Goal: Transaction & Acquisition: Purchase product/service

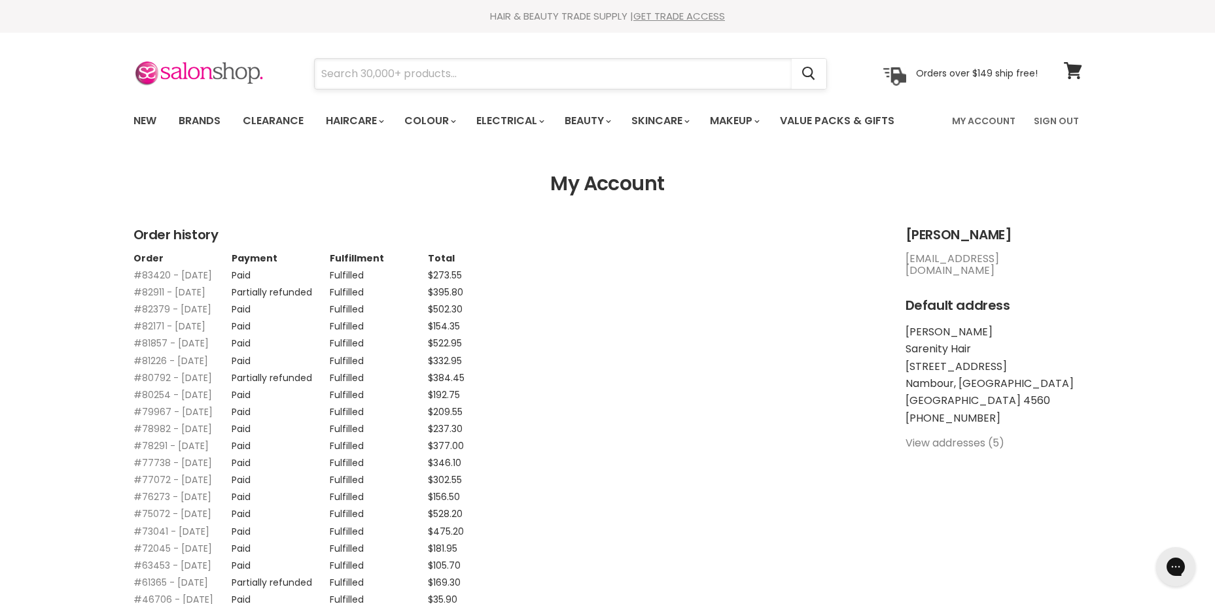
click at [370, 86] on input "Search" at bounding box center [553, 74] width 477 height 30
click at [374, 80] on input "Search" at bounding box center [553, 74] width 477 height 30
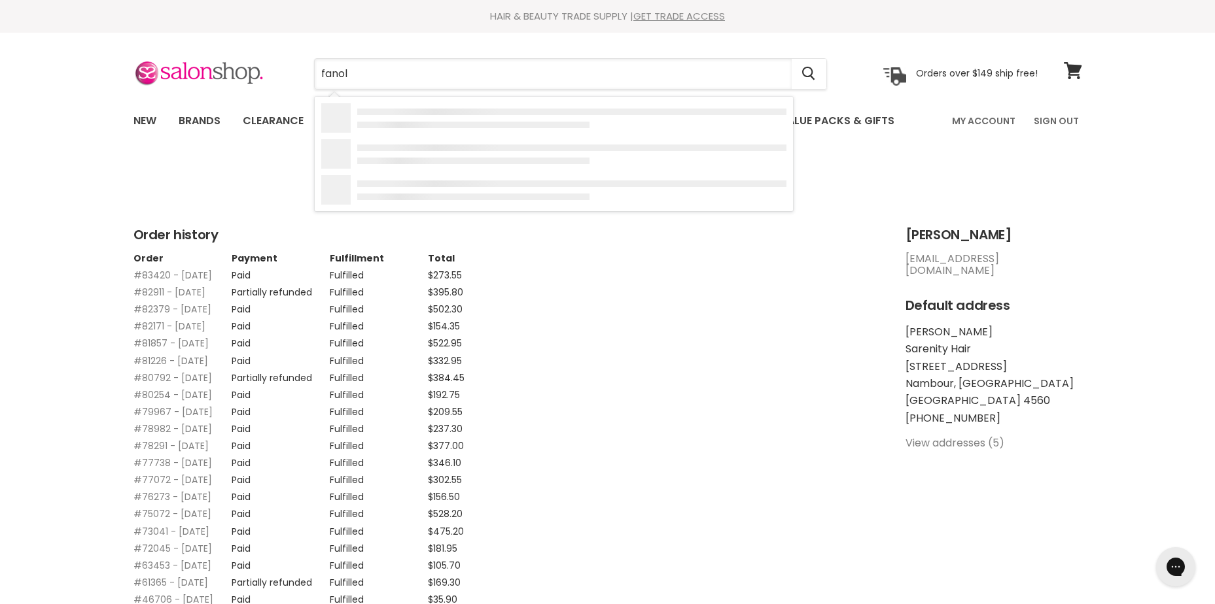
type input "fanola"
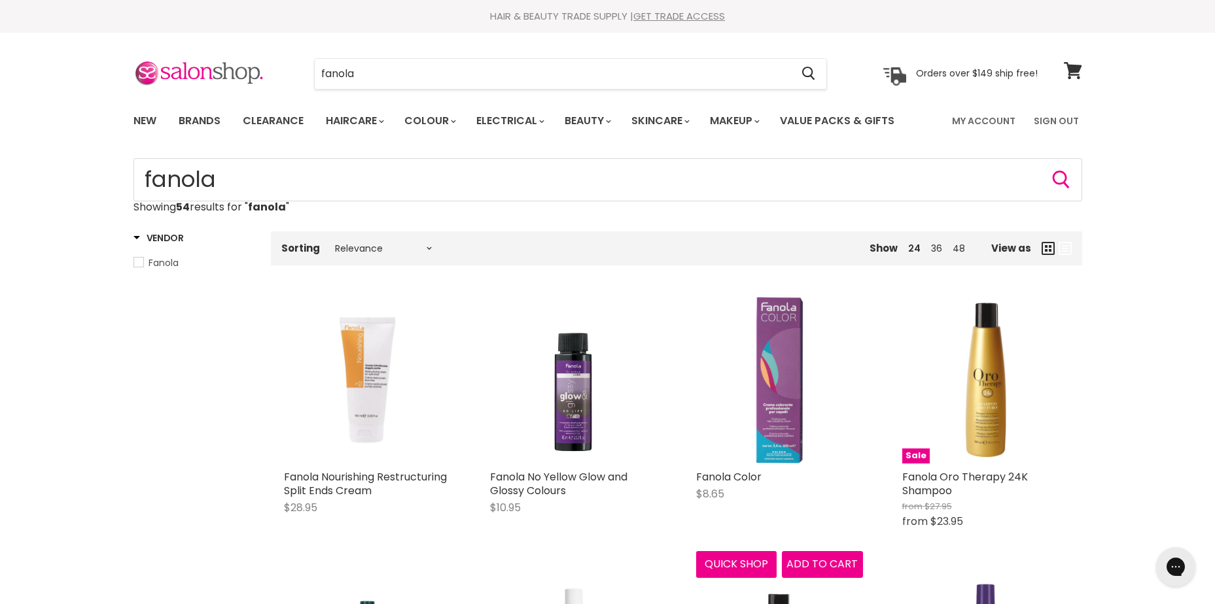
click at [793, 401] on img "Main content" at bounding box center [778, 380] width 47 height 167
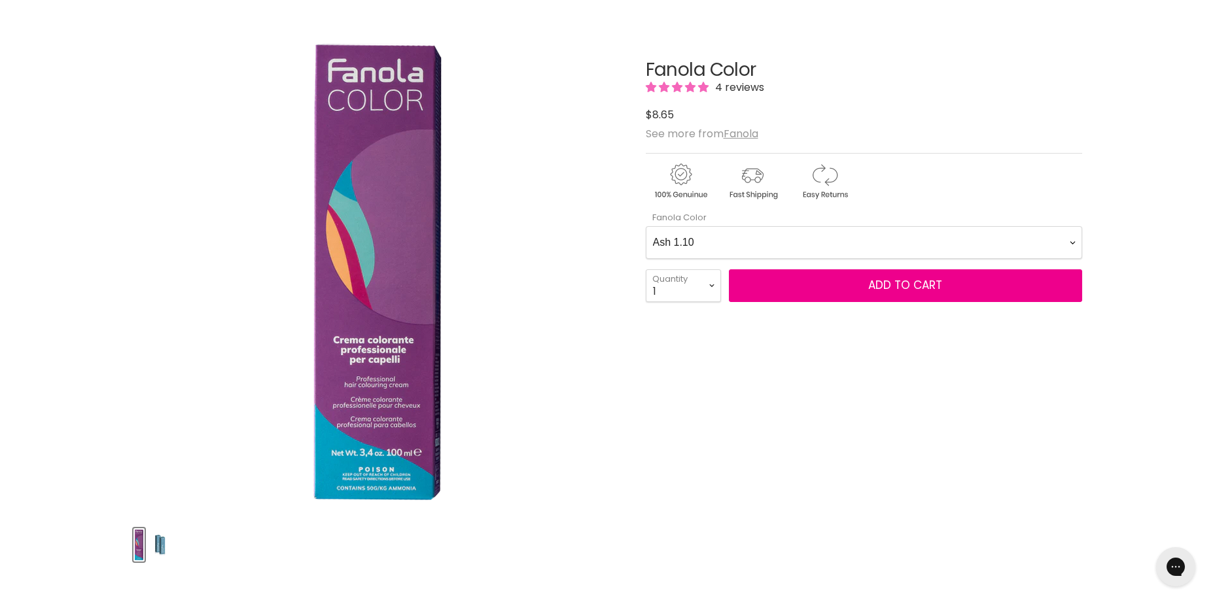
click at [861, 247] on Color-0-0 "Ash 1.10 Ash 5.1 Ash 6.1 Ash 7.1 Ash 8.1 Ash 9.1 Ash 10.1 Intense Ash 5.11 Inte…" at bounding box center [864, 242] width 436 height 33
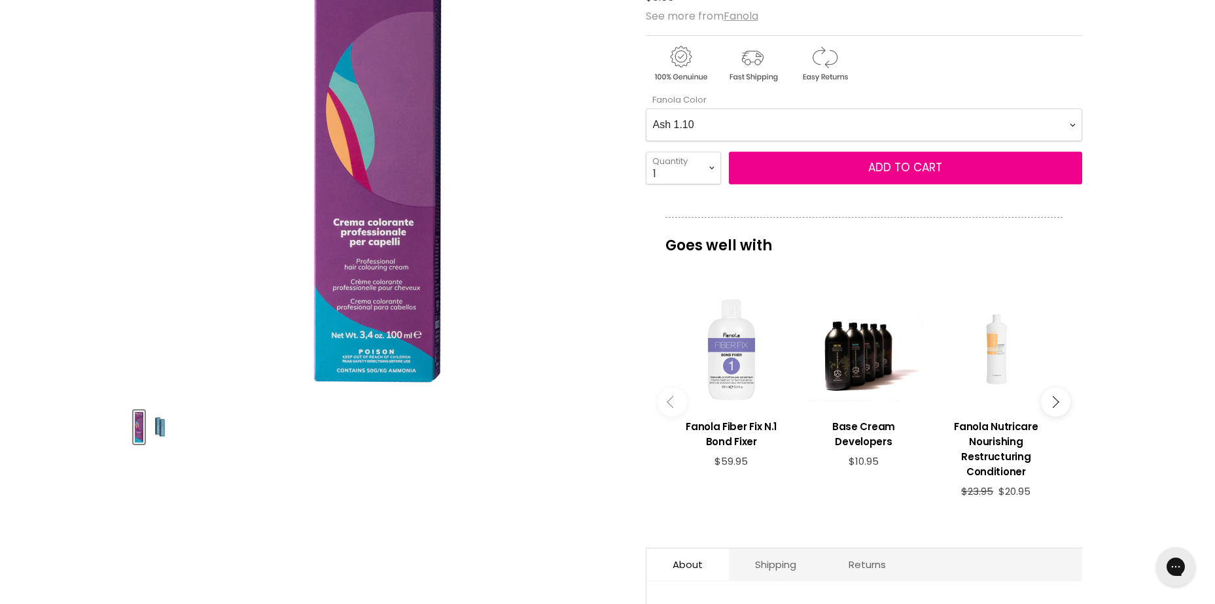
scroll to position [262, 0]
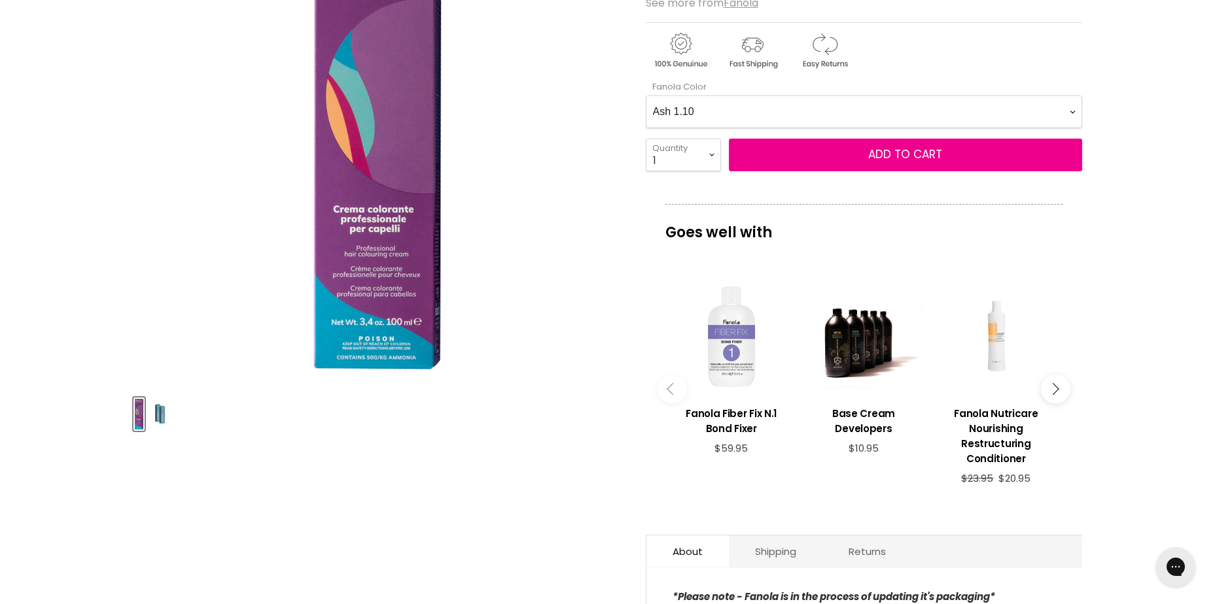
click at [779, 107] on Color-0-0 "Ash 1.10 Ash 5.1 Ash 6.1 Ash 7.1 Ash 8.1 Ash 9.1 Ash 10.1 Intense Ash 5.11 Inte…" at bounding box center [864, 111] width 436 height 33
select Color-0-0 "Red 6.6"
click at [646, 95] on Color-0-0 "Ash 1.10 Ash 5.1 Ash 6.1 Ash 7.1 Ash 8.1 Ash 9.1 Ash 10.1 Intense Ash 5.11 Inte…" at bounding box center [864, 111] width 436 height 33
click at [693, 150] on select "1 2 3 4 5 6 7 8 9 10+" at bounding box center [683, 155] width 75 height 33
select select "2"
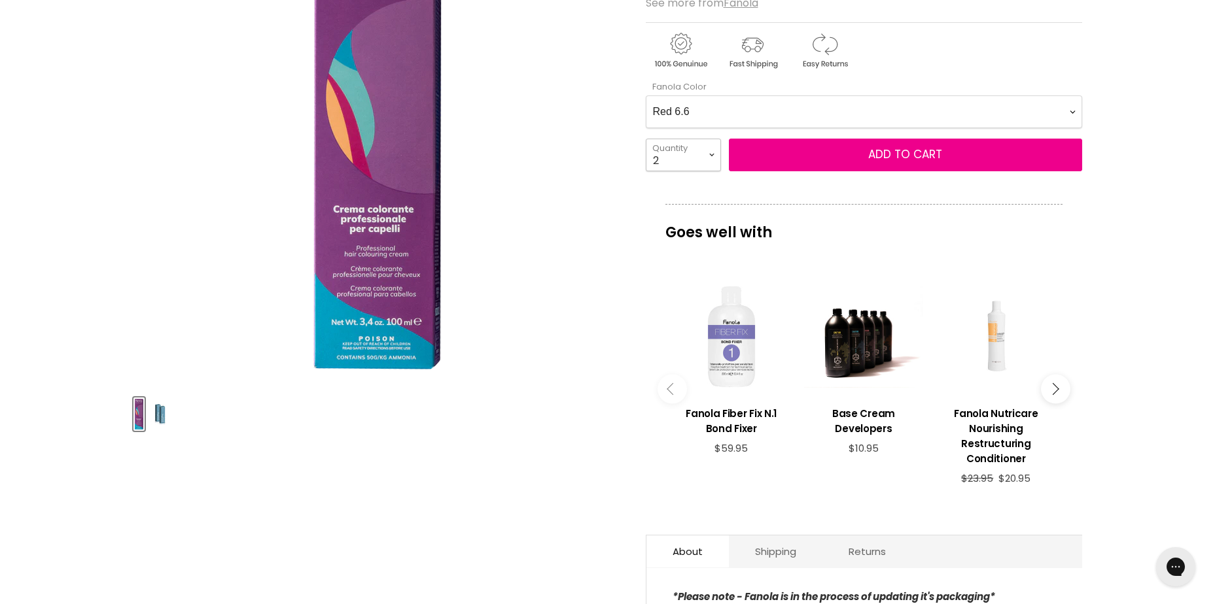
click at [646, 139] on select "1 2 3 4 5 6 7 8 9 10+" at bounding box center [683, 155] width 75 height 33
type input "2"
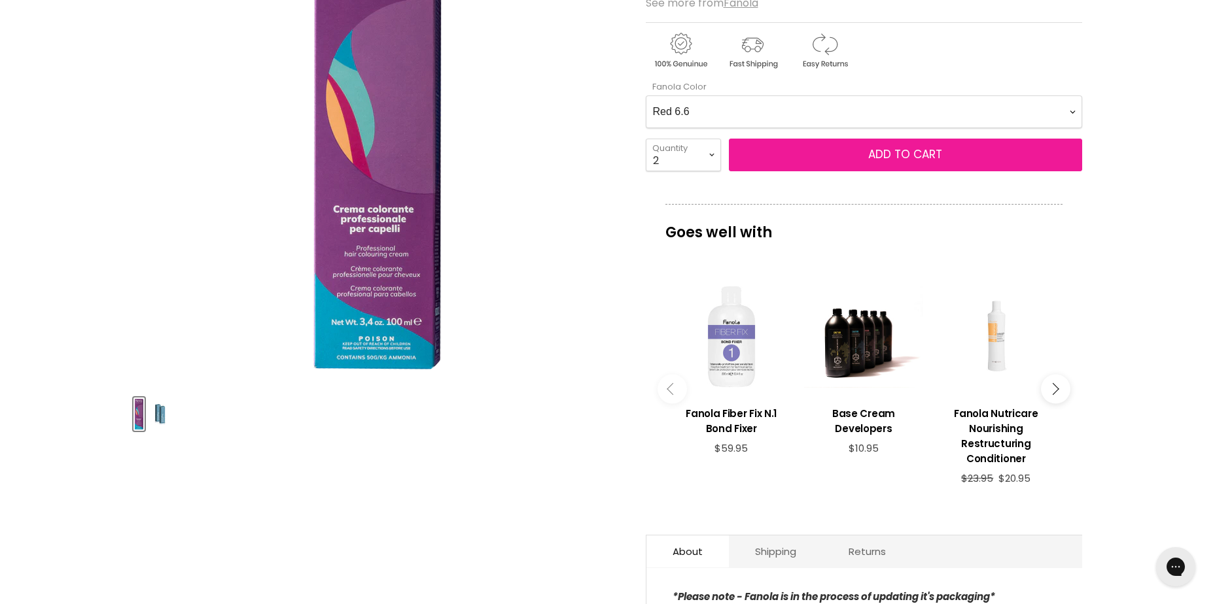
click at [946, 157] on button "Add to cart" at bounding box center [905, 155] width 353 height 33
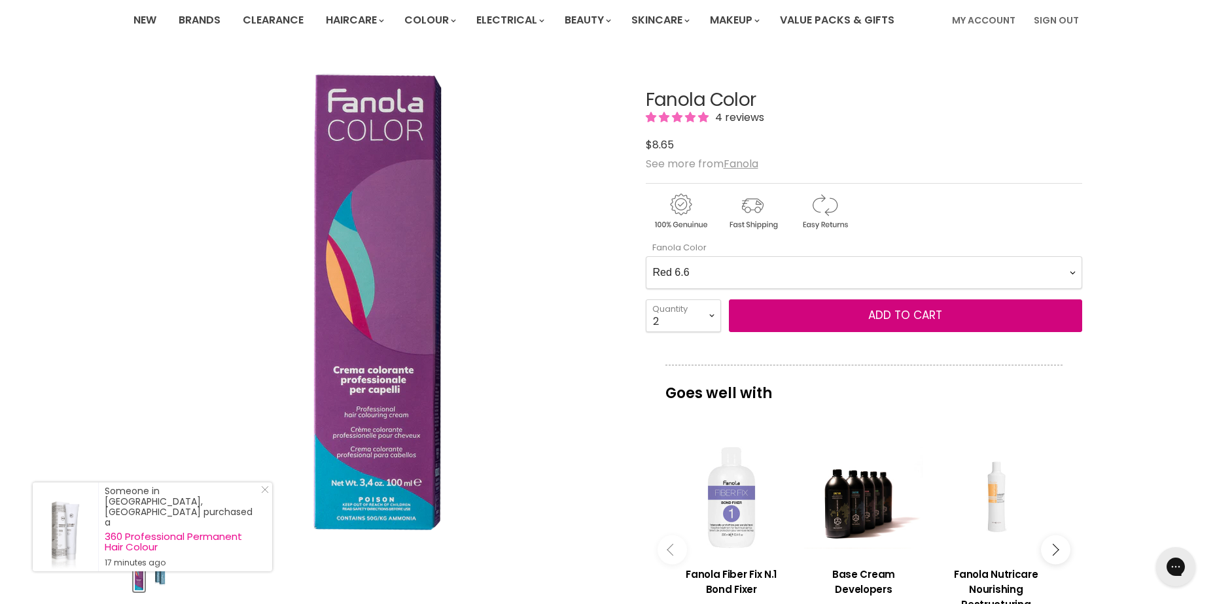
scroll to position [0, 0]
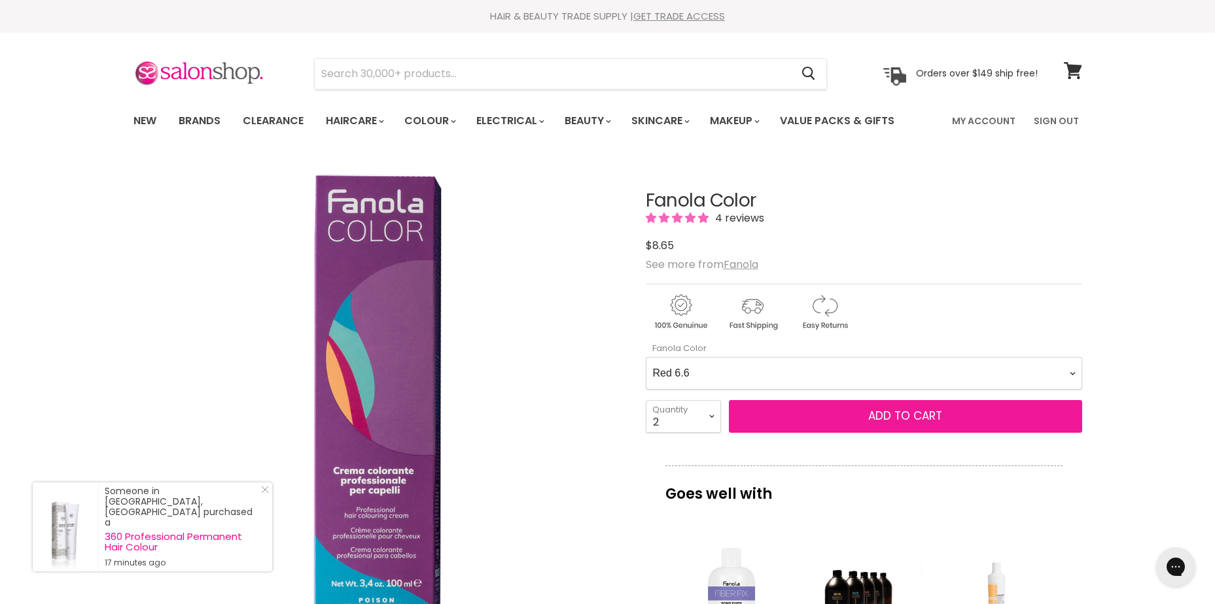
click at [929, 411] on span "Add to cart" at bounding box center [905, 416] width 74 height 16
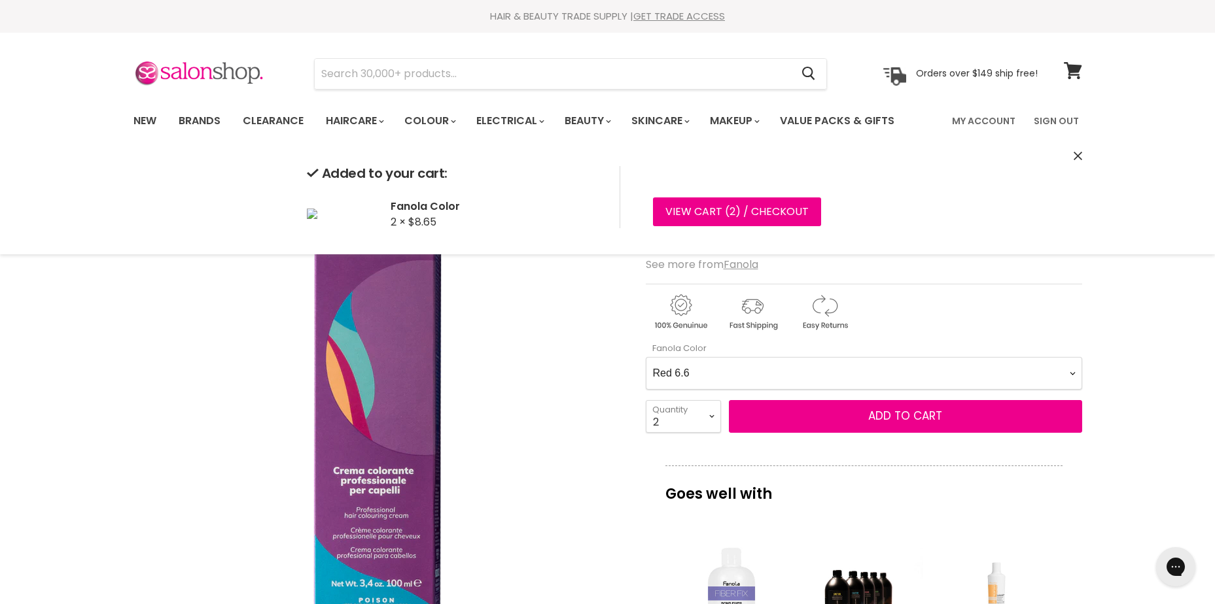
click at [874, 363] on Color-0-0 "Ash 1.10 Ash 5.1 Ash 6.1 Ash 7.1 Ash 8.1 Ash 9.1 Ash 10.1 Intense Ash 5.11 Inte…" at bounding box center [864, 373] width 436 height 33
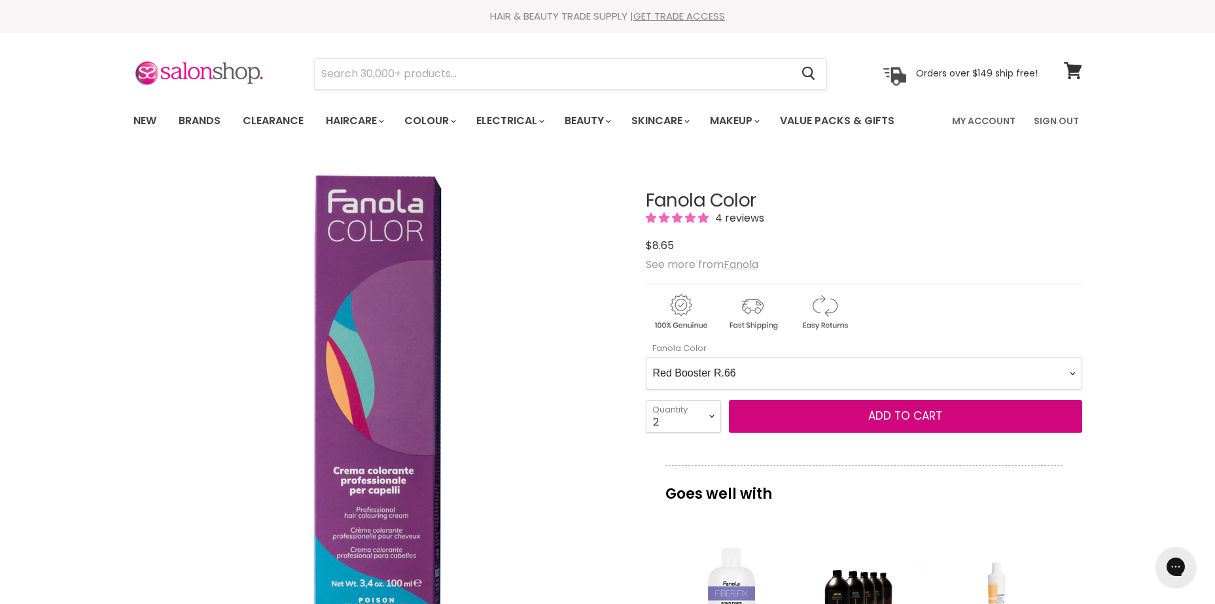
click at [646, 357] on Color-0-0 "Ash 1.10 Ash 5.1 Ash 6.1 Ash 7.1 Ash 8.1 Ash 9.1 Ash 10.1 Intense Ash 5.11 Inte…" at bounding box center [864, 373] width 436 height 33
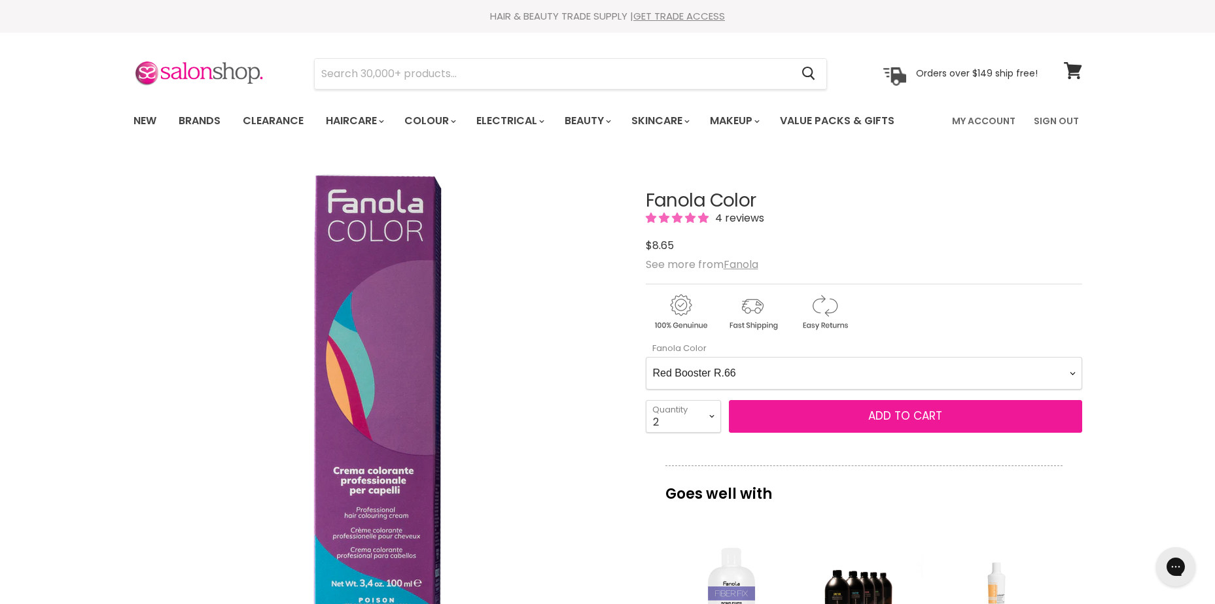
click at [908, 416] on span "Add to cart" at bounding box center [905, 416] width 74 height 16
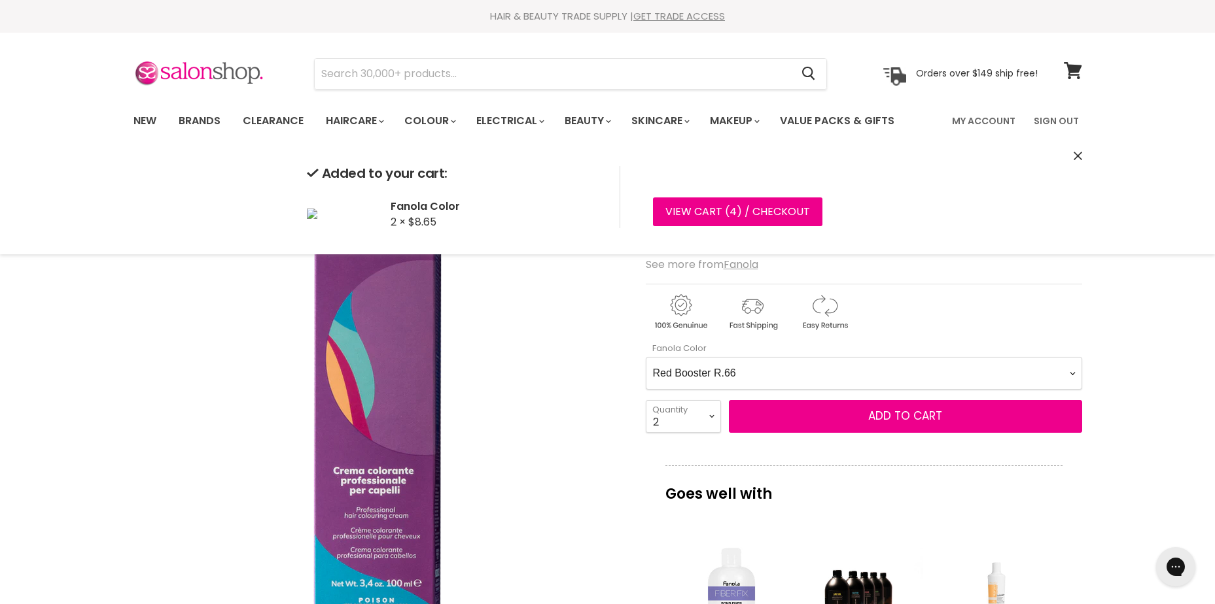
click at [756, 362] on Color-0-0 "Ash 1.10 Ash 5.1 Ash 6.1 Ash 7.1 Ash 8.1 Ash 9.1 Ash 10.1 Intense Ash 5.11 Inte…" at bounding box center [864, 373] width 436 height 33
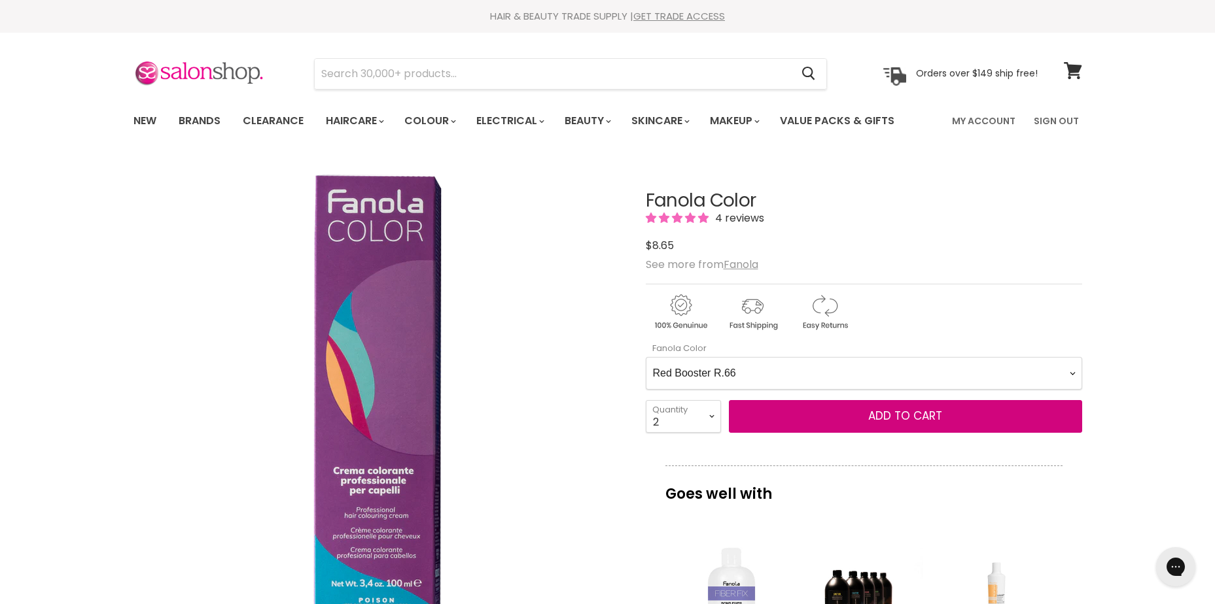
select Color-0-0 "Intense Red 6.66"
click at [646, 357] on Color-0-0 "Ash 1.10 Ash 5.1 Ash 6.1 Ash 7.1 Ash 8.1 Ash 9.1 Ash 10.1 Intense Ash 5.11 Inte…" at bounding box center [864, 373] width 436 height 33
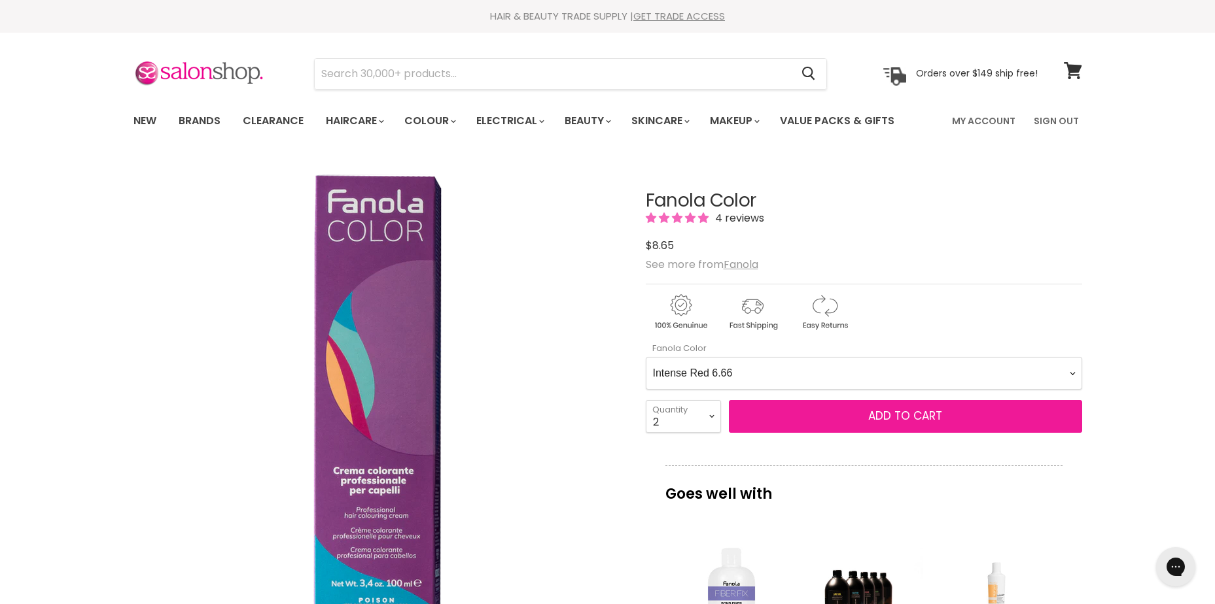
click at [884, 420] on span "Add to cart" at bounding box center [905, 416] width 74 height 16
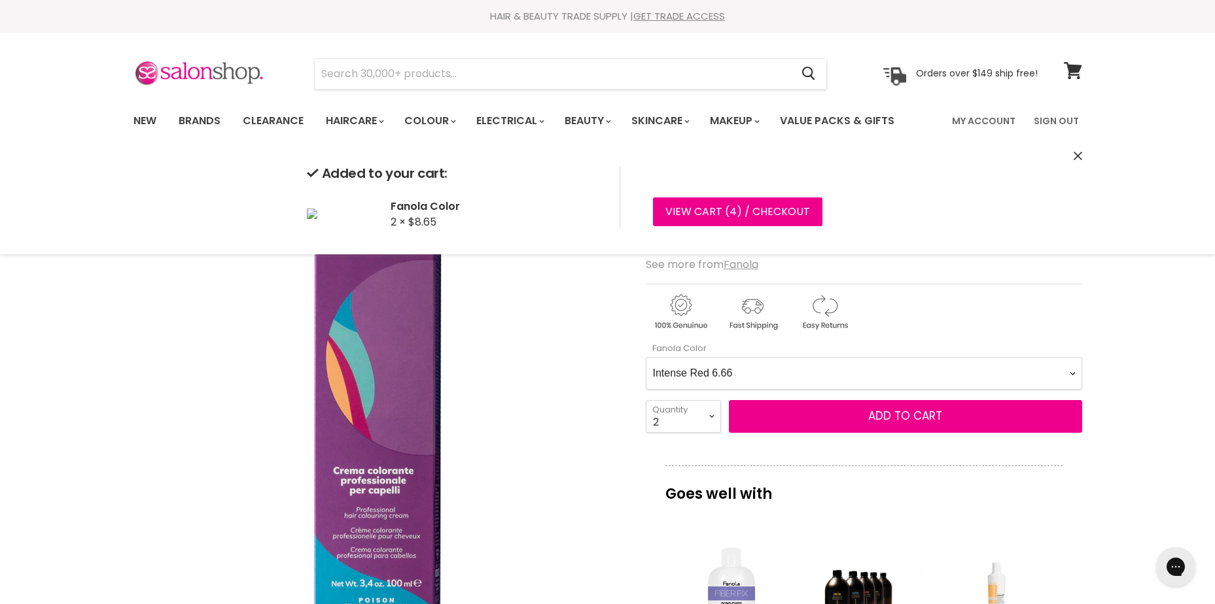
drag, startPoint x: 704, startPoint y: 424, endPoint x: 695, endPoint y: 422, distance: 9.2
click at [702, 422] on select "1 2 3 4 5 6 7 8 9 10+" at bounding box center [683, 416] width 75 height 33
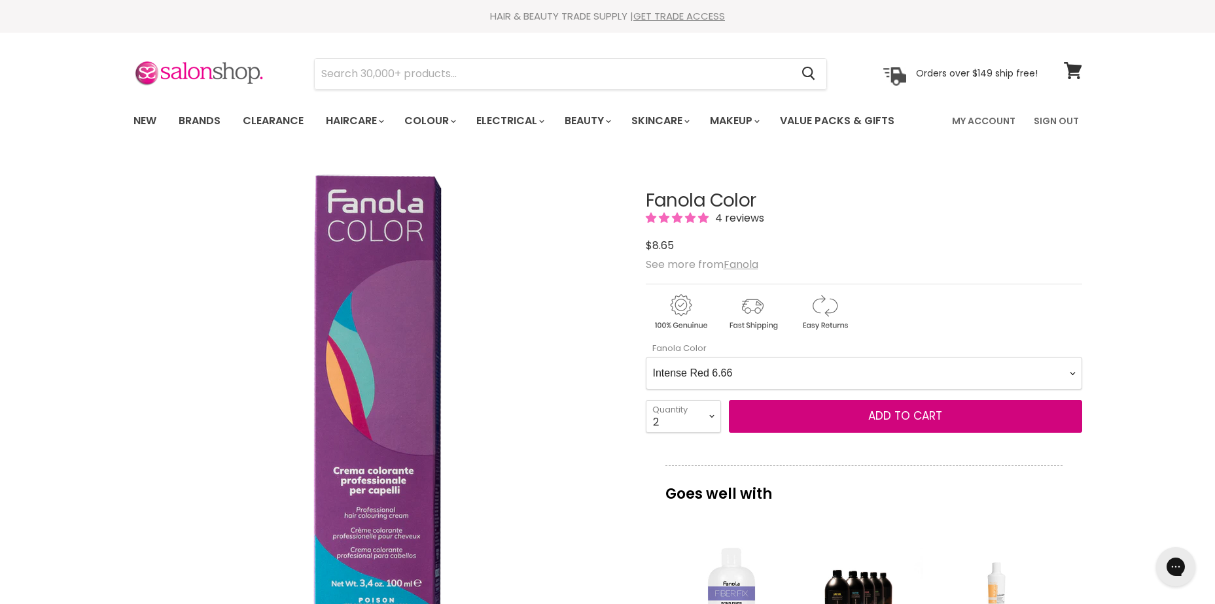
select select "1"
click at [646, 400] on select "1 2 3 4 5 6 7 8 9 10+" at bounding box center [683, 416] width 75 height 33
type input "1"
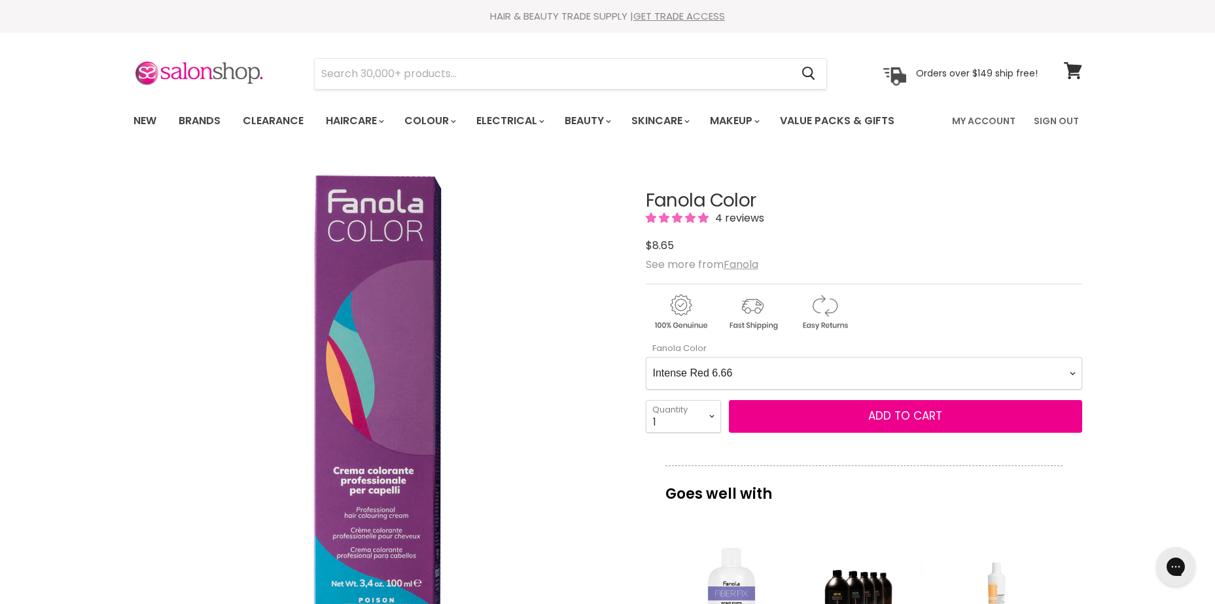
click at [730, 399] on form "Fanola Color Ash 1.10 Ash 5.1 Ash 6.1 Ash 7.1 Ash 8.1 Ash 9.1 Ash 10.1 Intense …" at bounding box center [864, 388] width 436 height 92
click at [721, 366] on Color-0-0 "Ash 1.10 Ash 5.1 Ash 6.1 Ash 7.1 Ash 8.1 Ash 9.1 Ash 10.1 Intense Ash 5.11 Inte…" at bounding box center [864, 373] width 436 height 33
click at [646, 357] on Color-0-0 "Ash 1.10 Ash 5.1 Ash 6.1 Ash 7.1 Ash 8.1 Ash 9.1 Ash 10.1 Intense Ash 5.11 Inte…" at bounding box center [864, 373] width 436 height 33
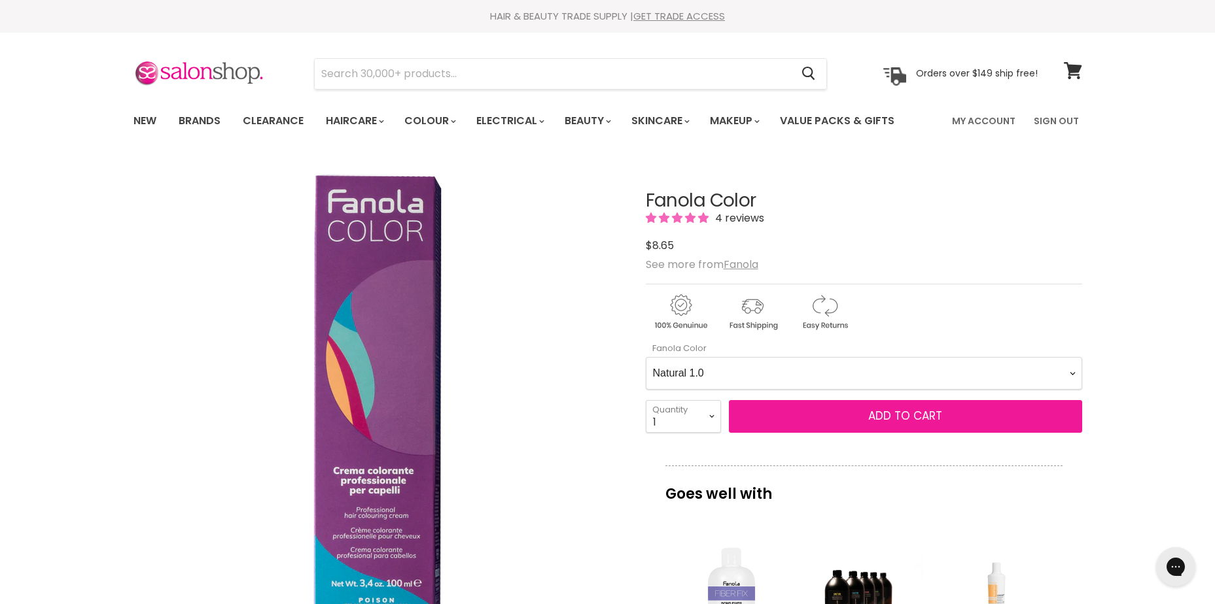
click at [884, 409] on span "Add to cart" at bounding box center [905, 416] width 74 height 16
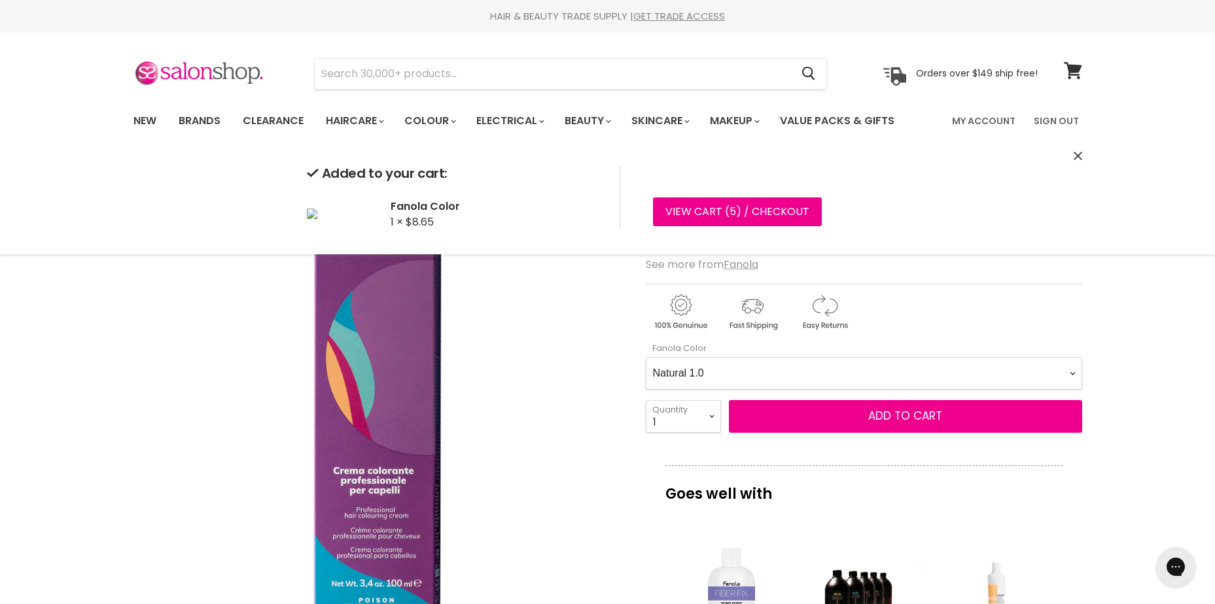
drag, startPoint x: 683, startPoint y: 370, endPoint x: 676, endPoint y: 370, distance: 7.2
click at [683, 370] on Color-0-0 "Ash 1.10 Ash 5.1 Ash 6.1 Ash 7.1 Ash 8.1 Ash 9.1 Ash 10.1 Intense Ash 5.11 Inte…" at bounding box center [864, 373] width 436 height 33
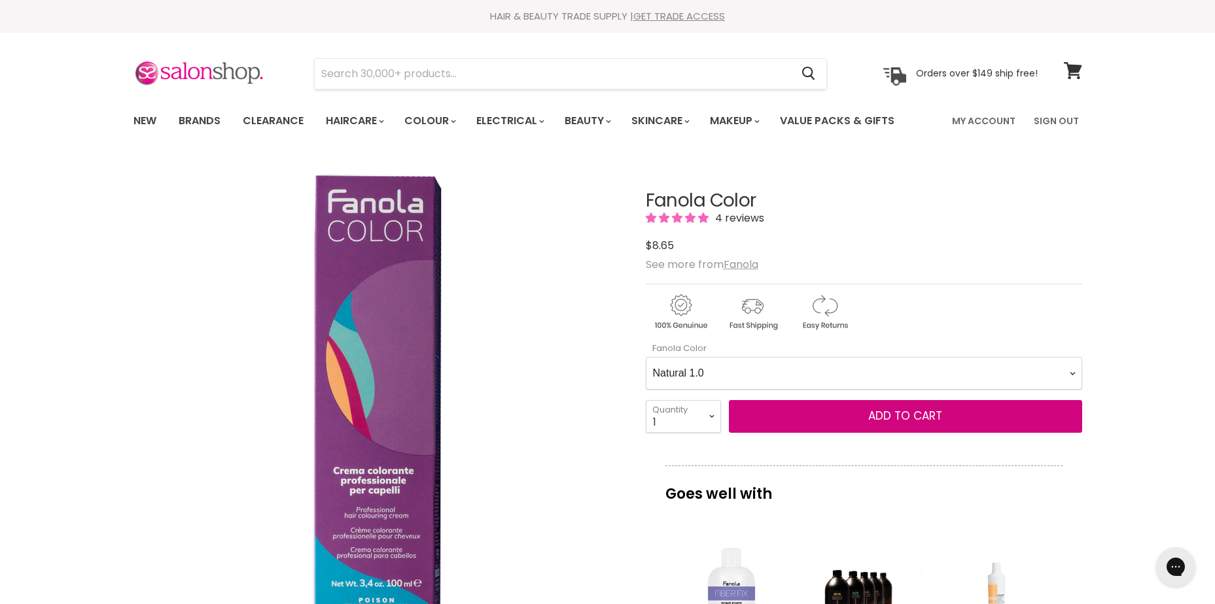
select Color-0-0 "Natural 3.0"
click at [646, 357] on Color-0-0 "Ash 1.10 Ash 5.1 Ash 6.1 Ash 7.1 Ash 8.1 Ash 9.1 Ash 10.1 Intense Ash 5.11 Inte…" at bounding box center [864, 373] width 436 height 33
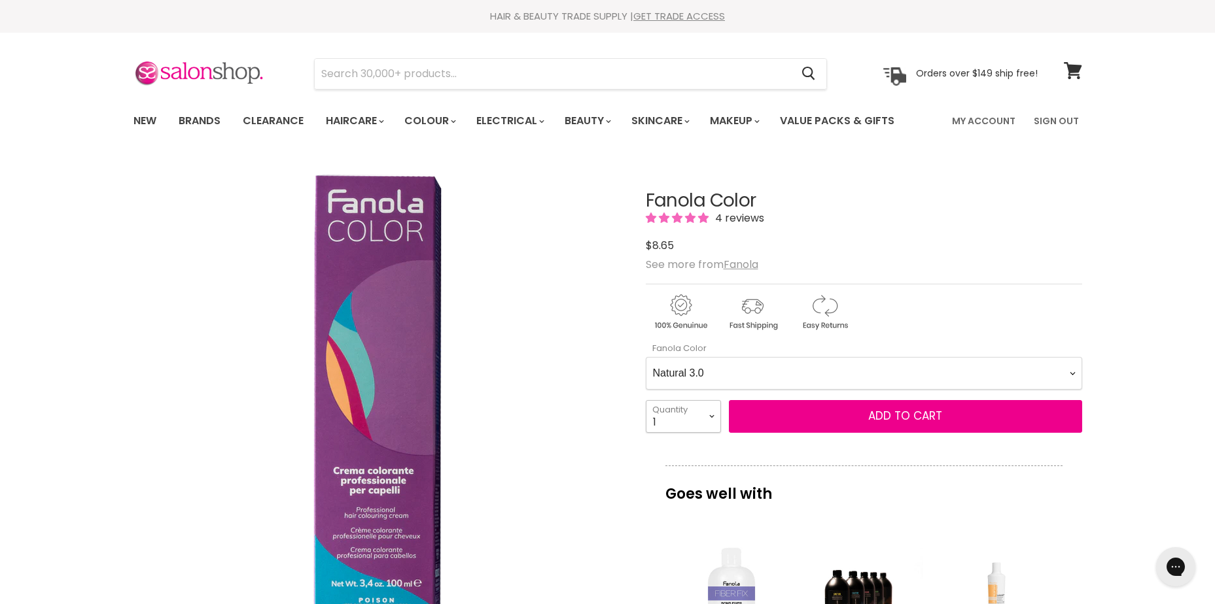
click at [666, 411] on select "1 2 3 4 5 6 7 8 9 10+" at bounding box center [683, 416] width 75 height 33
select select "2"
click at [646, 400] on select "1 2 3 4 5 6 7 8 9 10+" at bounding box center [683, 416] width 75 height 33
type input "2"
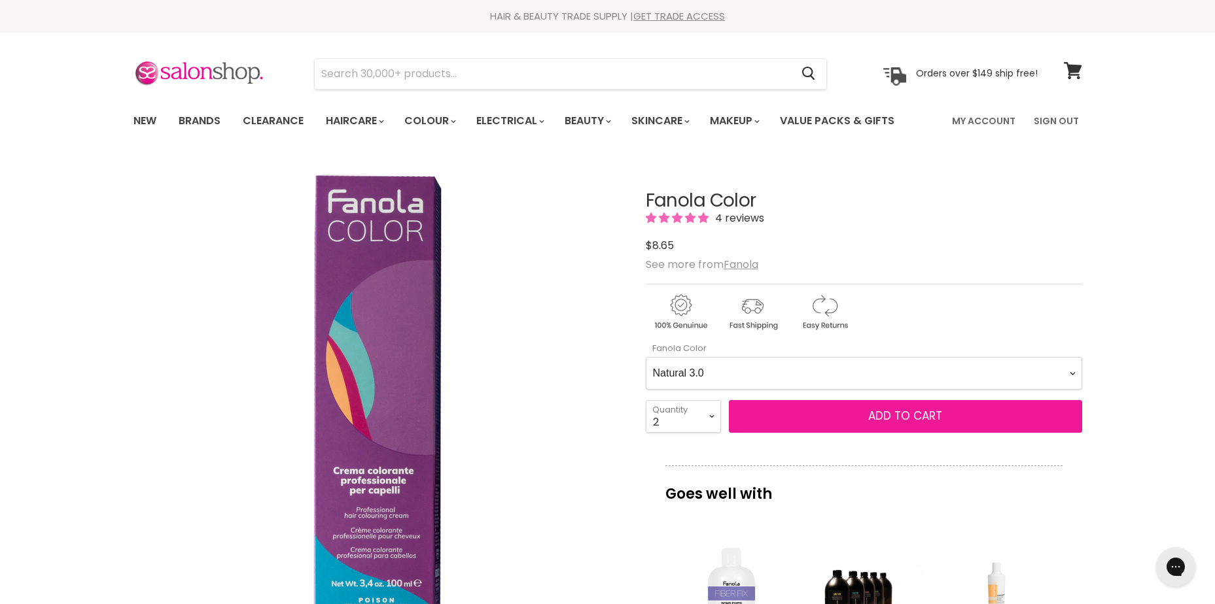
click at [916, 417] on span "Add to cart" at bounding box center [905, 416] width 74 height 16
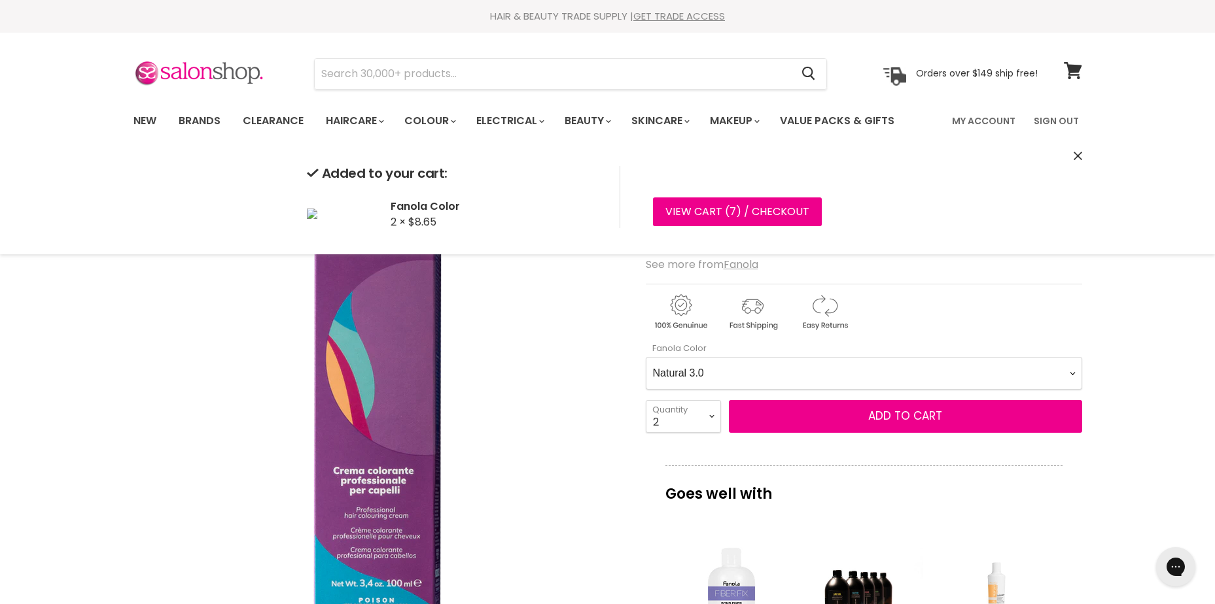
click at [811, 366] on Color-0-0 "Ash 1.10 Ash 5.1 Ash 6.1 Ash 7.1 Ash 8.1 Ash 9.1 Ash 10.1 Intense Ash 5.11 Inte…" at bounding box center [864, 373] width 436 height 33
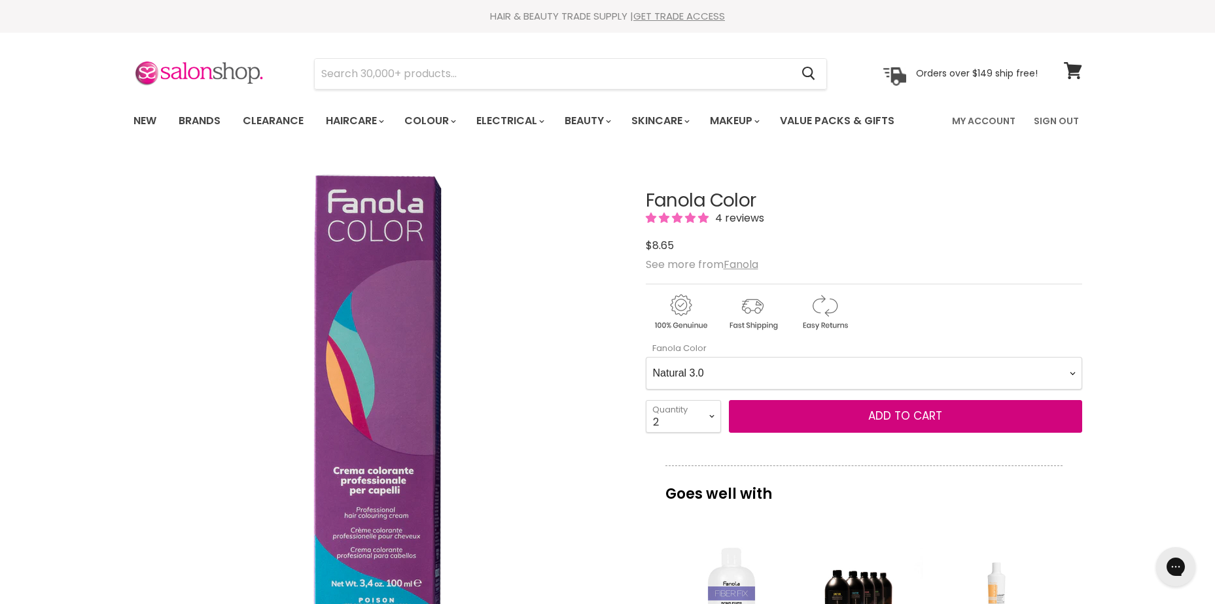
select Color-0-0 "Natural 7.0"
click at [646, 357] on Color-0-0 "Ash 1.10 Ash 5.1 Ash 6.1 Ash 7.1 Ash 8.1 Ash 9.1 Ash 10.1 Intense Ash 5.11 Inte…" at bounding box center [864, 373] width 436 height 33
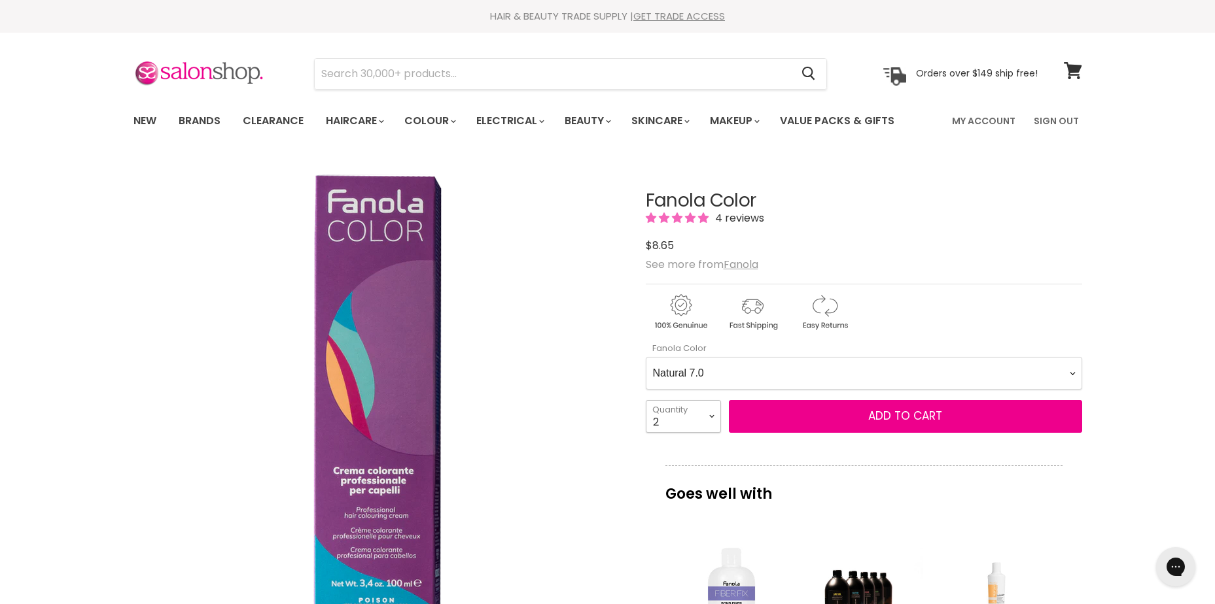
click at [693, 417] on select "1 2 3 4 5 6 7 8 9 10+" at bounding box center [683, 416] width 75 height 33
select select "1"
click at [646, 400] on select "1 2 3 4 5 6 7 8 9 10+" at bounding box center [683, 416] width 75 height 33
type input "1"
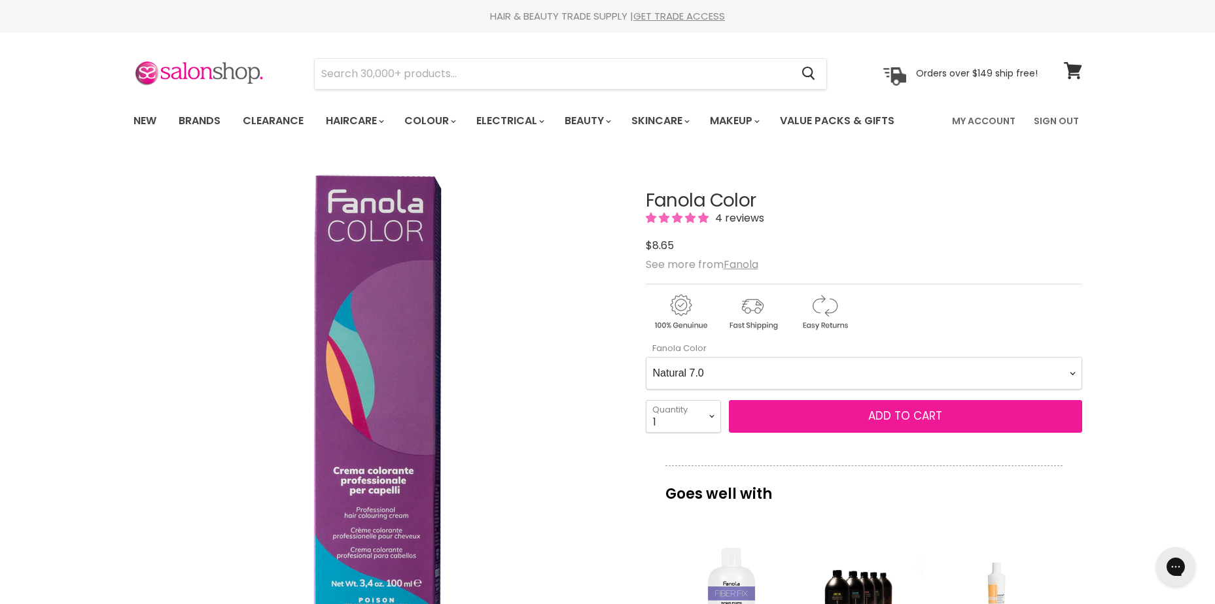
click at [918, 416] on span "Add to cart" at bounding box center [905, 416] width 74 height 16
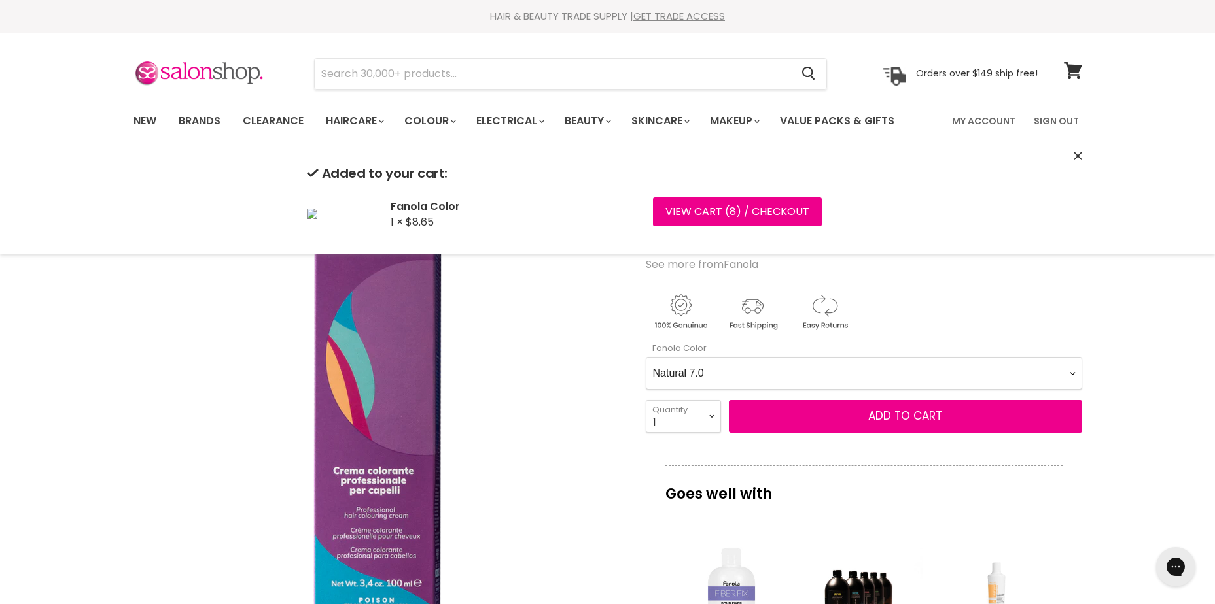
click at [807, 370] on Color-0-0 "Ash 1.10 Ash 5.1 Ash 6.1 Ash 7.1 Ash 8.1 Ash 9.1 Ash 10.1 Intense Ash 5.11 Inte…" at bounding box center [864, 373] width 436 height 33
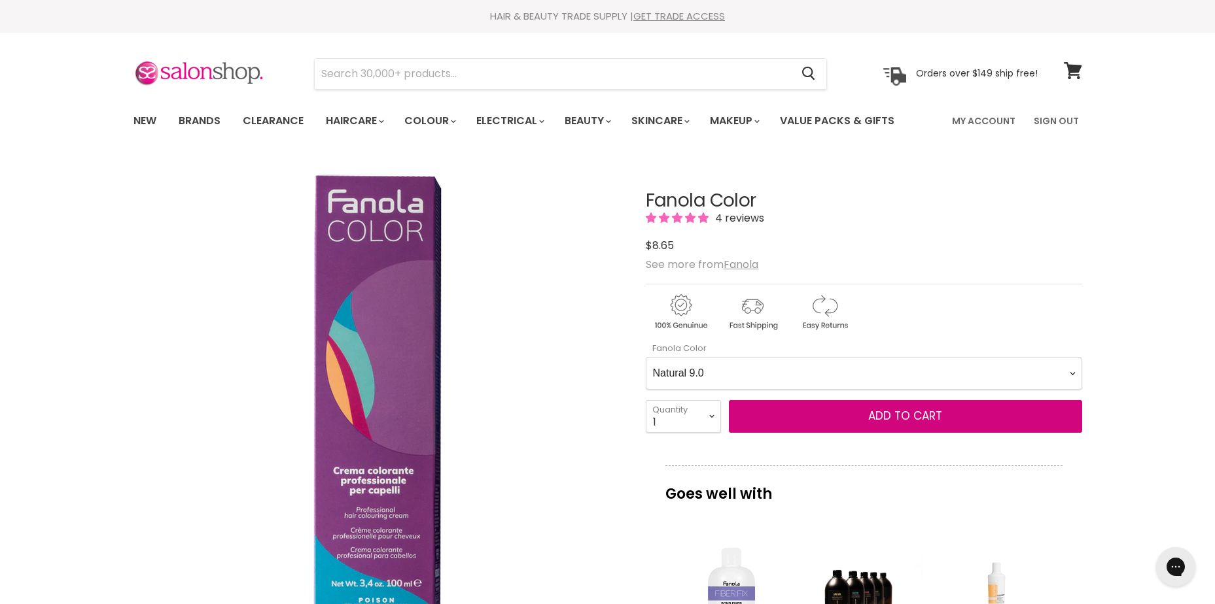
click at [646, 357] on Color-0-0 "Ash 1.10 Ash 5.1 Ash 6.1 Ash 7.1 Ash 8.1 Ash 9.1 Ash 10.1 Intense Ash 5.11 Inte…" at bounding box center [864, 373] width 436 height 33
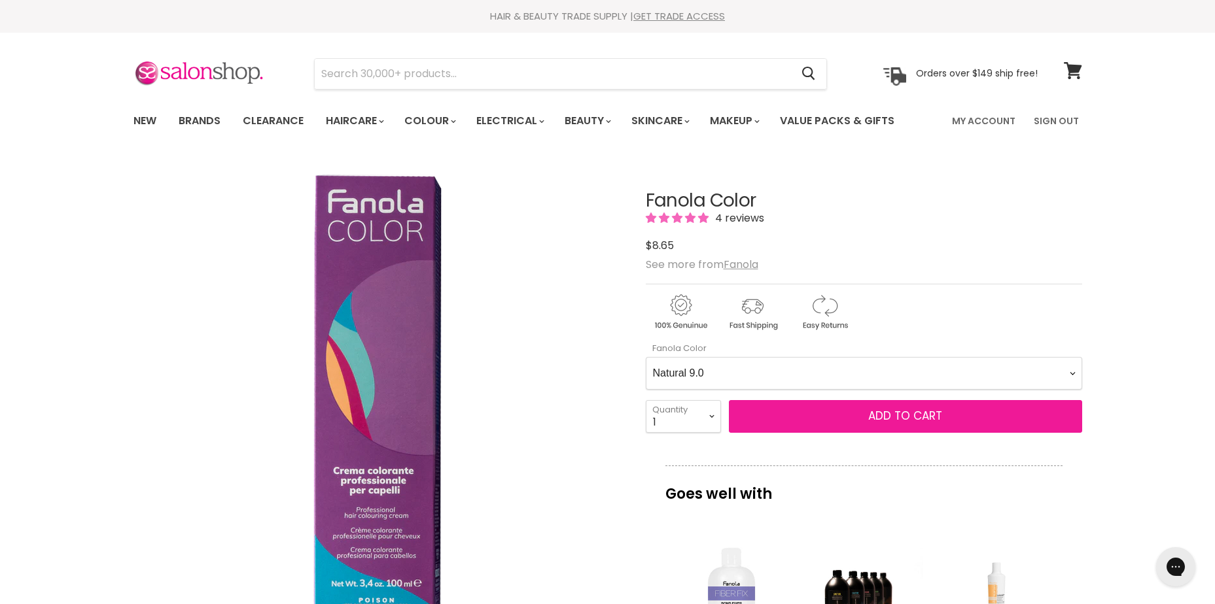
click at [920, 411] on span "Add to cart" at bounding box center [905, 416] width 74 height 16
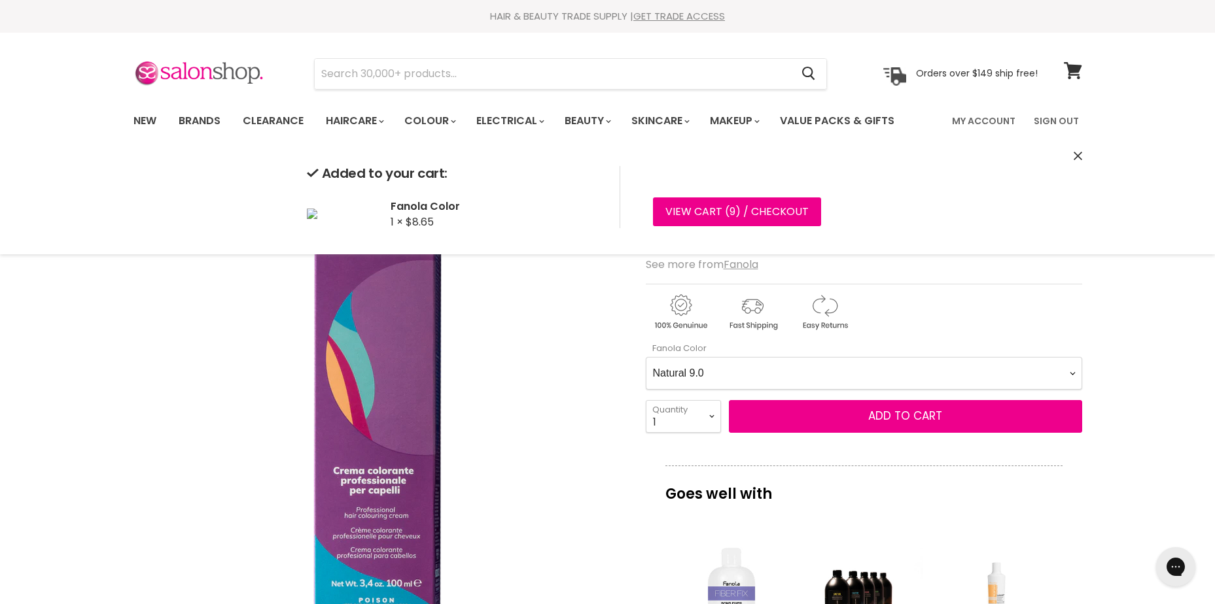
click at [775, 372] on Color-0-0 "Ash 1.10 Ash 5.1 Ash 6.1 Ash 7.1 Ash 8.1 Ash 9.1 Ash 10.1 Intense Ash 5.11 Inte…" at bounding box center [864, 373] width 436 height 33
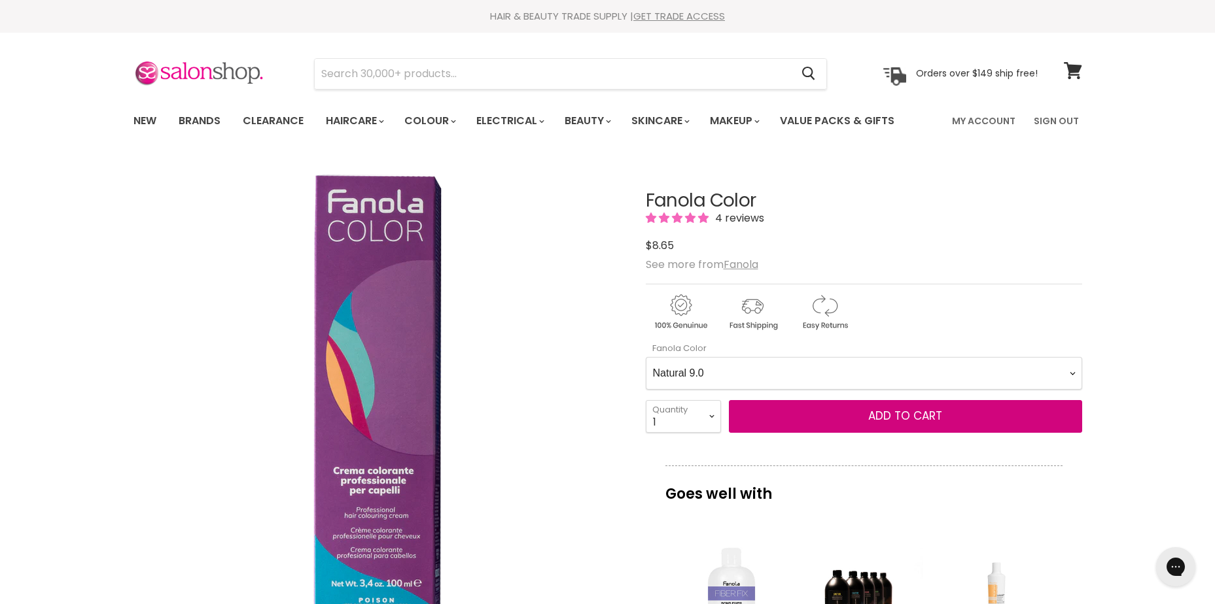
select Color-0-0 "Intense Natural 4.00"
click at [646, 357] on Color-0-0 "Ash 1.10 Ash 5.1 Ash 6.1 Ash 7.1 Ash 8.1 Ash 9.1 Ash 10.1 Intense Ash 5.11 Inte…" at bounding box center [864, 373] width 436 height 33
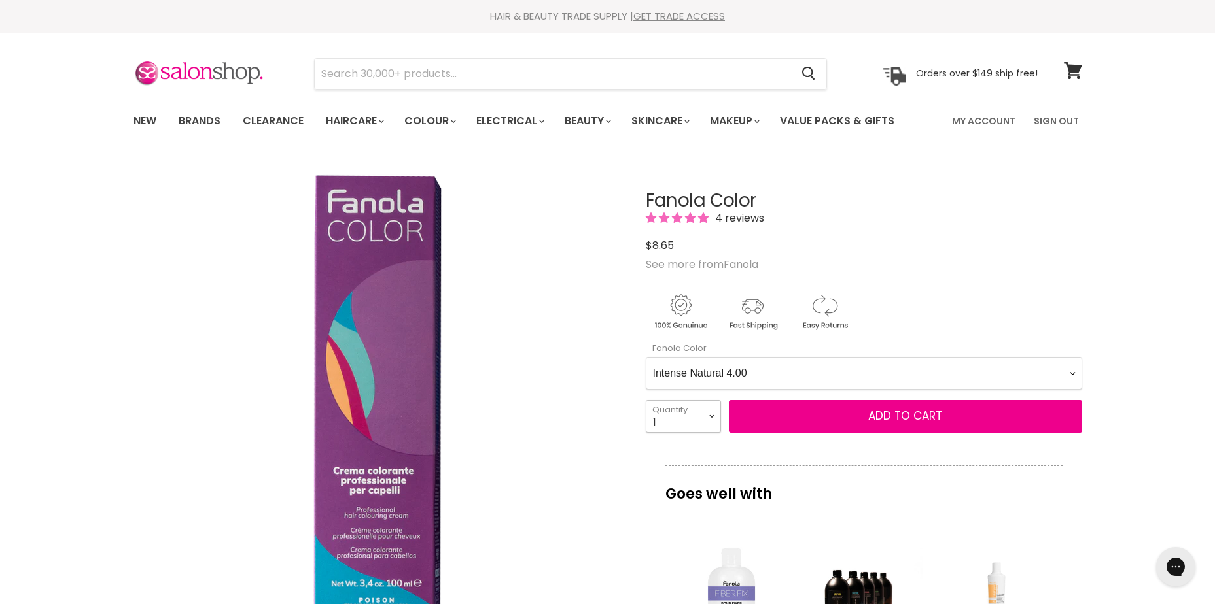
click at [681, 425] on select "1 2 3 4 5 6 7 8 9 10+" at bounding box center [683, 416] width 75 height 33
select select "2"
click at [646, 400] on select "1 2 3 4 5 6 7 8 9 10+" at bounding box center [683, 416] width 75 height 33
type input "2"
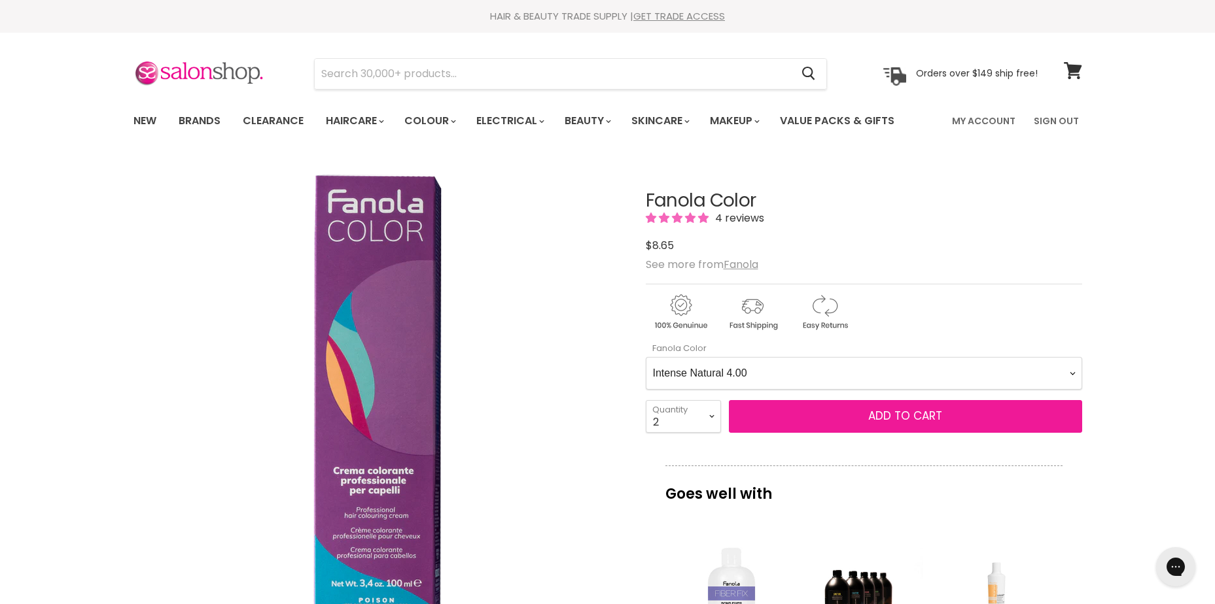
click at [910, 419] on span "Add to cart" at bounding box center [905, 416] width 74 height 16
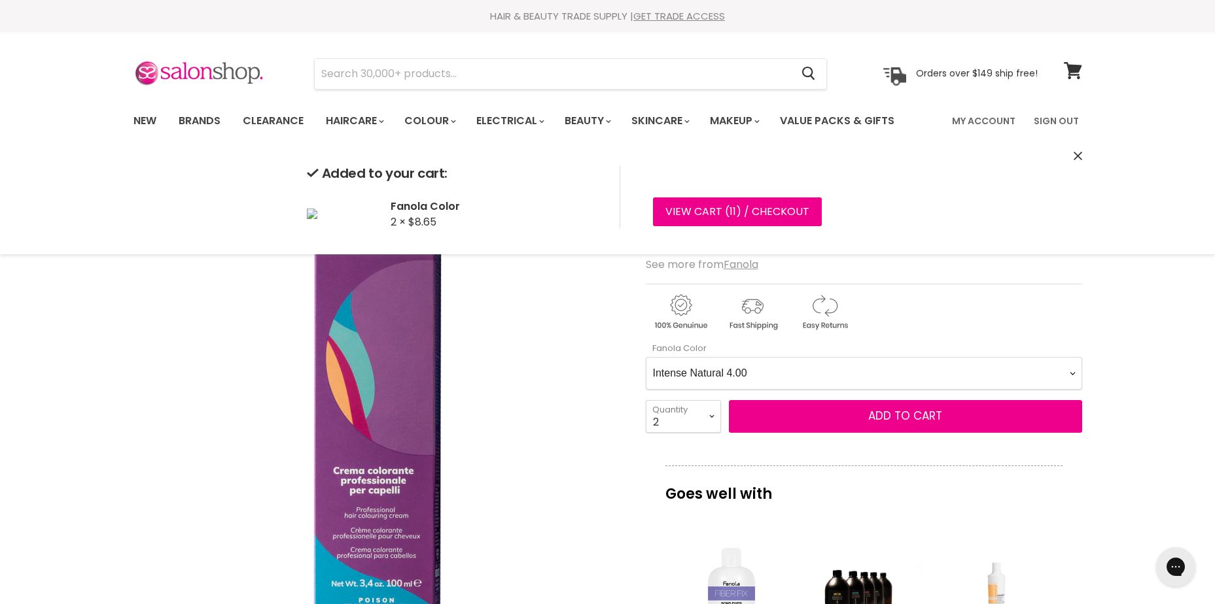
click at [818, 366] on Color-0-0 "Ash 1.10 Ash 5.1 Ash 6.1 Ash 7.1 Ash 8.1 Ash 9.1 Ash 10.1 Intense Ash 5.11 Inte…" at bounding box center [864, 373] width 436 height 33
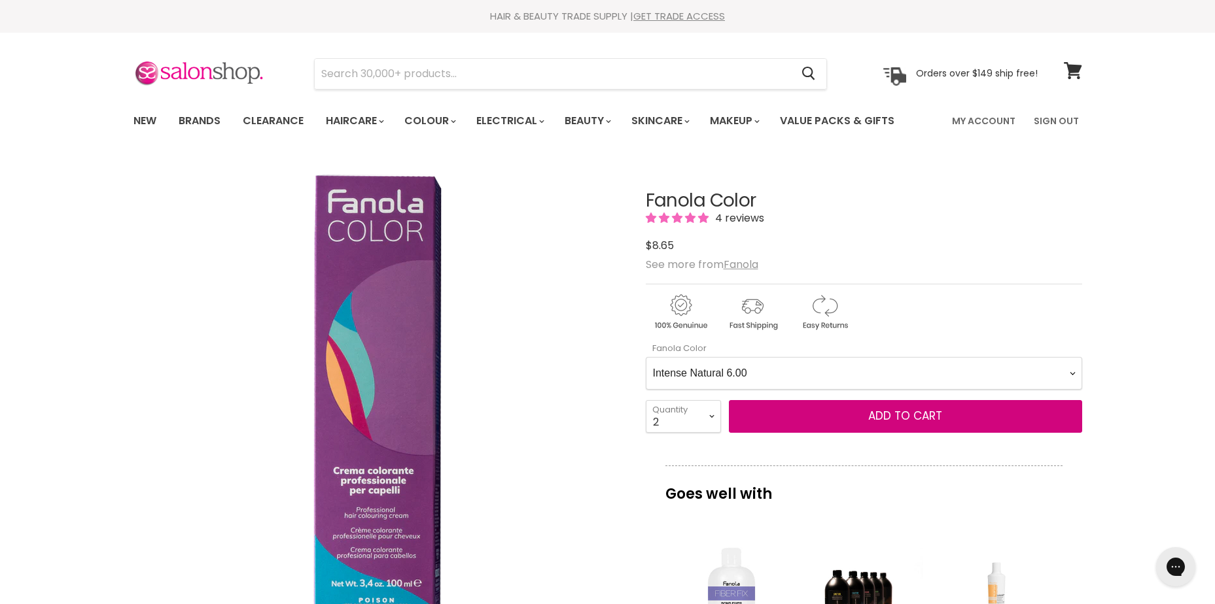
click at [646, 357] on Color-0-0 "Ash 1.10 Ash 5.1 Ash 6.1 Ash 7.1 Ash 8.1 Ash 9.1 Ash 10.1 Intense Ash 5.11 Inte…" at bounding box center [864, 373] width 436 height 33
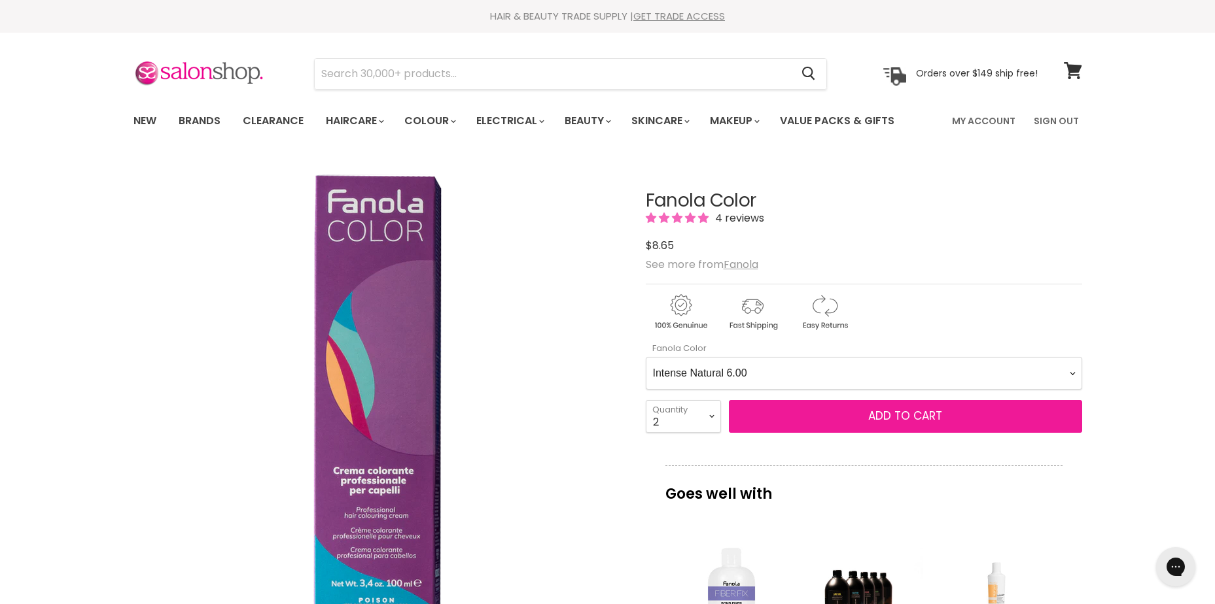
click at [893, 420] on span "Add to cart" at bounding box center [905, 416] width 74 height 16
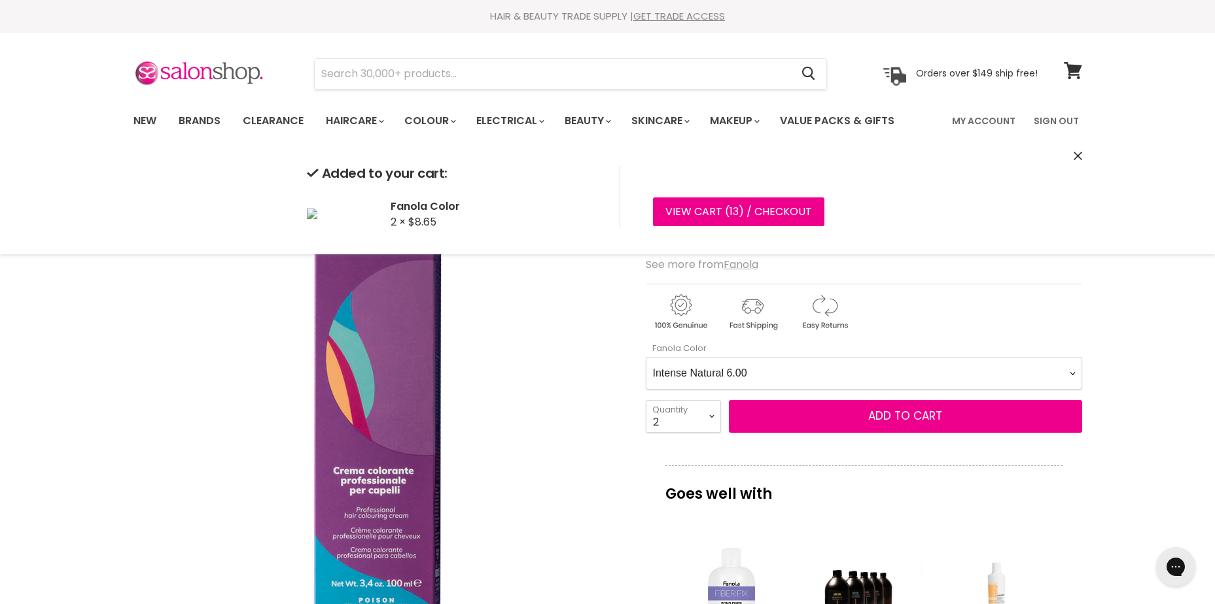
drag, startPoint x: 710, startPoint y: 371, endPoint x: 728, endPoint y: 356, distance: 23.6
click at [713, 370] on Color-0-0 "Ash 1.10 Ash 5.1 Ash 6.1 Ash 7.1 Ash 8.1 Ash 9.1 Ash 10.1 Intense Ash 5.11 Inte…" at bounding box center [864, 373] width 436 height 33
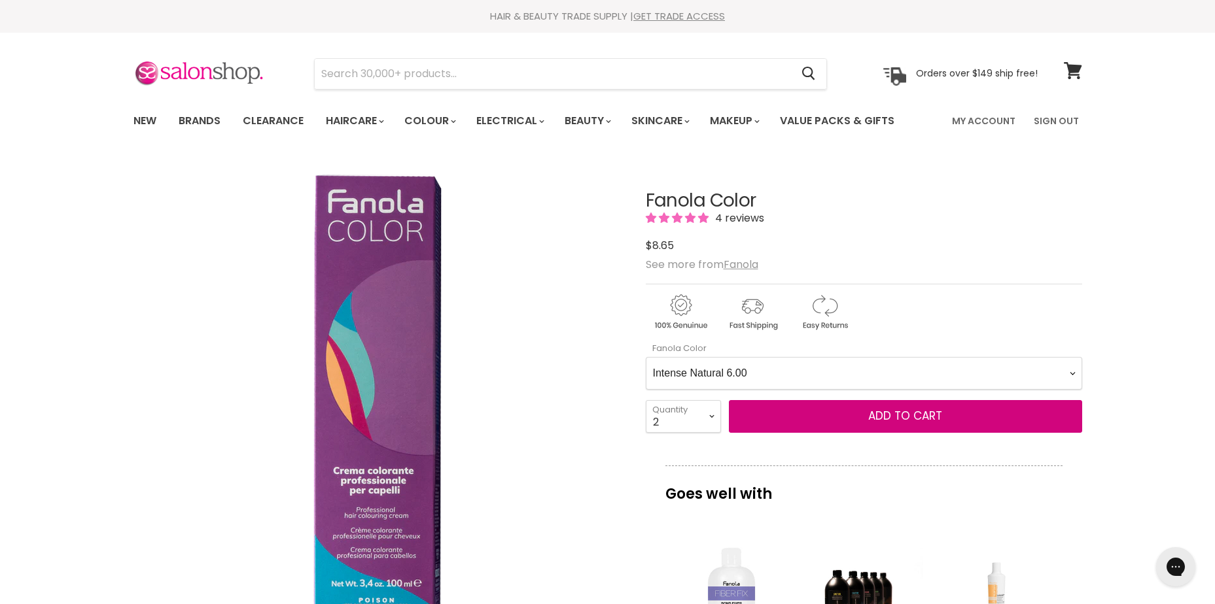
select Color-0-0 "Intense Natural 5.00"
click at [646, 357] on Color-0-0 "Ash 1.10 Ash 5.1 Ash 6.1 Ash 7.1 Ash 8.1 Ash 9.1 Ash 10.1 Intense Ash 5.11 Inte…" at bounding box center [864, 373] width 436 height 33
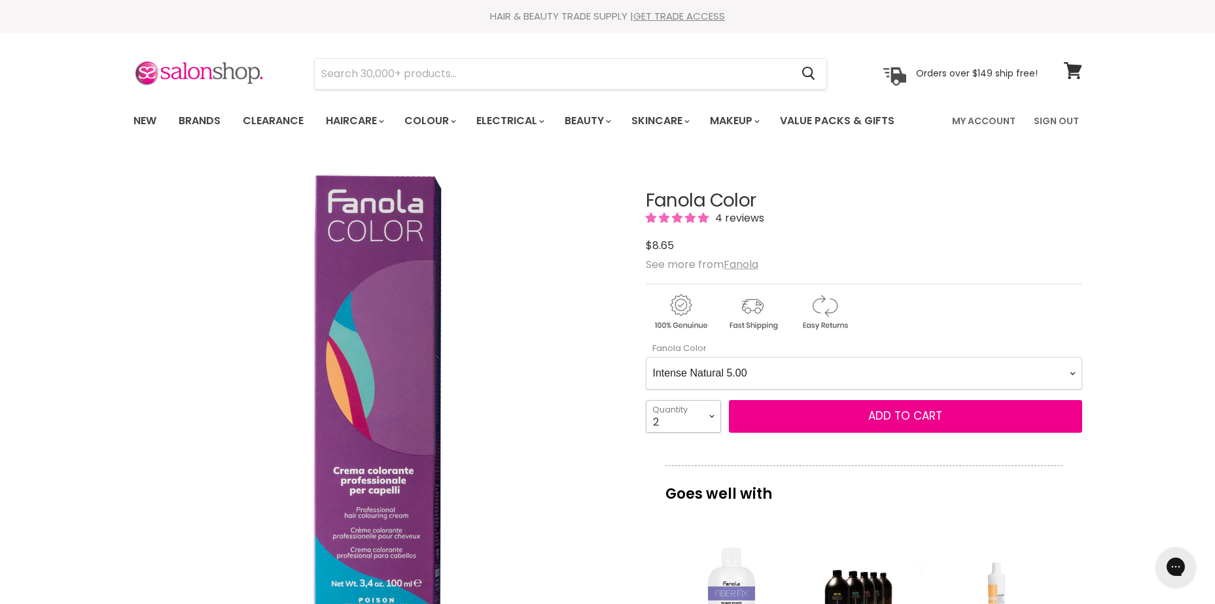
click at [663, 415] on select "1 2 3 4 5 6 7 8 9 10+" at bounding box center [683, 416] width 75 height 33
select select "1"
click at [646, 400] on select "1 2 3 4 5 6 7 8 9 10+" at bounding box center [683, 416] width 75 height 33
type input "1"
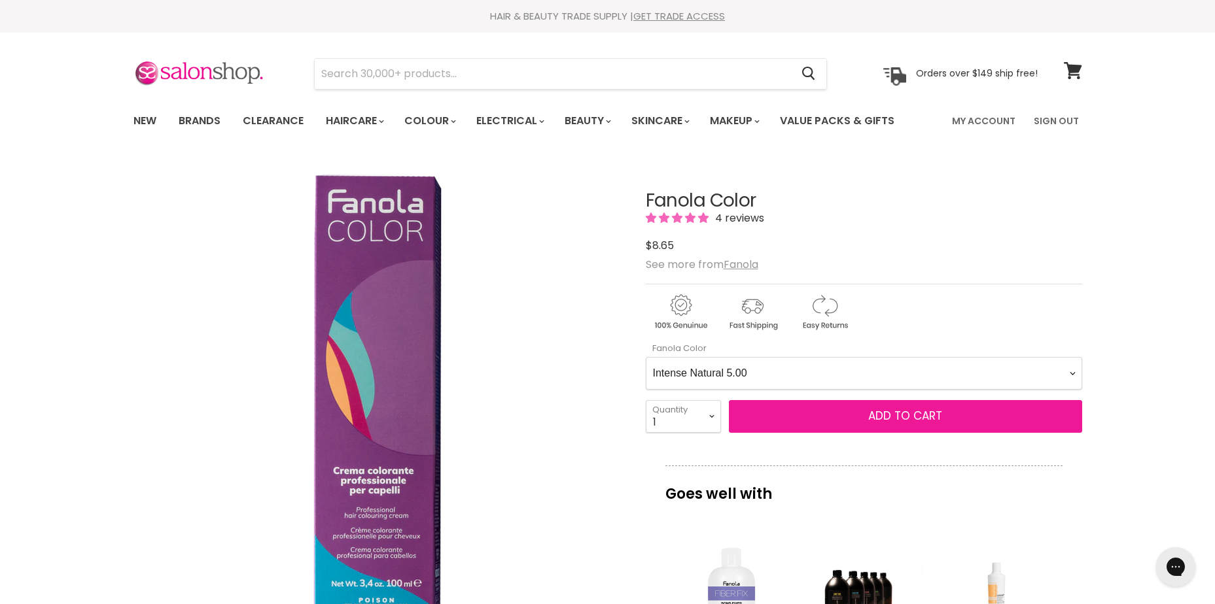
click at [913, 412] on span "Add to cart" at bounding box center [905, 416] width 74 height 16
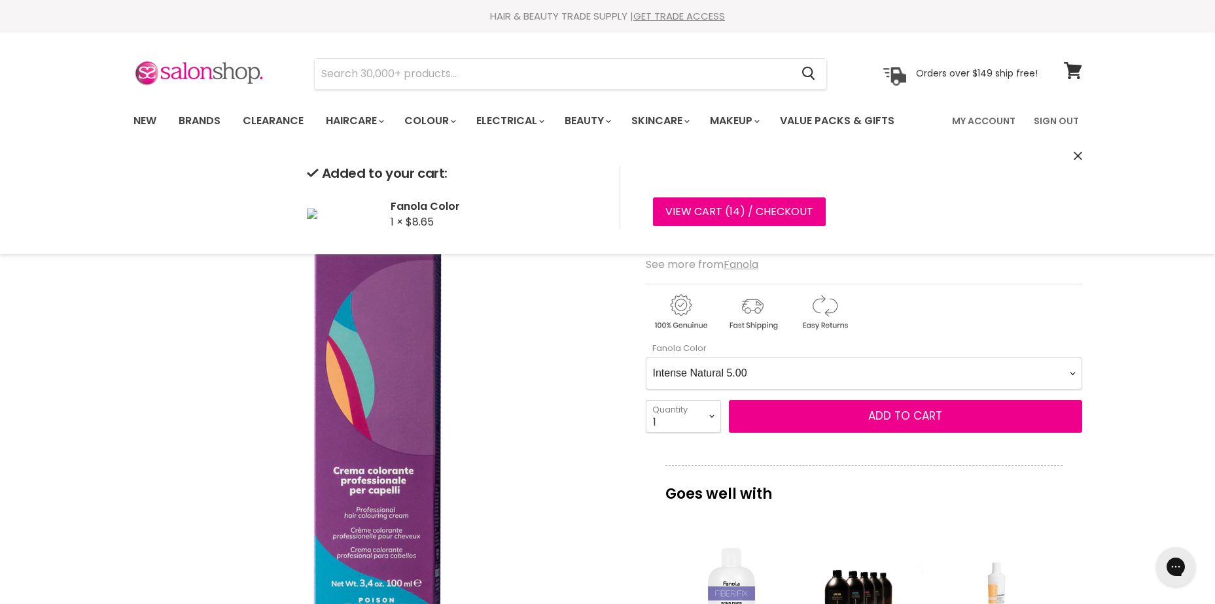
click at [836, 374] on Color-0-0 "Ash 1.10 Ash 5.1 Ash 6.1 Ash 7.1 Ash 8.1 Ash 9.1 Ash 10.1 Intense Ash 5.11 Inte…" at bounding box center [864, 373] width 436 height 33
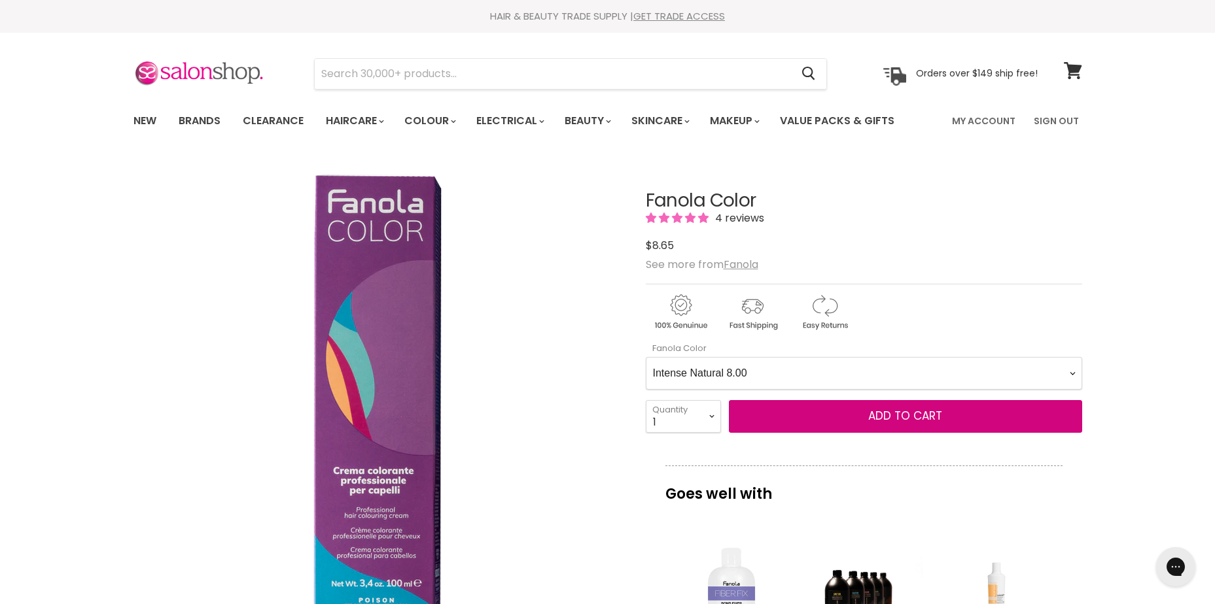
click at [646, 357] on Color-0-0 "Ash 1.10 Ash 5.1 Ash 6.1 Ash 7.1 Ash 8.1 Ash 9.1 Ash 10.1 Intense Ash 5.11 Inte…" at bounding box center [864, 373] width 436 height 33
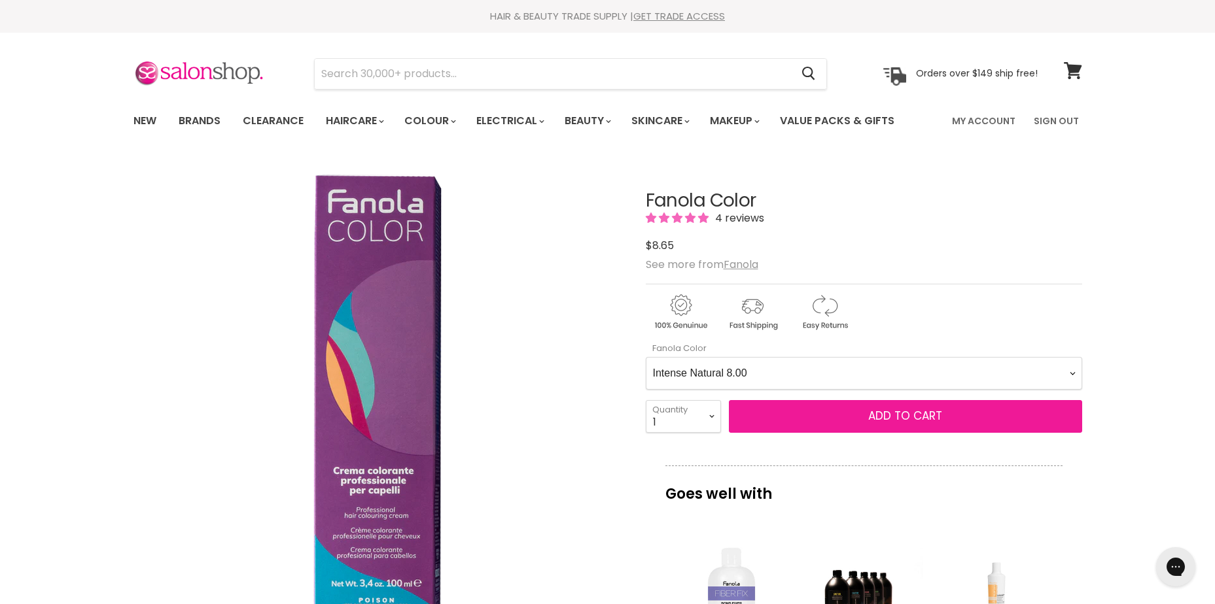
click at [893, 412] on span "Add to cart" at bounding box center [905, 416] width 74 height 16
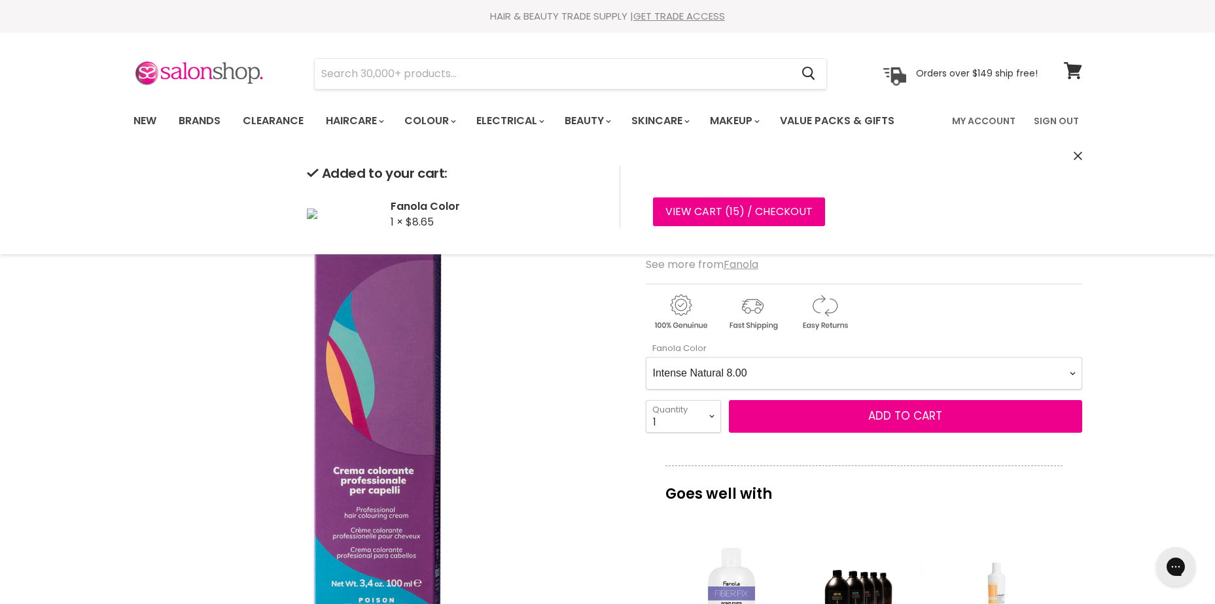
drag, startPoint x: 793, startPoint y: 377, endPoint x: 794, endPoint y: 368, distance: 8.6
click at [793, 377] on Color-0-0 "Ash 1.10 Ash 5.1 Ash 6.1 Ash 7.1 Ash 8.1 Ash 9.1 Ash 10.1 Intense Ash 5.11 Inte…" at bounding box center [864, 373] width 436 height 33
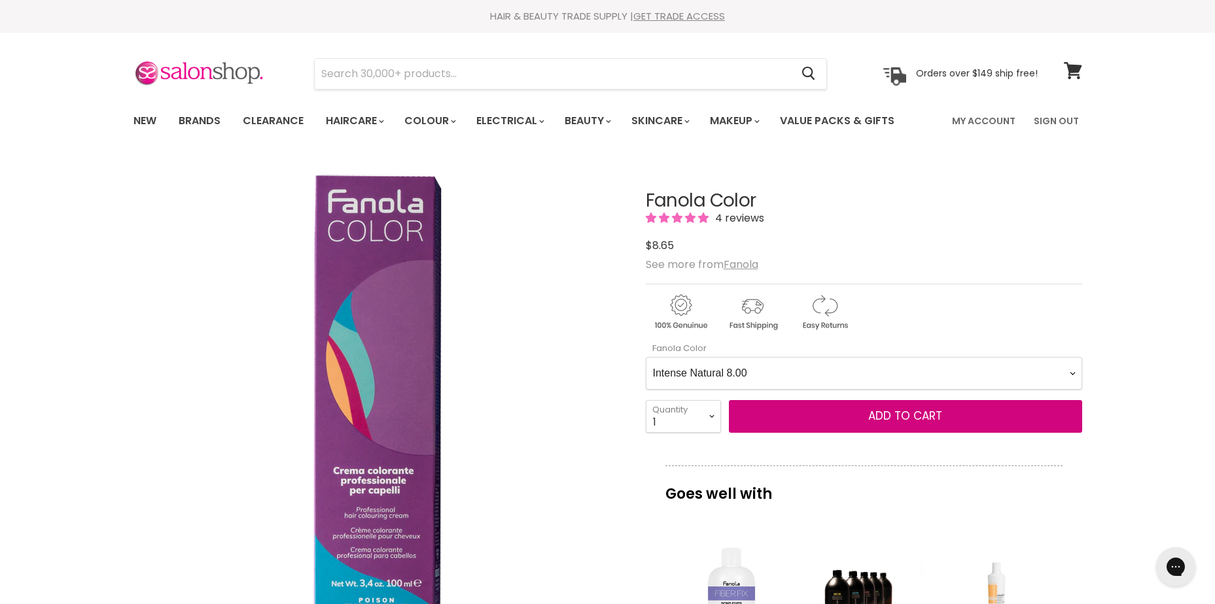
select Color-0-0 "Beige 8.13"
click at [646, 357] on Color-0-0 "Ash 1.10 Ash 5.1 Ash 6.1 Ash 7.1 Ash 8.1 Ash 9.1 Ash 10.1 Intense Ash 5.11 Inte…" at bounding box center [864, 373] width 436 height 33
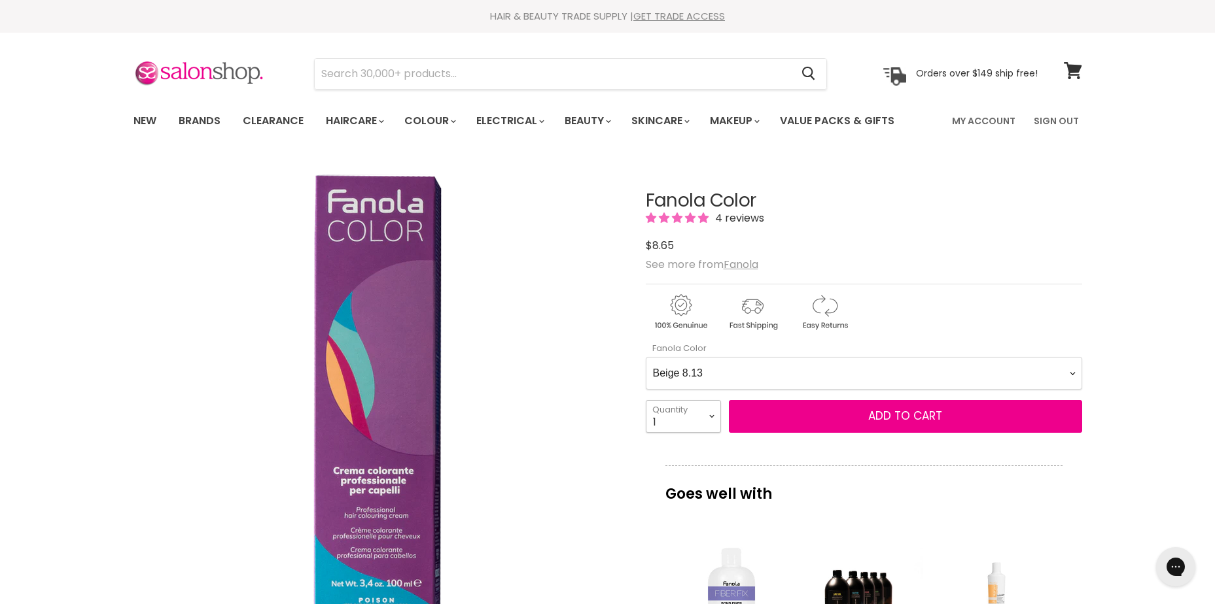
click at [697, 408] on select "1 2 3 4 5 6 7 8 9 10+" at bounding box center [683, 416] width 75 height 33
select select "2"
click at [646, 400] on select "1 2 3 4 5 6 7 8 9 10+" at bounding box center [683, 416] width 75 height 33
type input "2"
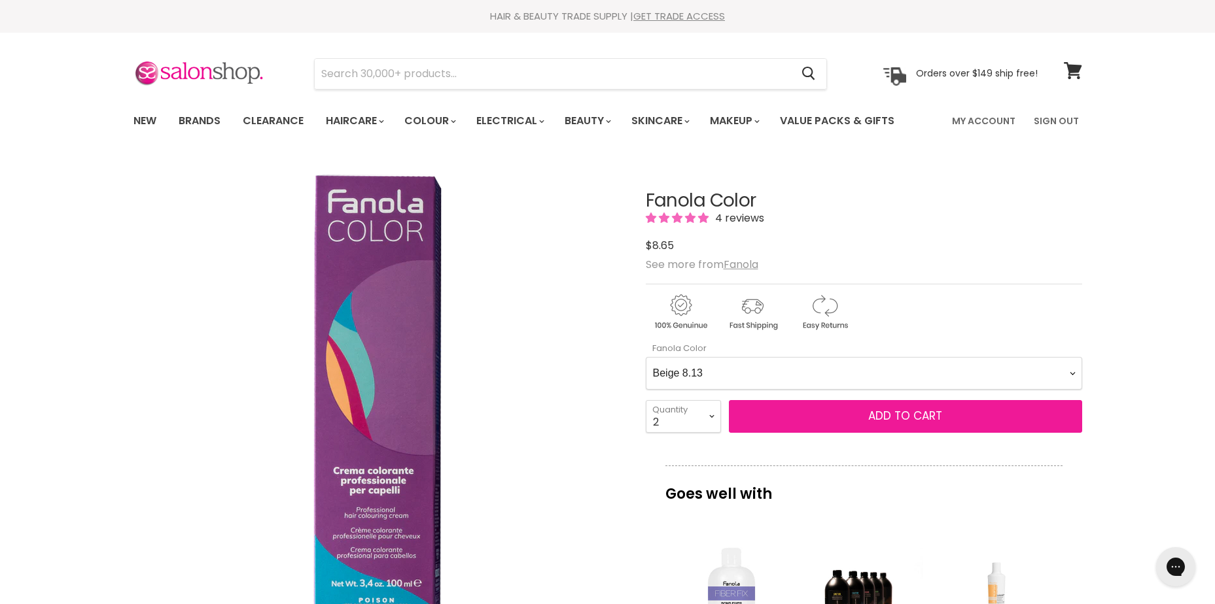
click at [914, 415] on span "Add to cart" at bounding box center [905, 416] width 74 height 16
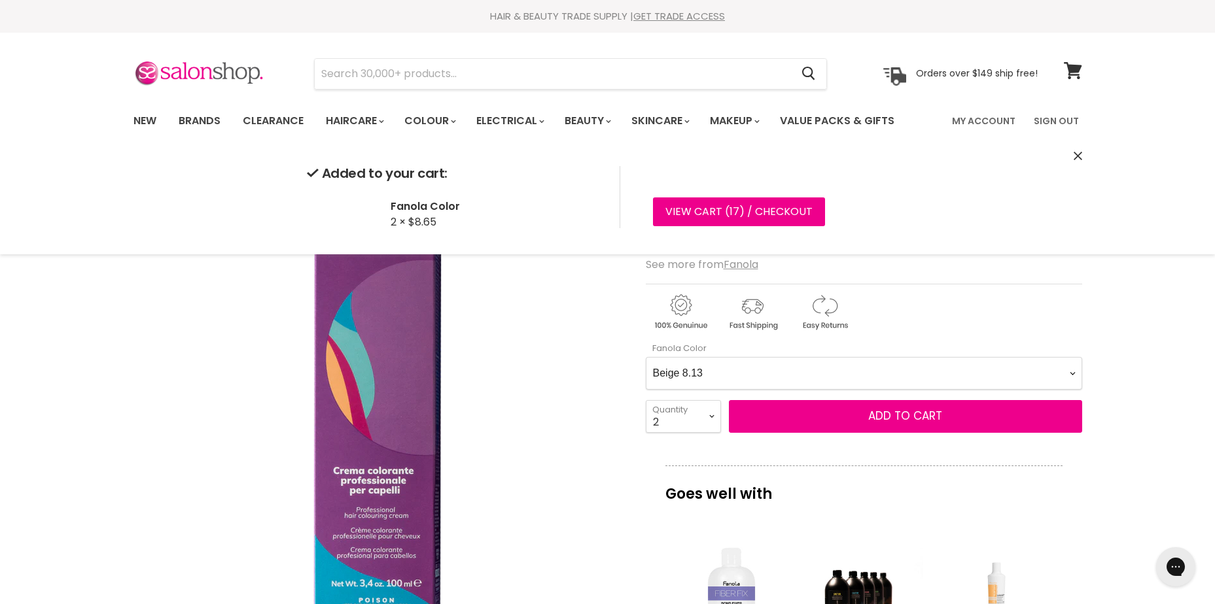
click at [803, 370] on Color-0-0 "Ash 1.10 Ash 5.1 Ash 6.1 Ash 7.1 Ash 8.1 Ash 9.1 Ash 10.1 Intense Ash 5.11 Inte…" at bounding box center [864, 373] width 436 height 33
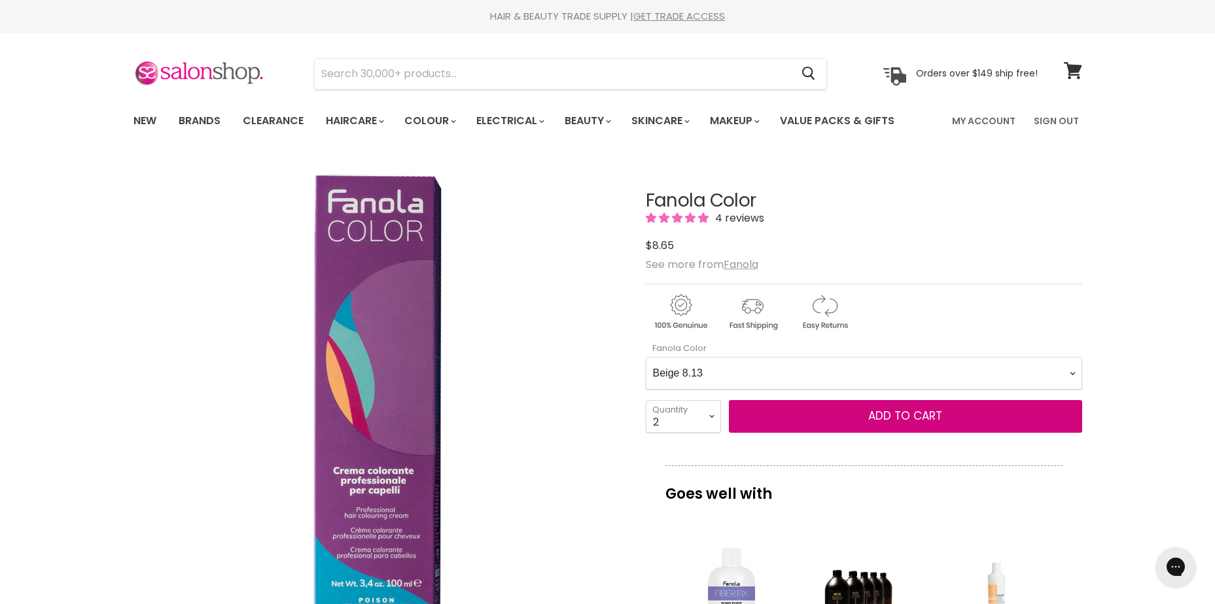
select Color-0-0 "Brown 8.14"
click at [646, 357] on Color-0-0 "Ash 1.10 Ash 5.1 Ash 6.1 Ash 7.1 Ash 8.1 Ash 9.1 Ash 10.1 Intense Ash 5.11 Inte…" at bounding box center [864, 373] width 436 height 33
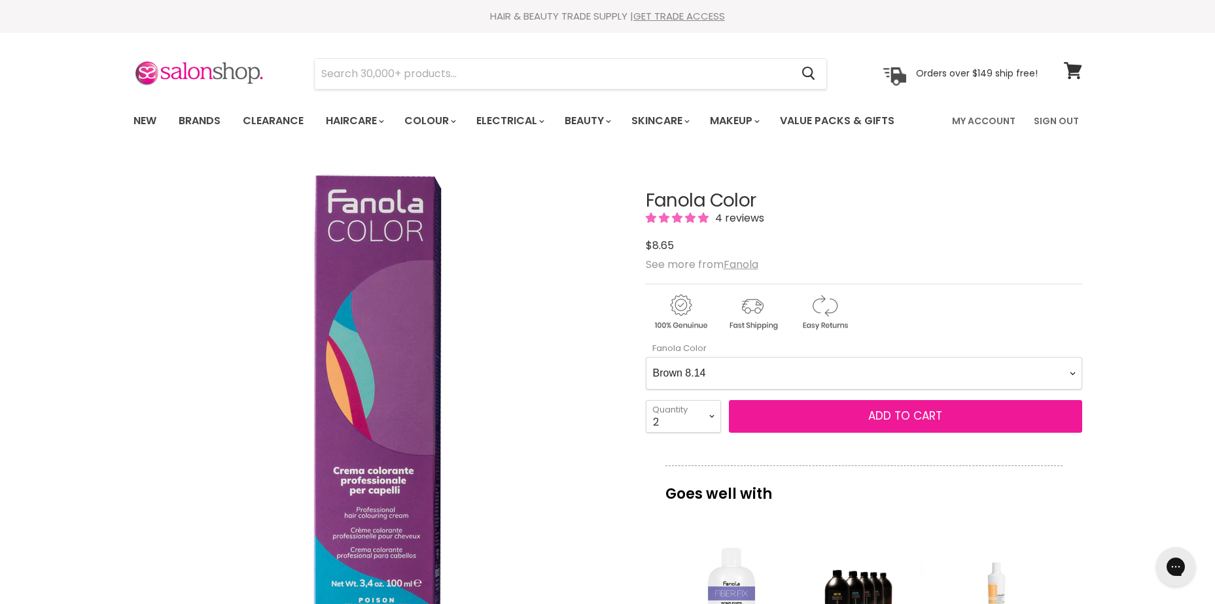
click at [885, 412] on span "Add to cart" at bounding box center [905, 416] width 74 height 16
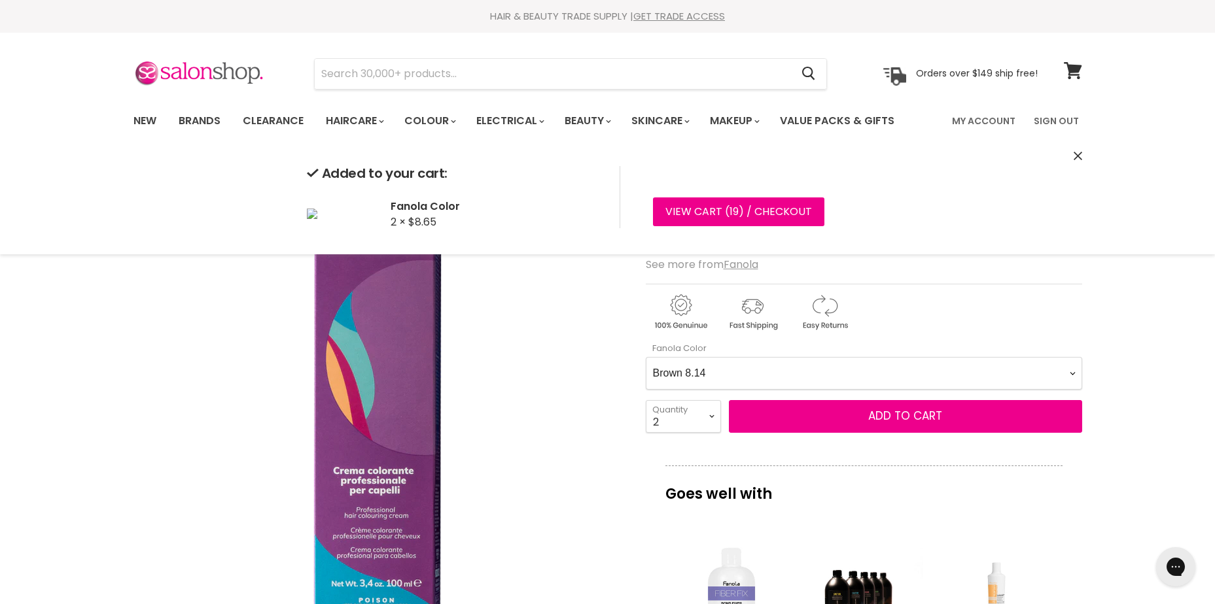
click at [848, 356] on div "Ash 1.10 Ash 5.1 Ash 6.1 Ash 7.1 Ash 8.1 Ash 9.1 Ash 10.1 Intense Ash 5.11 Inte…" at bounding box center [864, 372] width 436 height 36
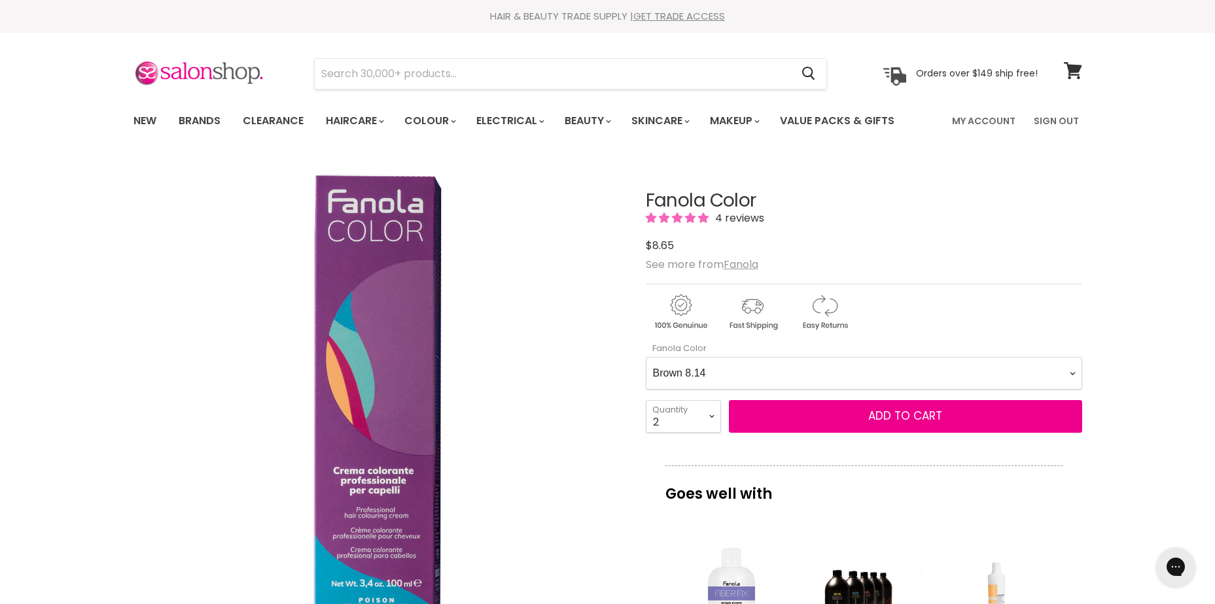
click at [825, 368] on Color-0-0 "Ash 1.10 Ash 5.1 Ash 6.1 Ash 7.1 Ash 8.1 Ash 9.1 Ash 10.1 Intense Ash 5.11 Inte…" at bounding box center [864, 373] width 436 height 33
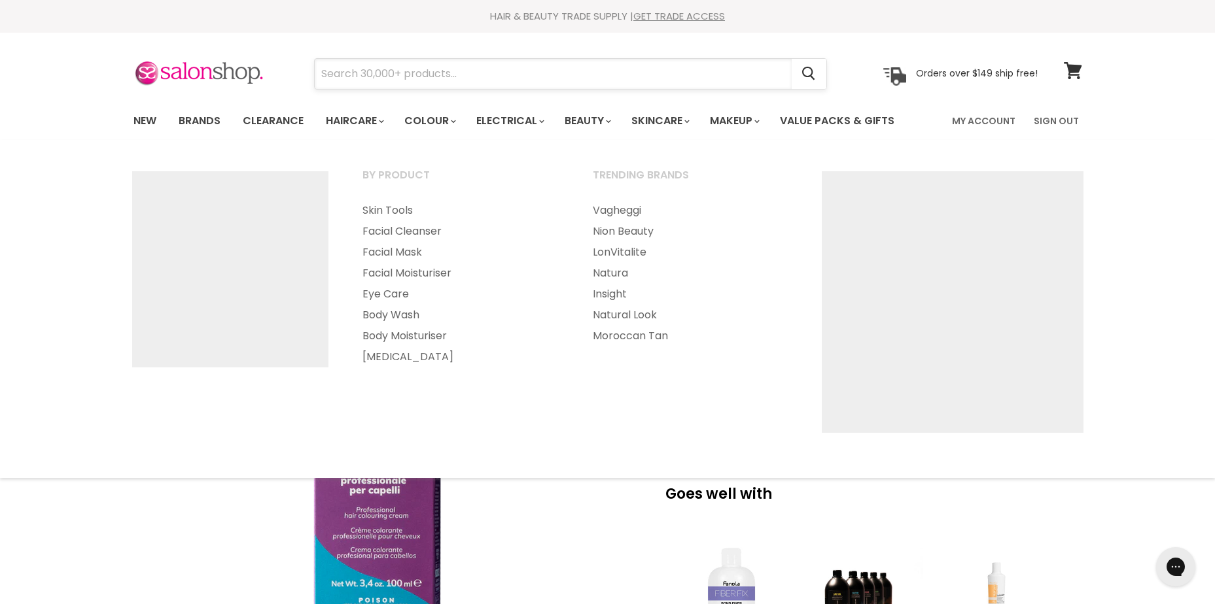
click at [632, 82] on input "Search" at bounding box center [553, 74] width 477 height 30
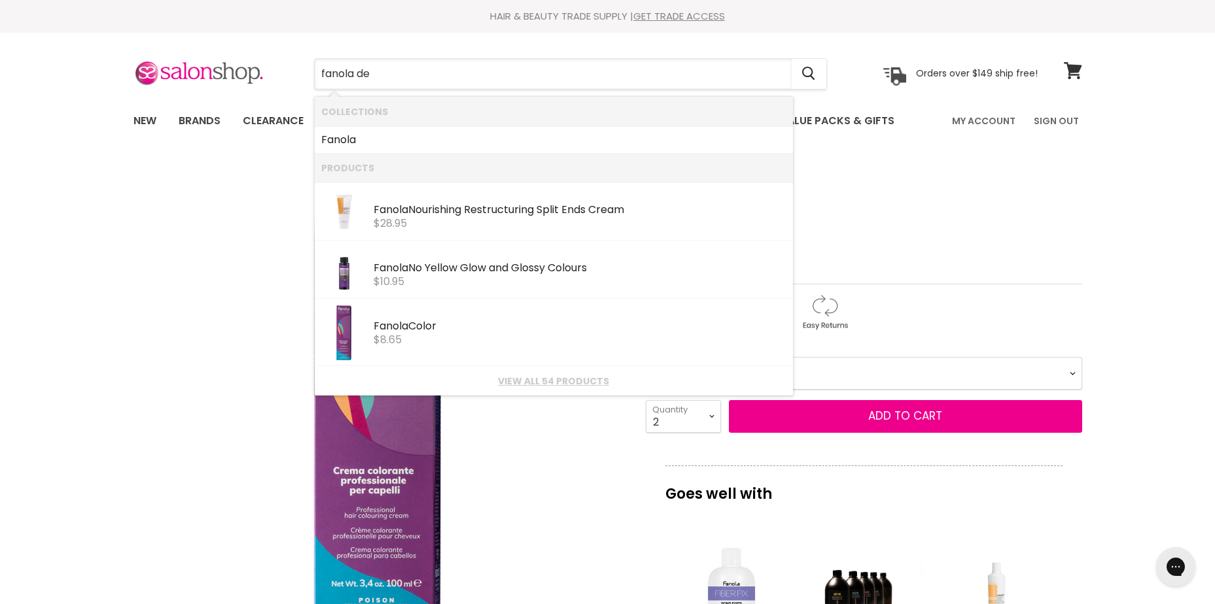
type input "fanola dev"
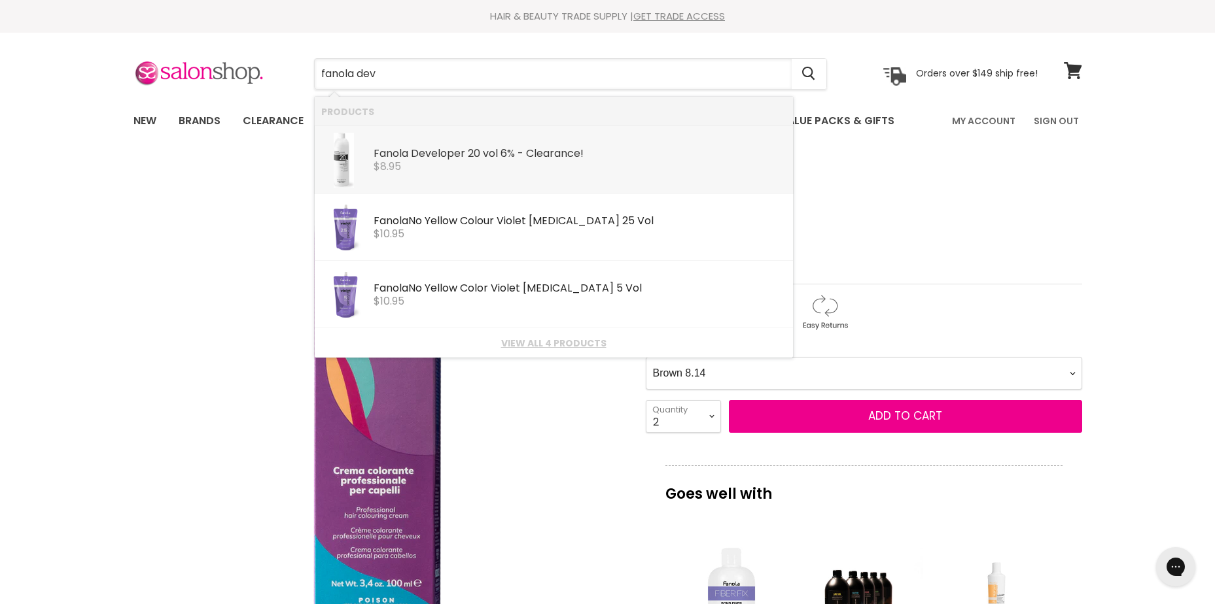
click at [570, 162] on div "$8.95" at bounding box center [579, 167] width 413 height 12
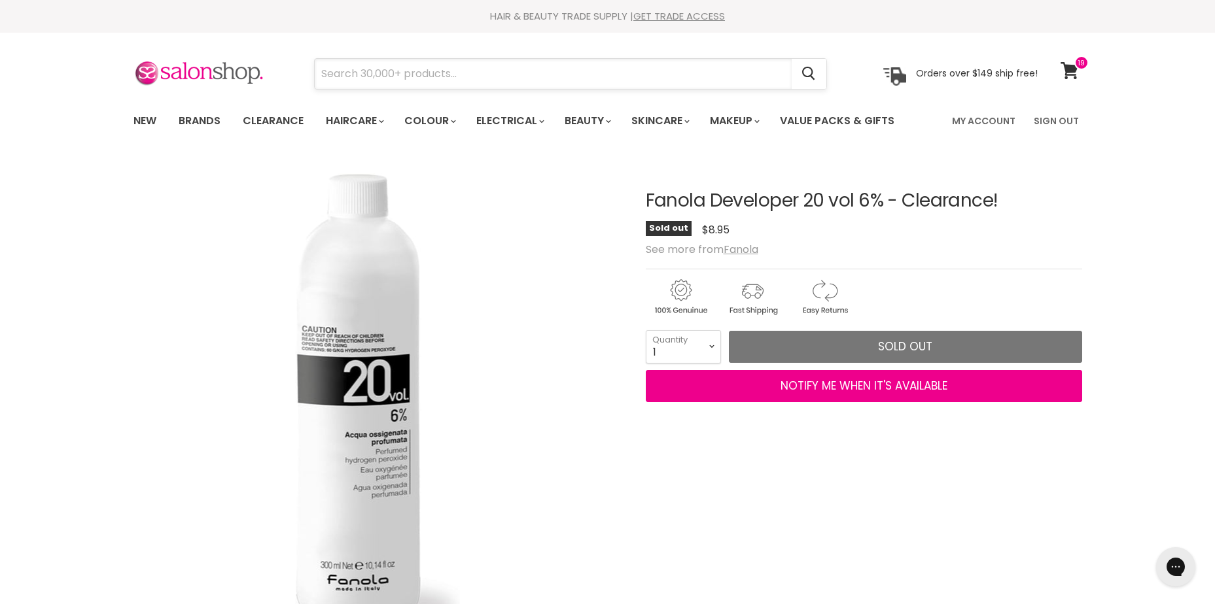
click at [397, 67] on input "Search" at bounding box center [553, 74] width 477 height 30
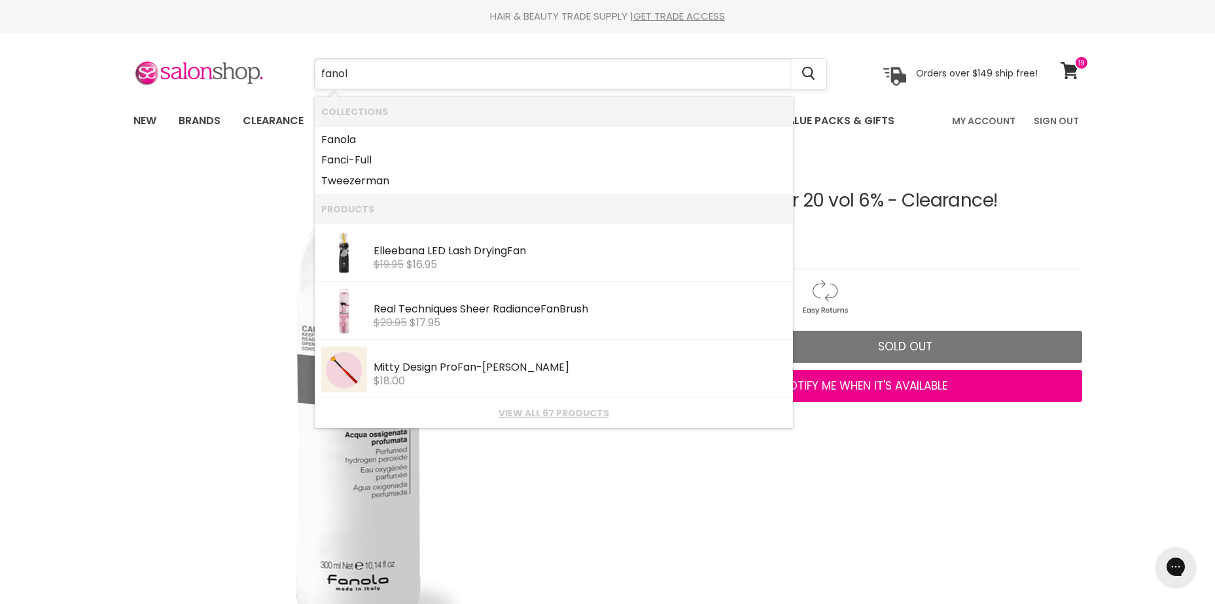
type input "fanola"
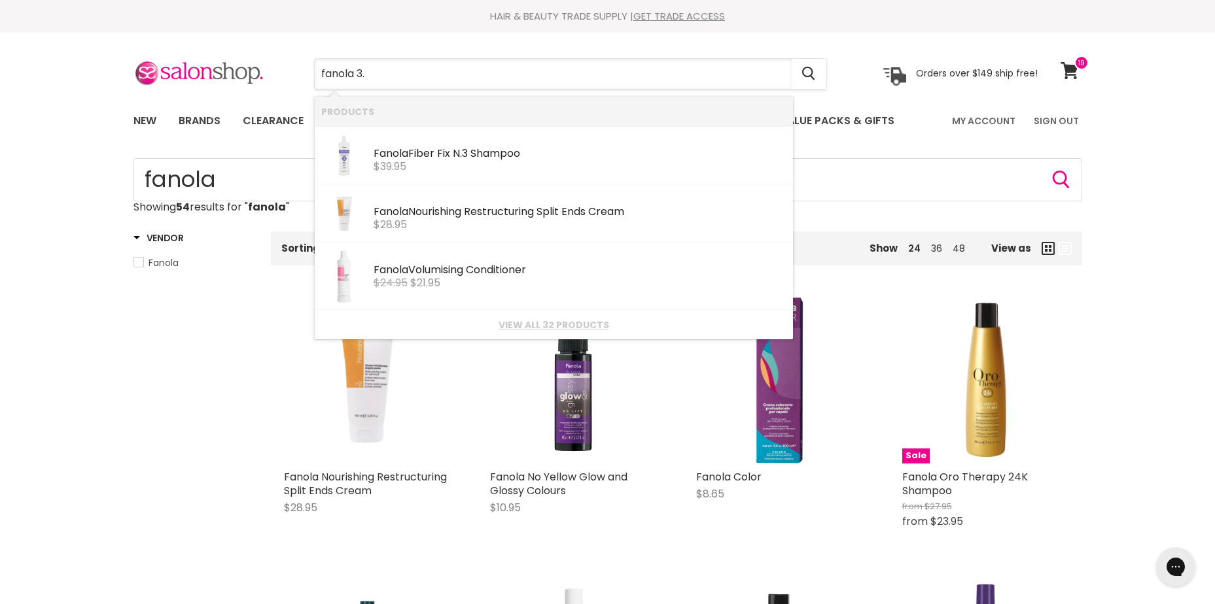
type input "fanola 3.5"
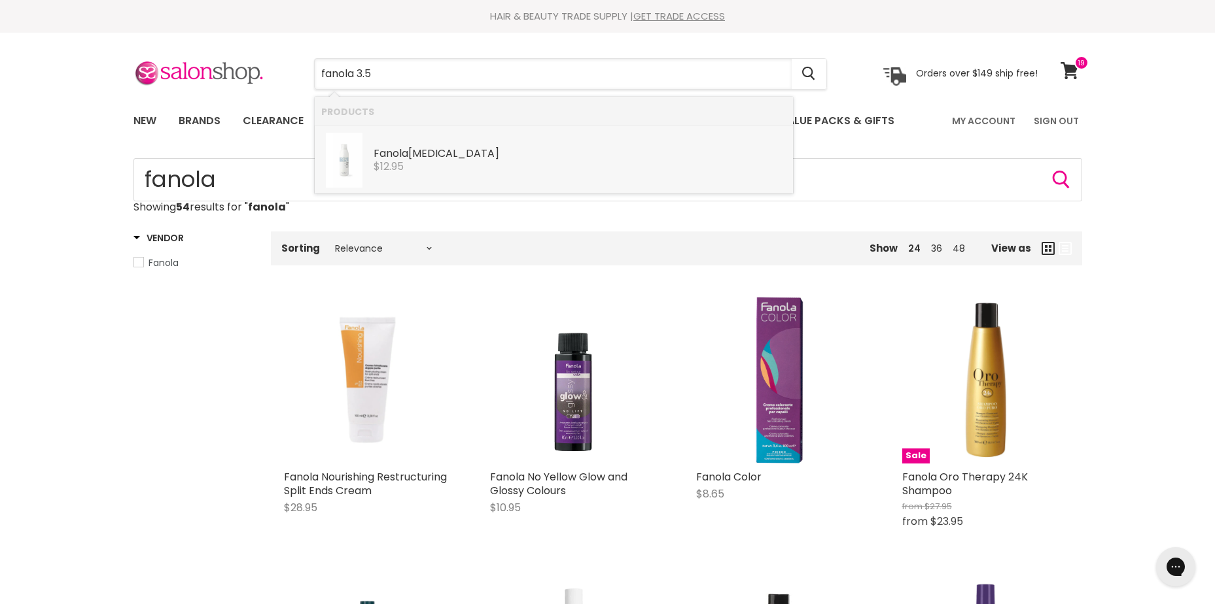
click at [419, 148] on div "Fanola [MEDICAL_DATA]" at bounding box center [579, 155] width 413 height 14
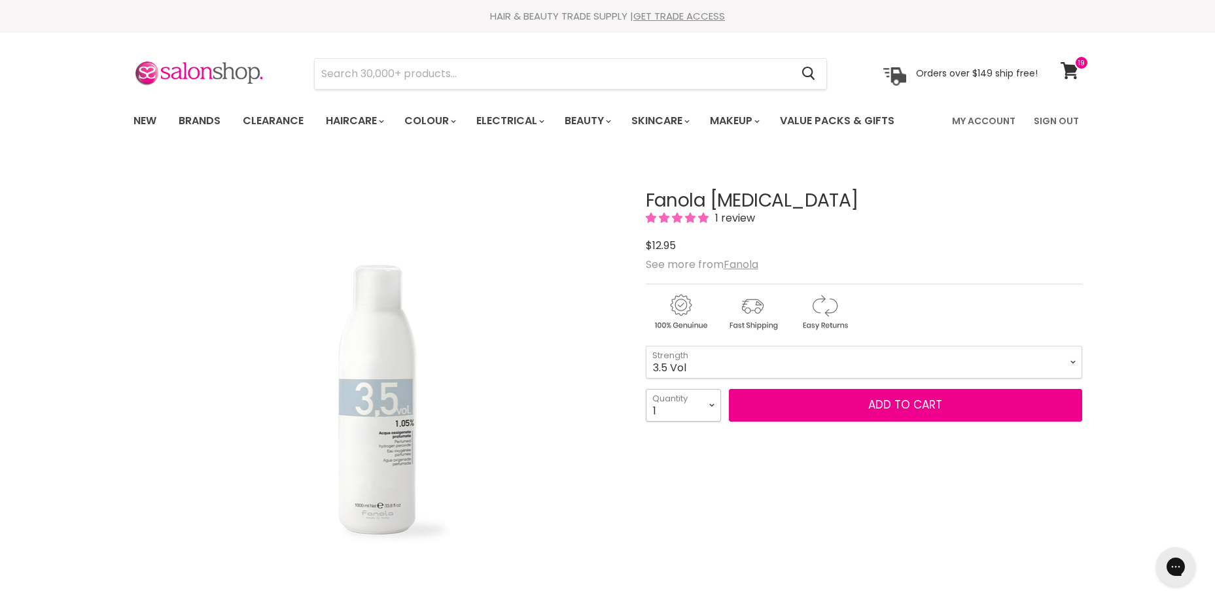
click at [687, 405] on select "1 2 3 4 5 6 7 8 9 10+" at bounding box center [683, 405] width 75 height 33
select select "4"
click at [646, 389] on select "1 2 3 4 5 6 7 8 9 10+" at bounding box center [683, 405] width 75 height 33
type input "4"
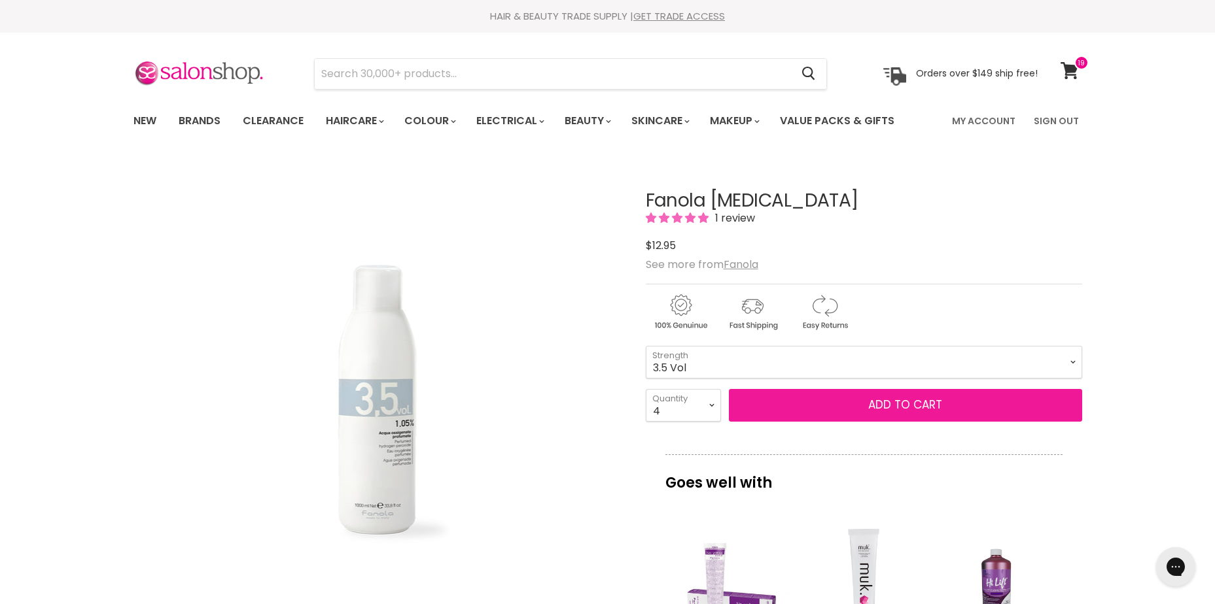
click at [906, 407] on span "Add to cart" at bounding box center [905, 405] width 74 height 16
click at [899, 402] on span "Add to cart" at bounding box center [905, 405] width 74 height 16
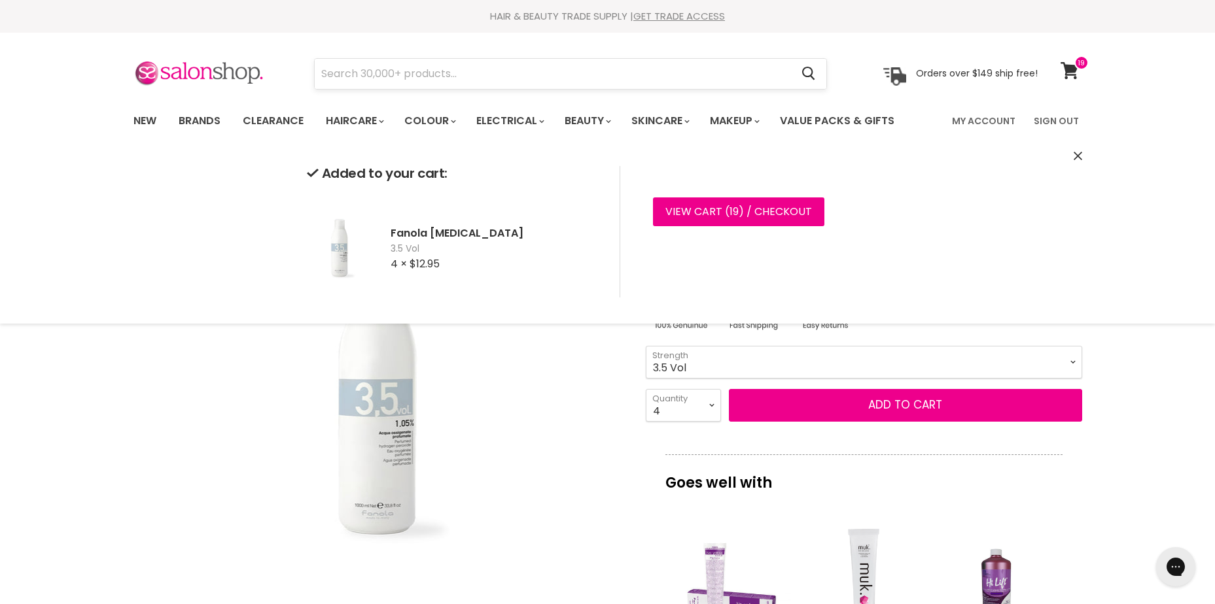
click at [442, 80] on input "Search" at bounding box center [553, 74] width 477 height 30
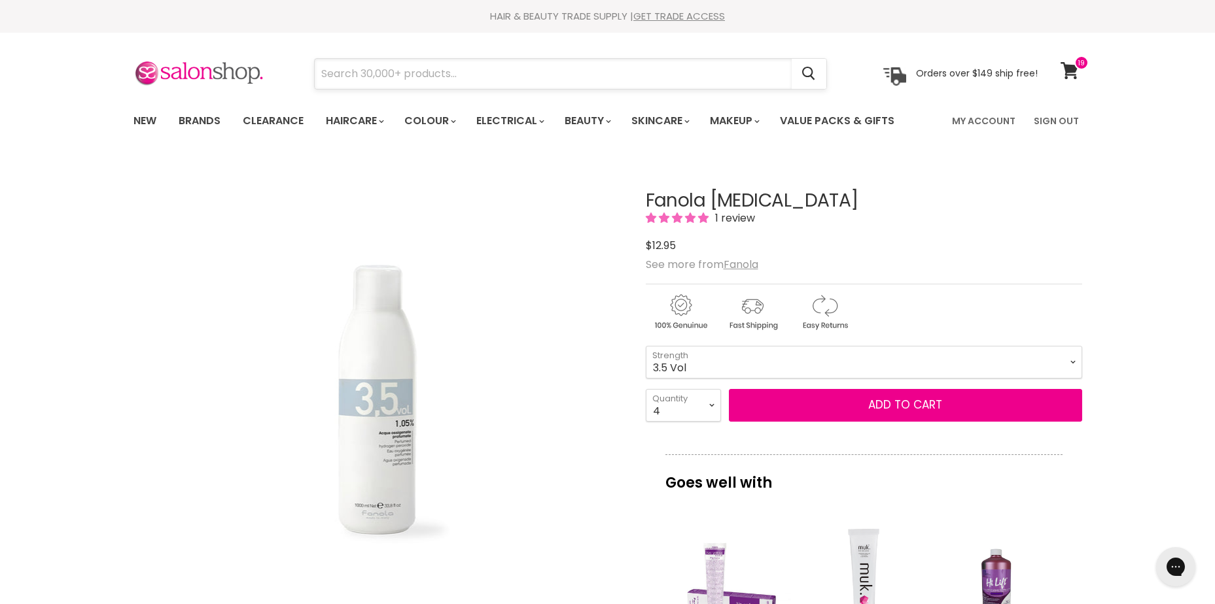
click at [453, 71] on input "Search" at bounding box center [553, 74] width 477 height 30
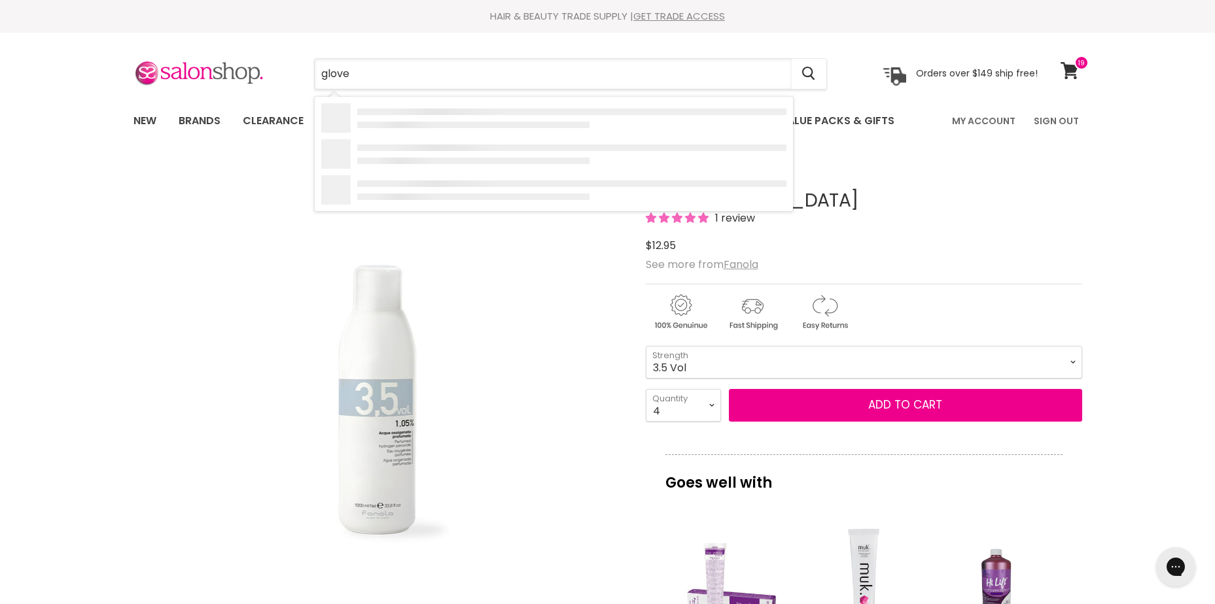
type input "gloves"
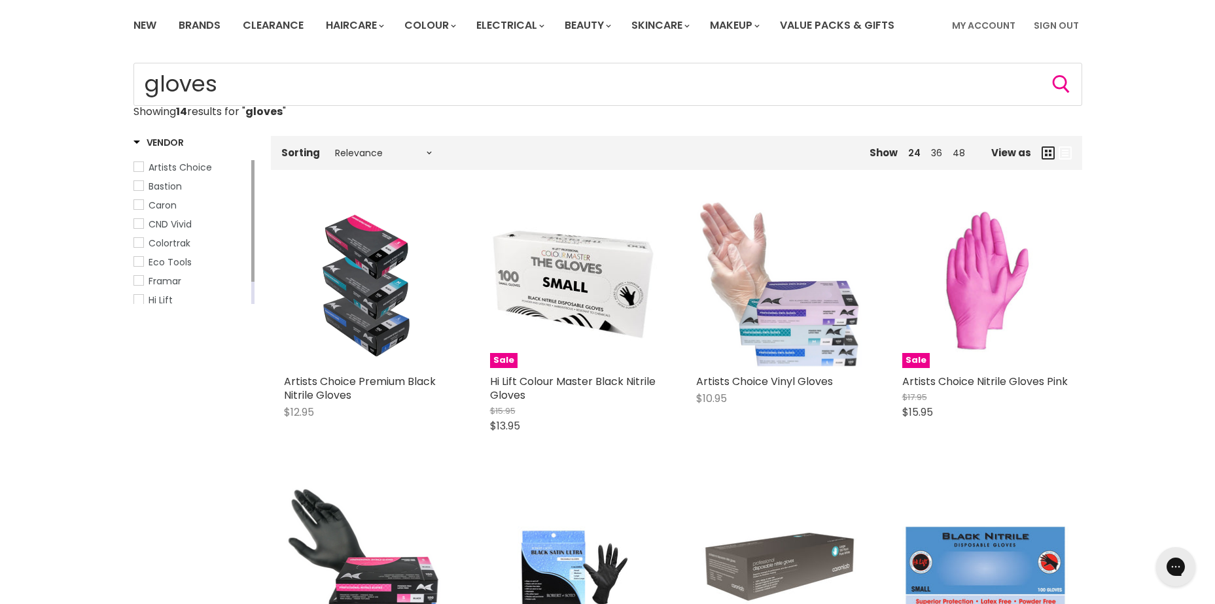
scroll to position [392, 0]
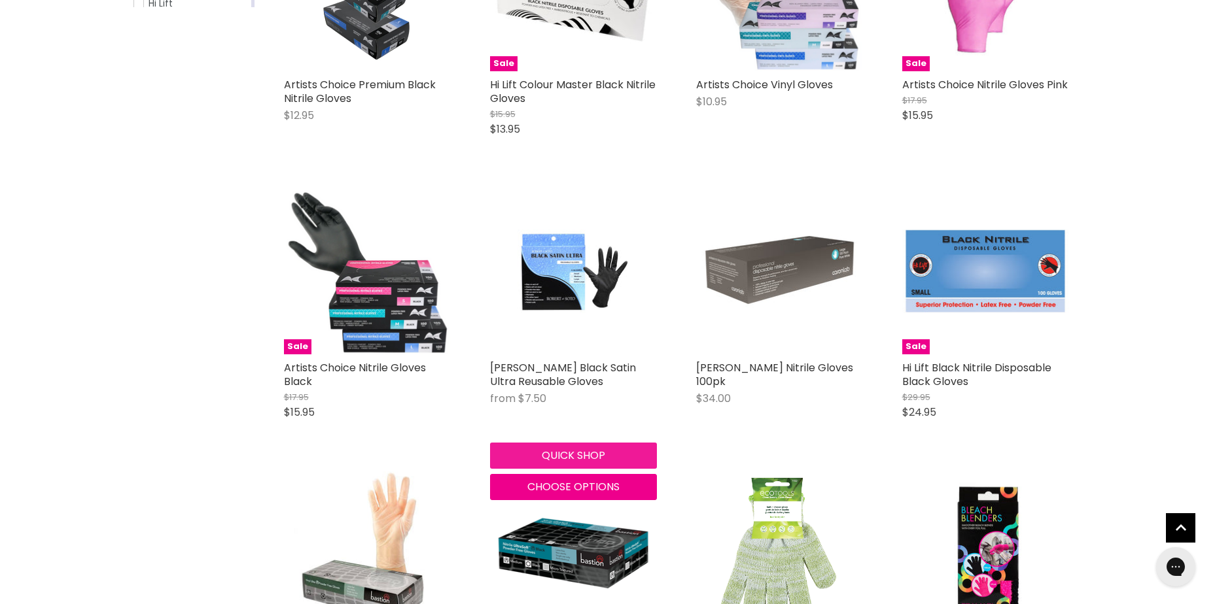
click at [580, 458] on button "Quick shop" at bounding box center [573, 456] width 167 height 26
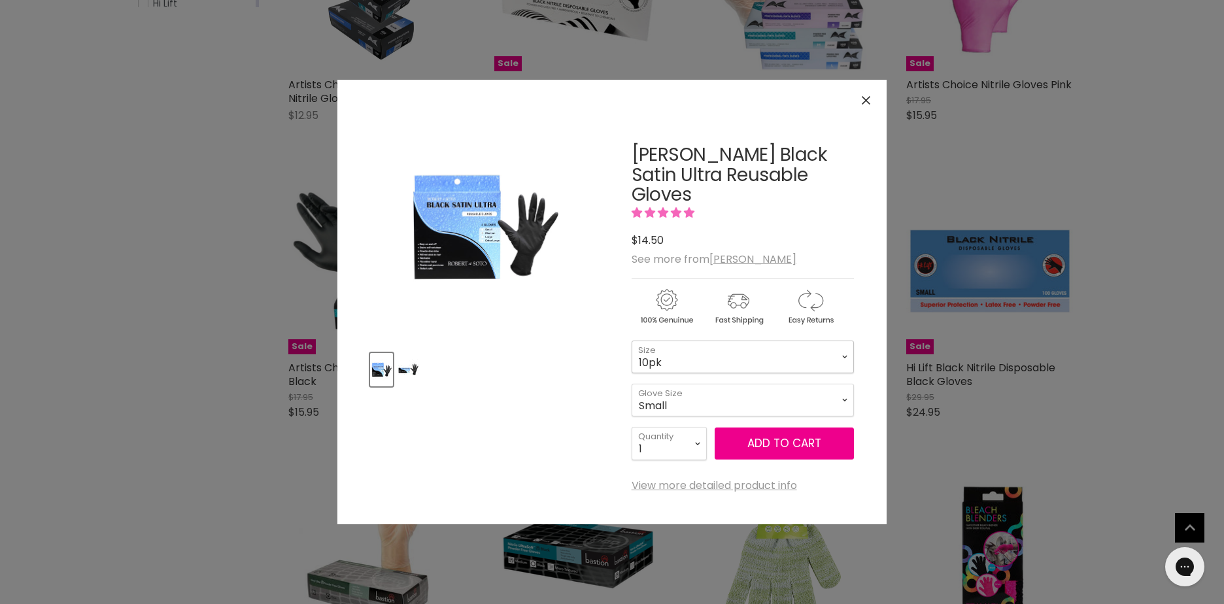
drag, startPoint x: 675, startPoint y: 353, endPoint x: 685, endPoint y: 352, distance: 9.9
click at [681, 353] on select "4pk 10pk" at bounding box center [743, 357] width 222 height 33
click at [747, 190] on h2 "[PERSON_NAME] Black Satin Ultra Reusable Gloves" at bounding box center [743, 175] width 222 height 60
click at [728, 381] on div "4pk / Small - Translation missing: en.products.status.sold_out 10pk / Small - 1…" at bounding box center [743, 379] width 222 height 77
click at [726, 396] on select "Small Medium Large" at bounding box center [743, 400] width 222 height 33
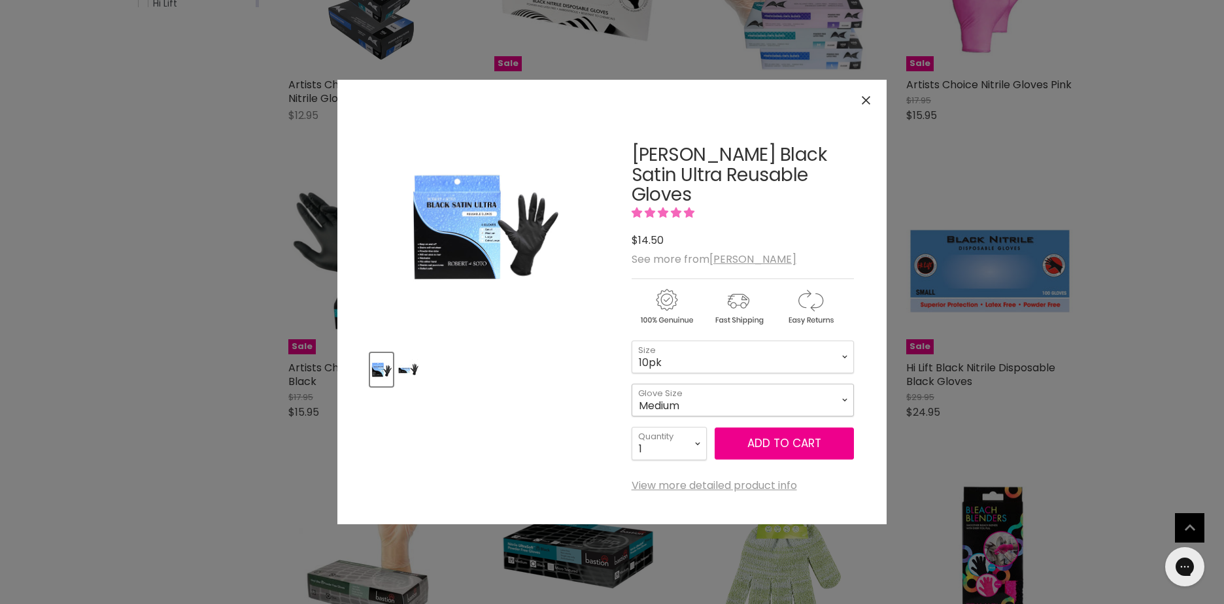
click at [632, 384] on select "Small Medium Large" at bounding box center [743, 400] width 222 height 33
select select "Medium"
click at [766, 447] on button "Add to cart" at bounding box center [784, 444] width 139 height 33
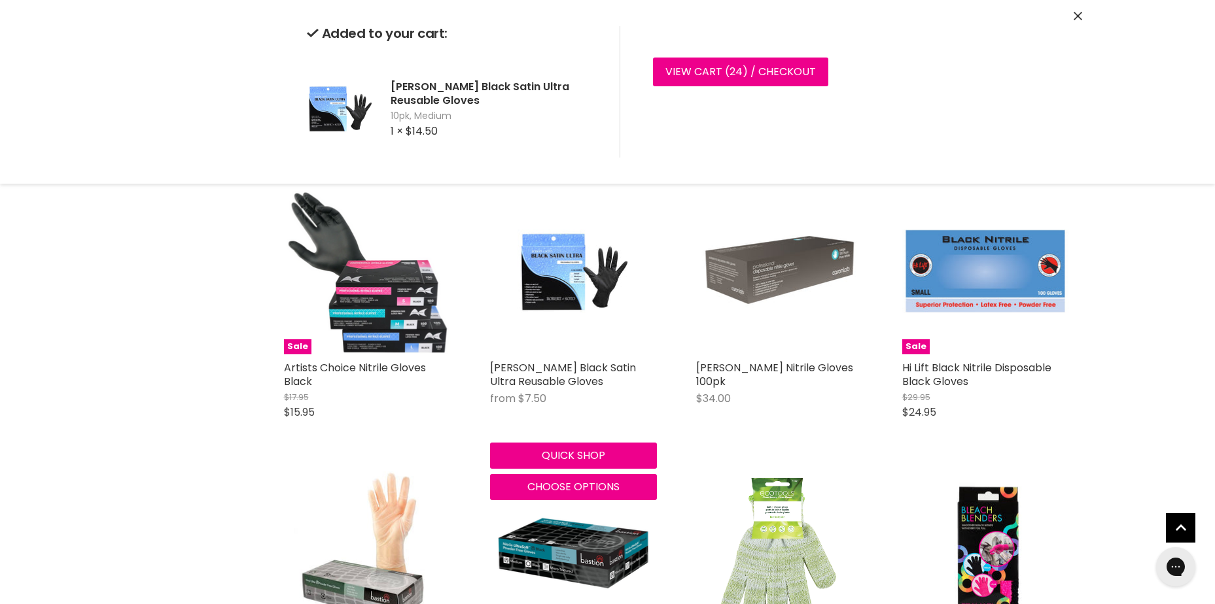
scroll to position [0, 0]
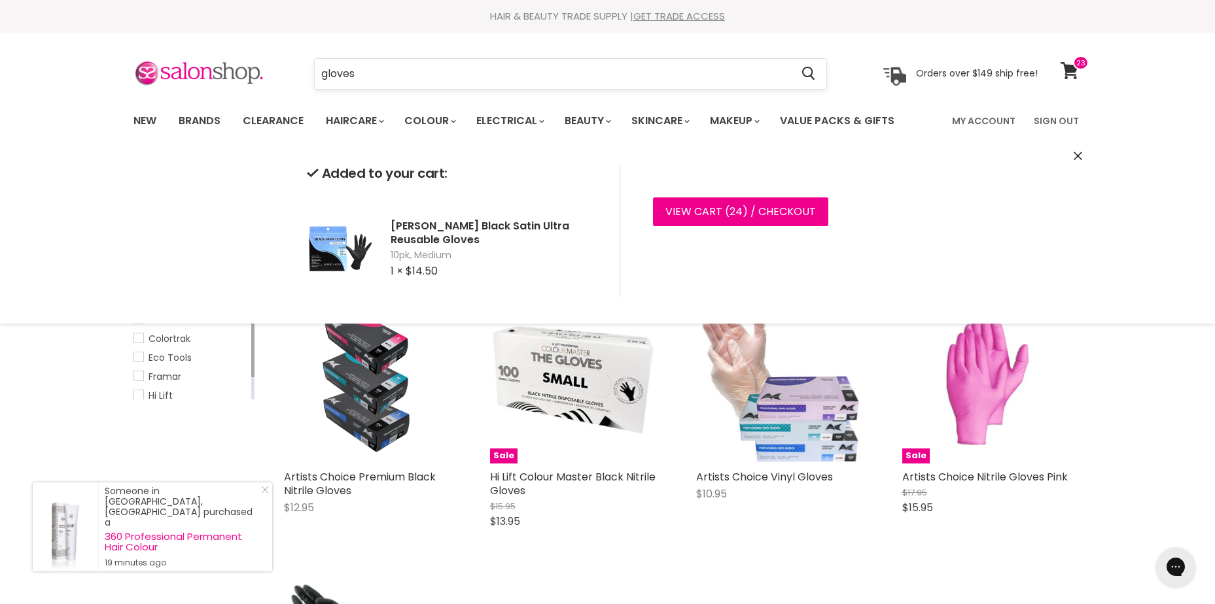
drag, startPoint x: 524, startPoint y: 63, endPoint x: 320, endPoint y: 74, distance: 204.4
click at [320, 74] on input "gloves" at bounding box center [553, 74] width 477 height 30
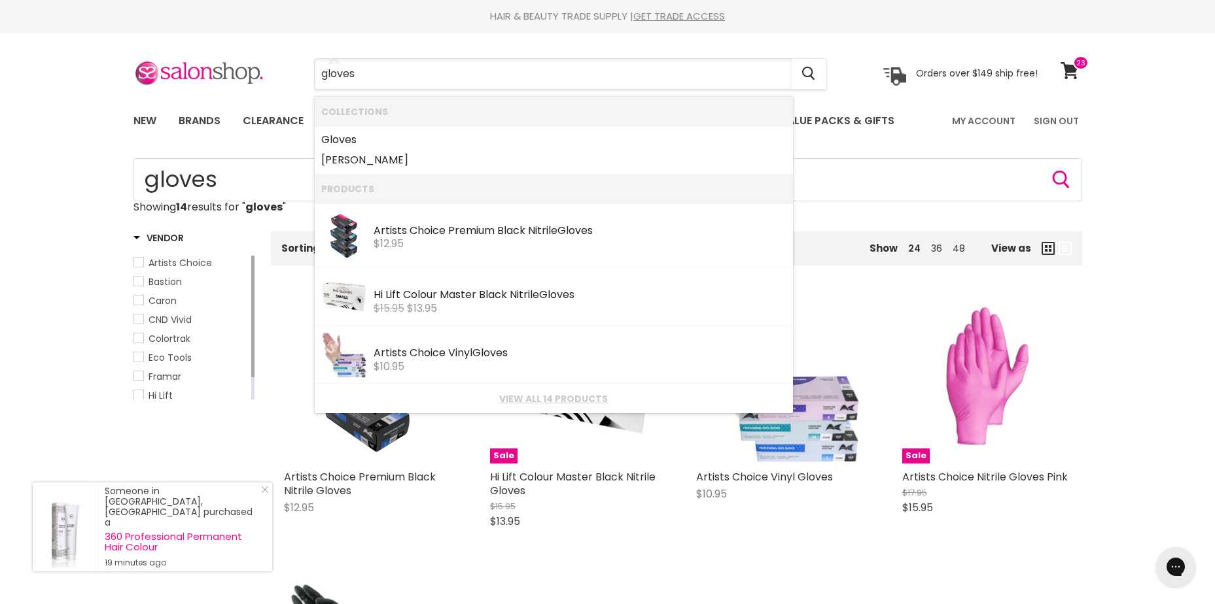
drag, startPoint x: 367, startPoint y: 64, endPoint x: 304, endPoint y: 75, distance: 63.8
click at [304, 75] on div "gloves Cancel" at bounding box center [570, 74] width 579 height 30
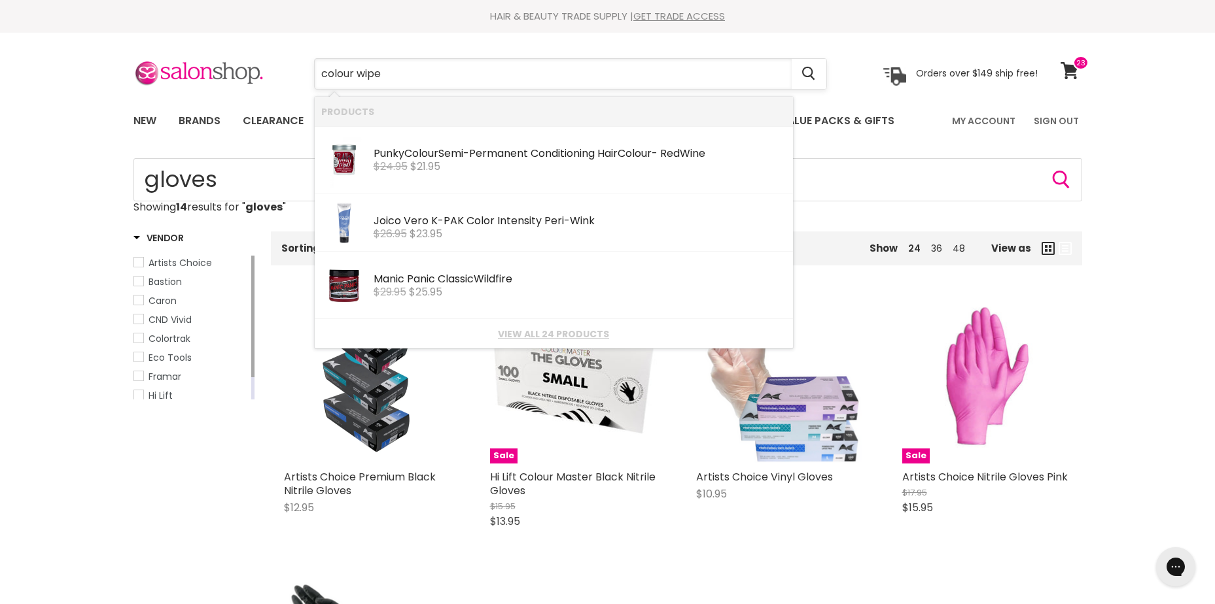
type input "colour wipes"
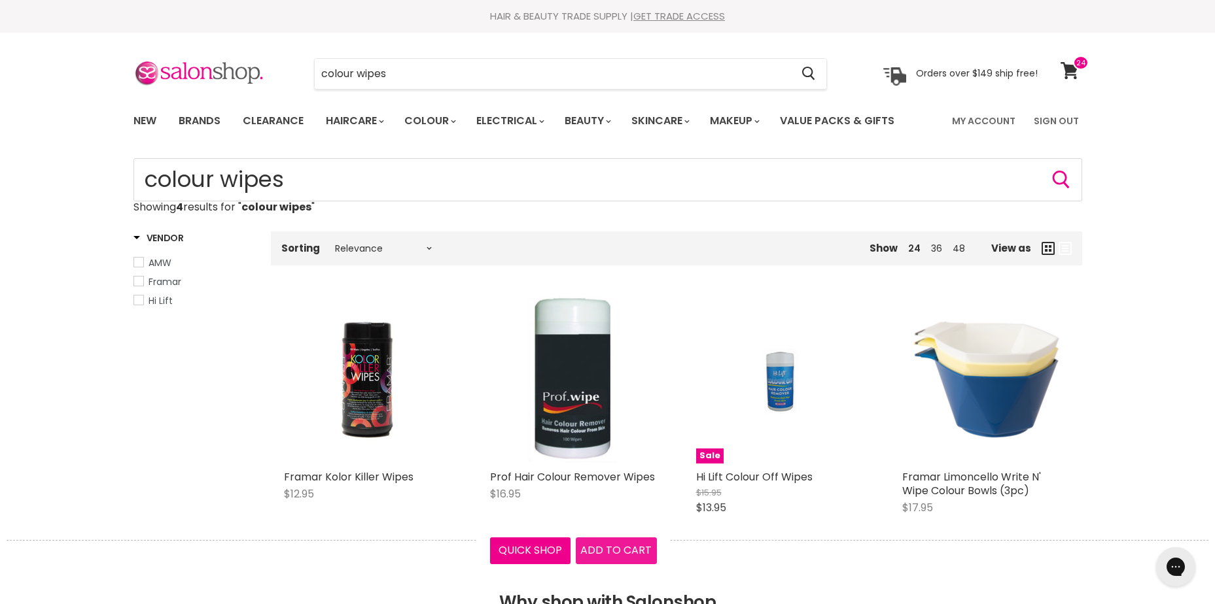
click at [596, 549] on span "Add to cart" at bounding box center [615, 550] width 71 height 15
click at [611, 545] on span "Add to cart" at bounding box center [615, 550] width 71 height 15
click at [514, 548] on button "Quick shop" at bounding box center [530, 551] width 81 height 26
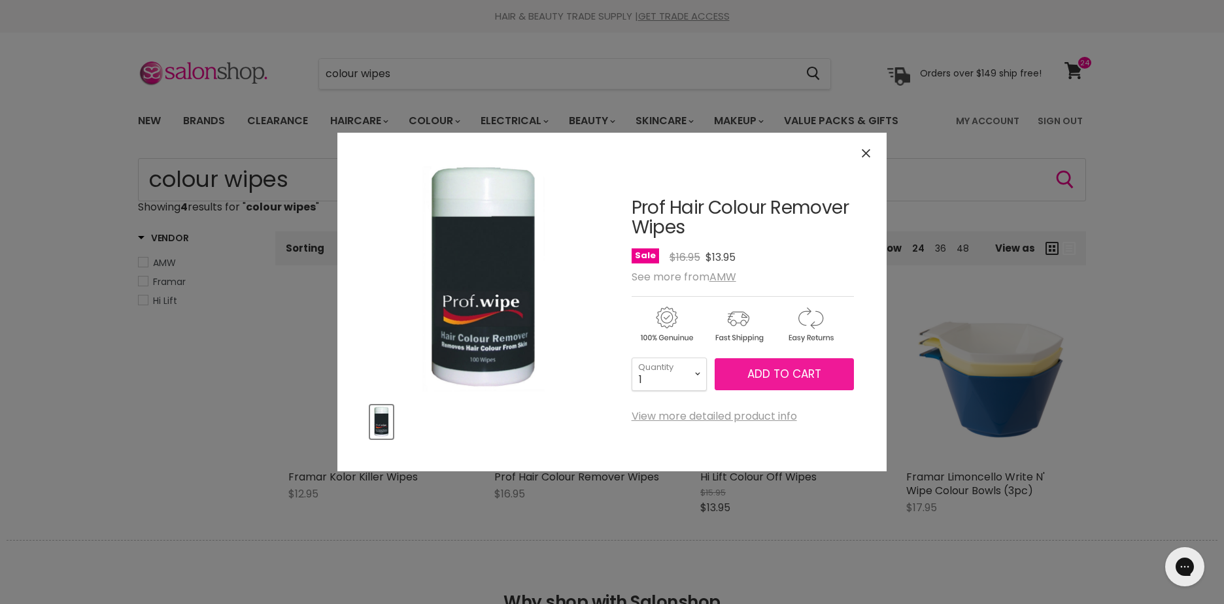
click at [770, 380] on span "Add to cart" at bounding box center [785, 374] width 74 height 16
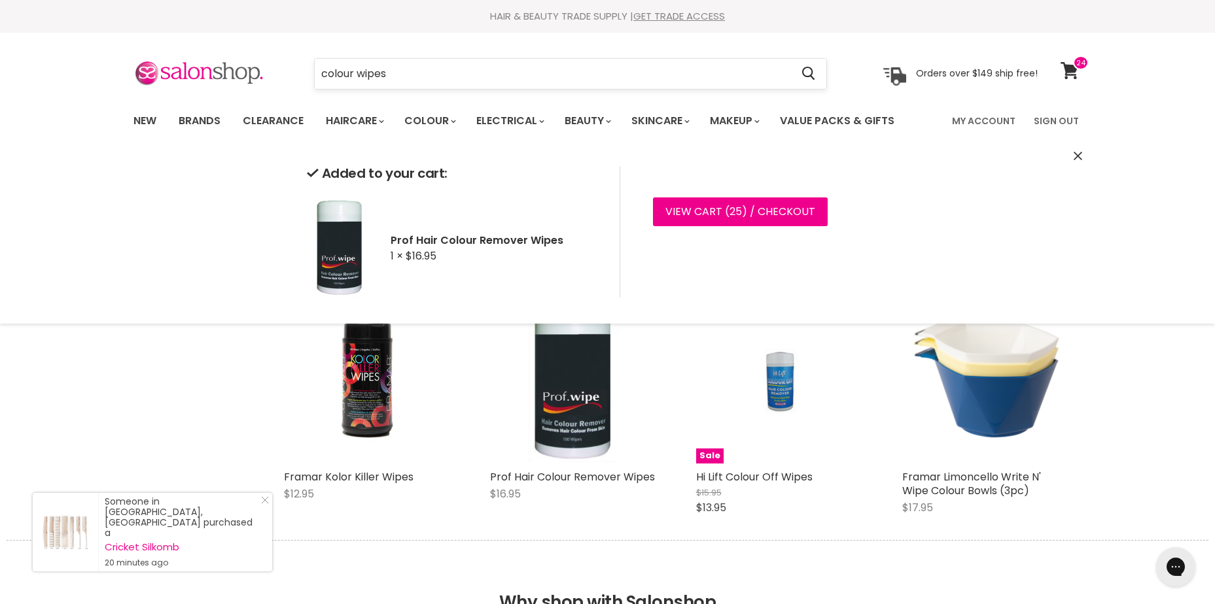
click at [431, 88] on input "colour wipes" at bounding box center [553, 74] width 477 height 30
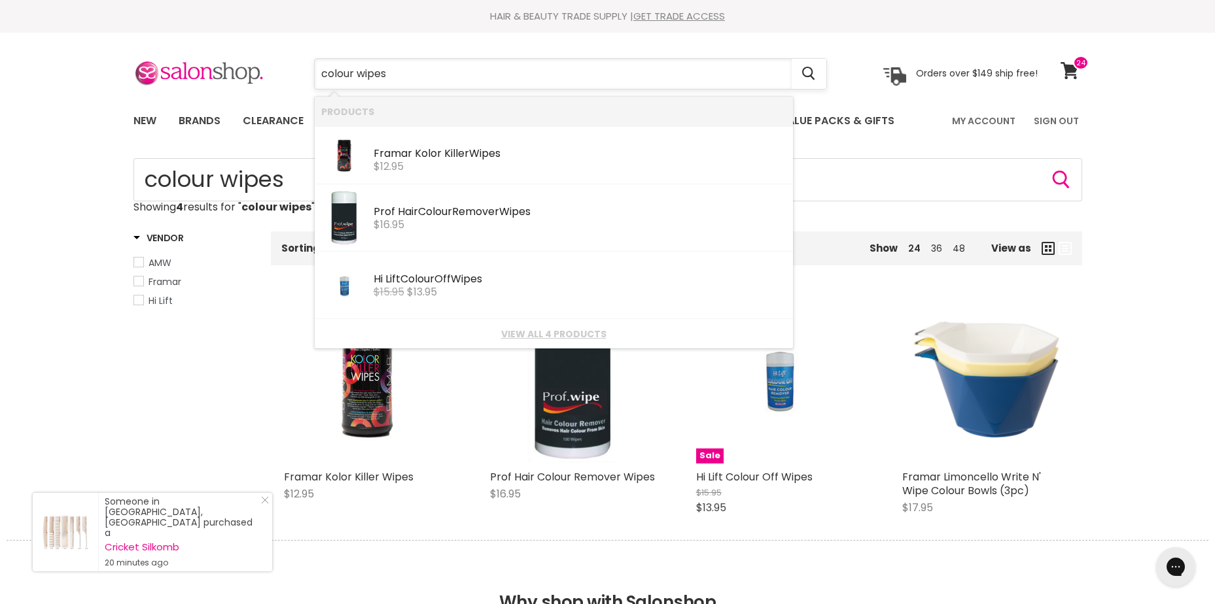
click at [428, 79] on input "colour wipes" at bounding box center [553, 74] width 477 height 30
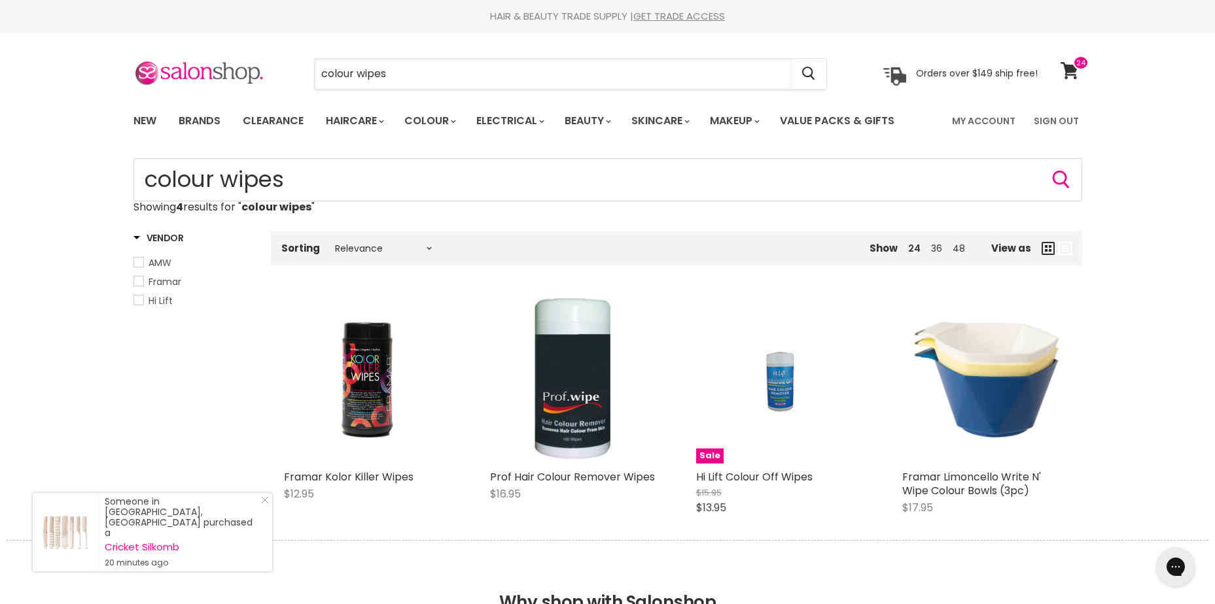
drag, startPoint x: 426, startPoint y: 79, endPoint x: 295, endPoint y: 103, distance: 133.0
click at [297, 101] on section "Menu colour wipes Cancel" at bounding box center [607, 67] width 981 height 69
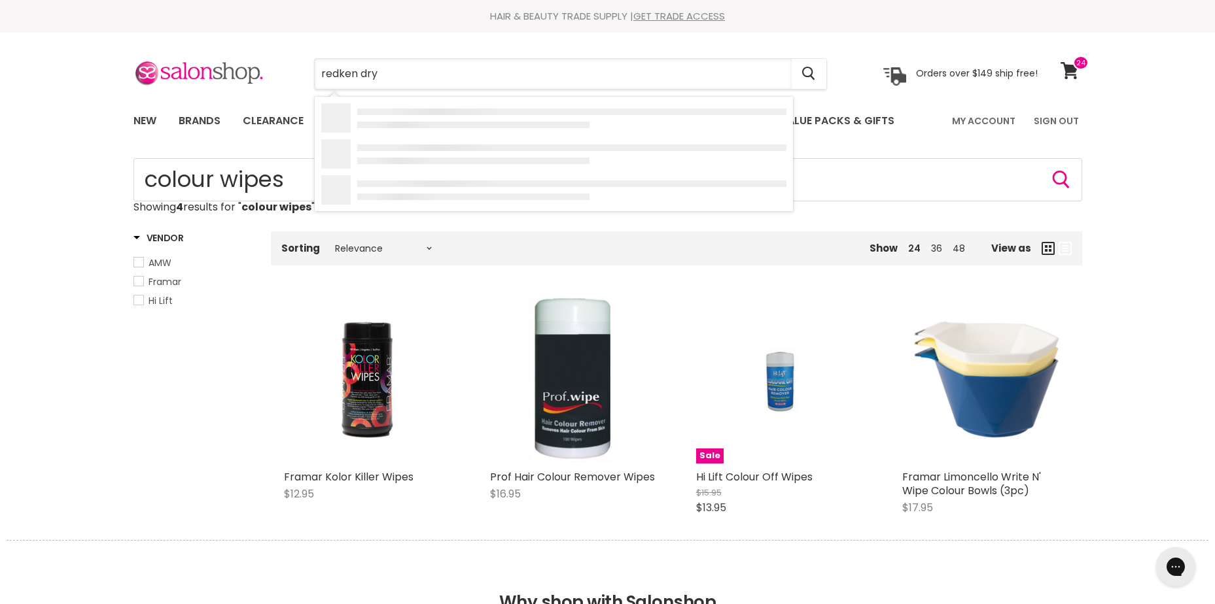
type input "redken dry"
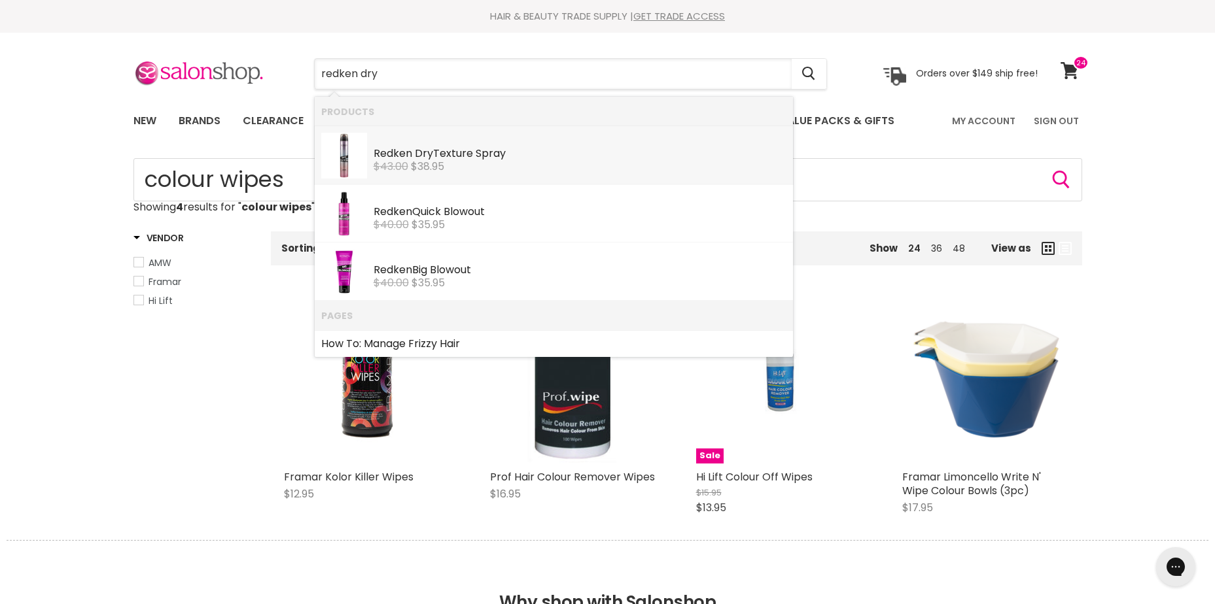
click at [560, 156] on div "Redken Dry Texture Spray" at bounding box center [579, 155] width 413 height 14
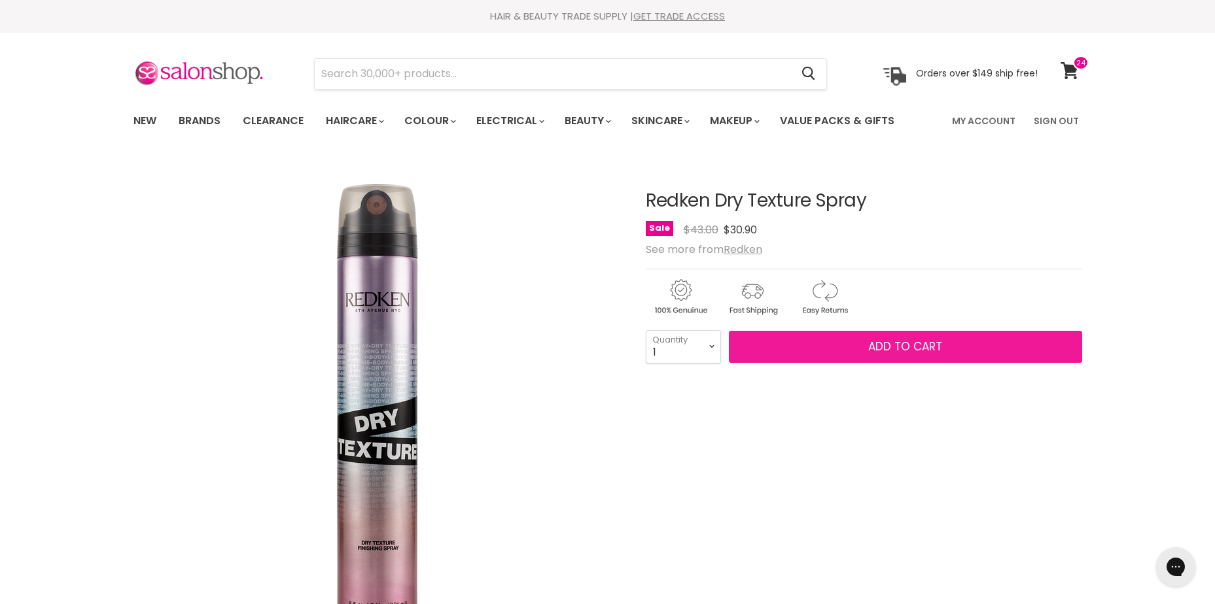
click at [908, 350] on span "Add to cart" at bounding box center [905, 347] width 74 height 16
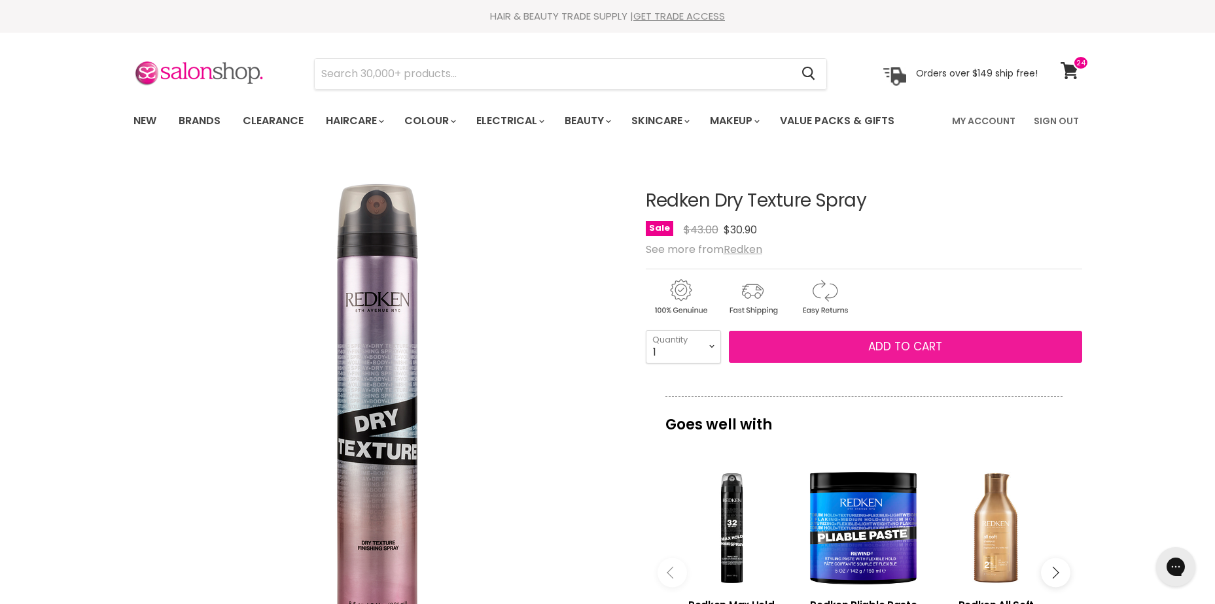
click at [897, 341] on span "Add to cart" at bounding box center [905, 347] width 74 height 16
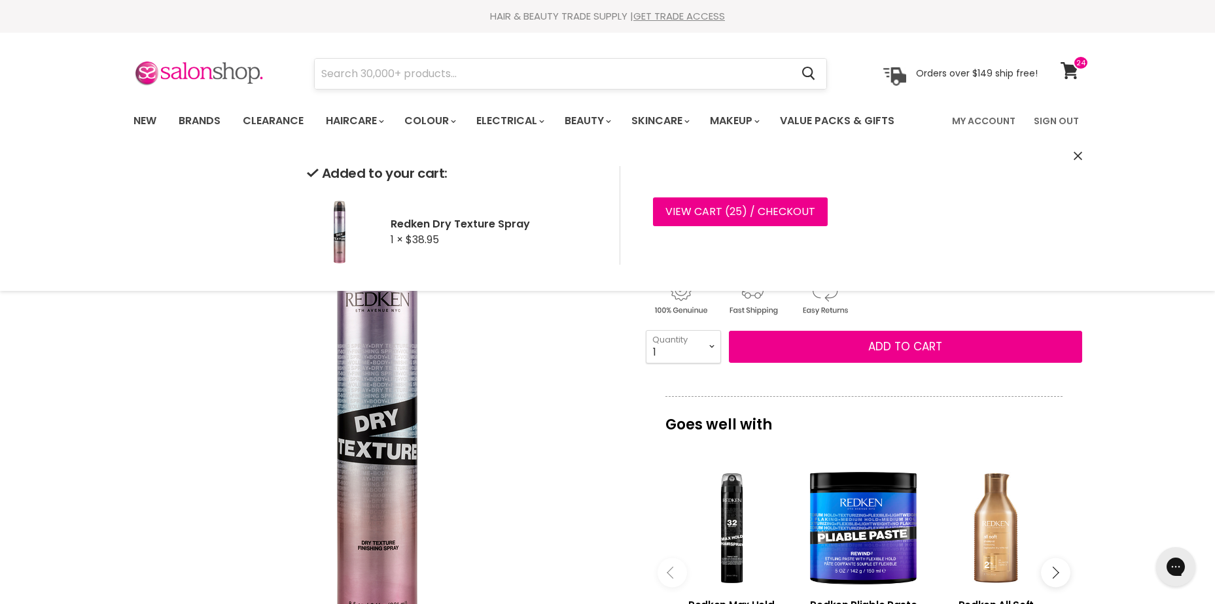
click at [413, 65] on input "Search" at bounding box center [553, 74] width 477 height 30
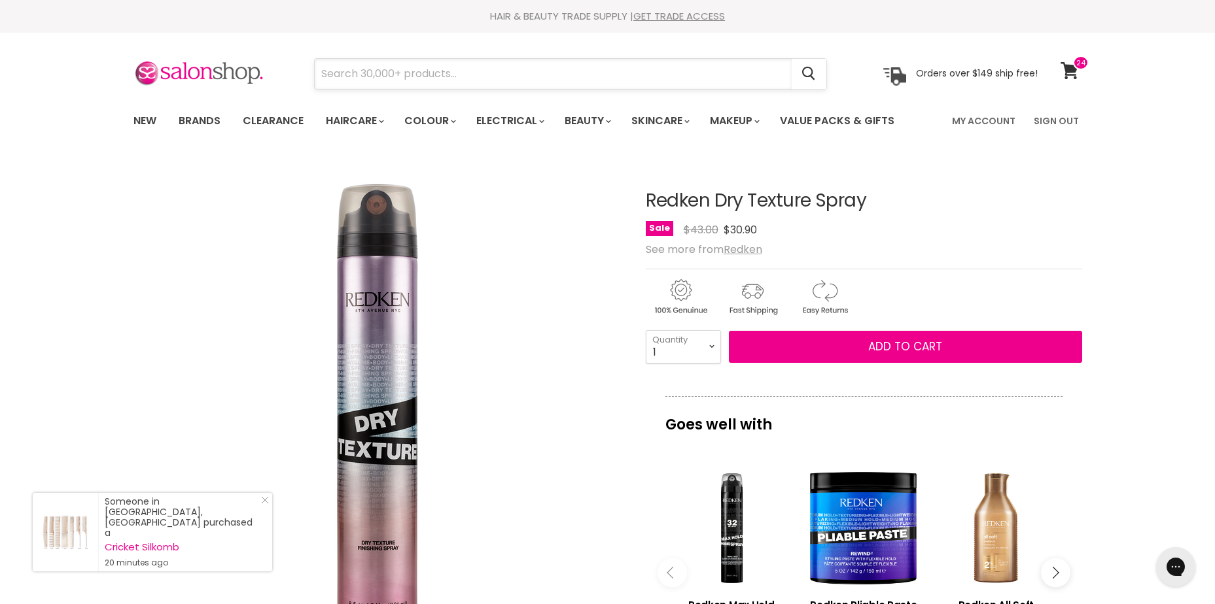
click at [459, 70] on input "Search" at bounding box center [553, 74] width 477 height 30
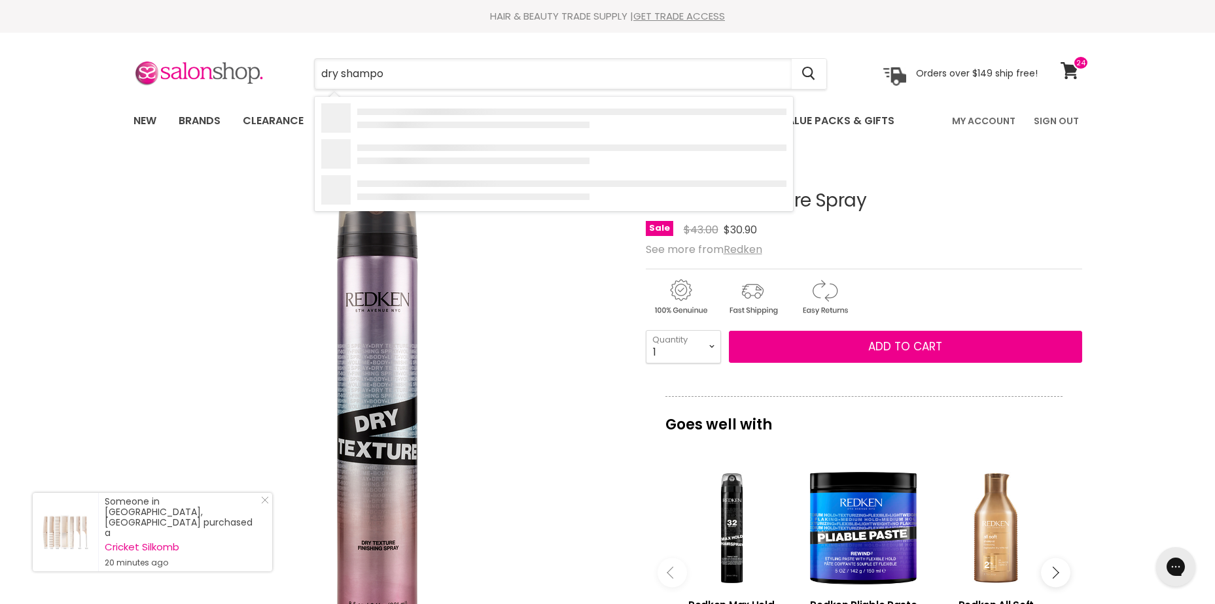
type input "dry shampoo"
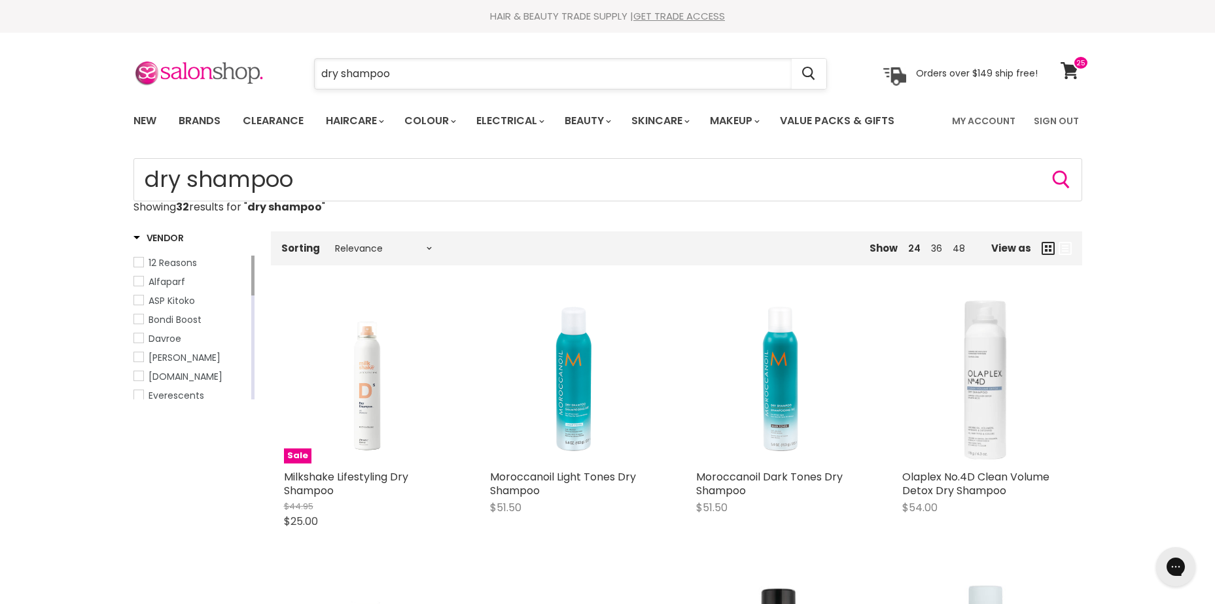
click at [438, 73] on input "dry shampoo" at bounding box center [553, 74] width 477 height 30
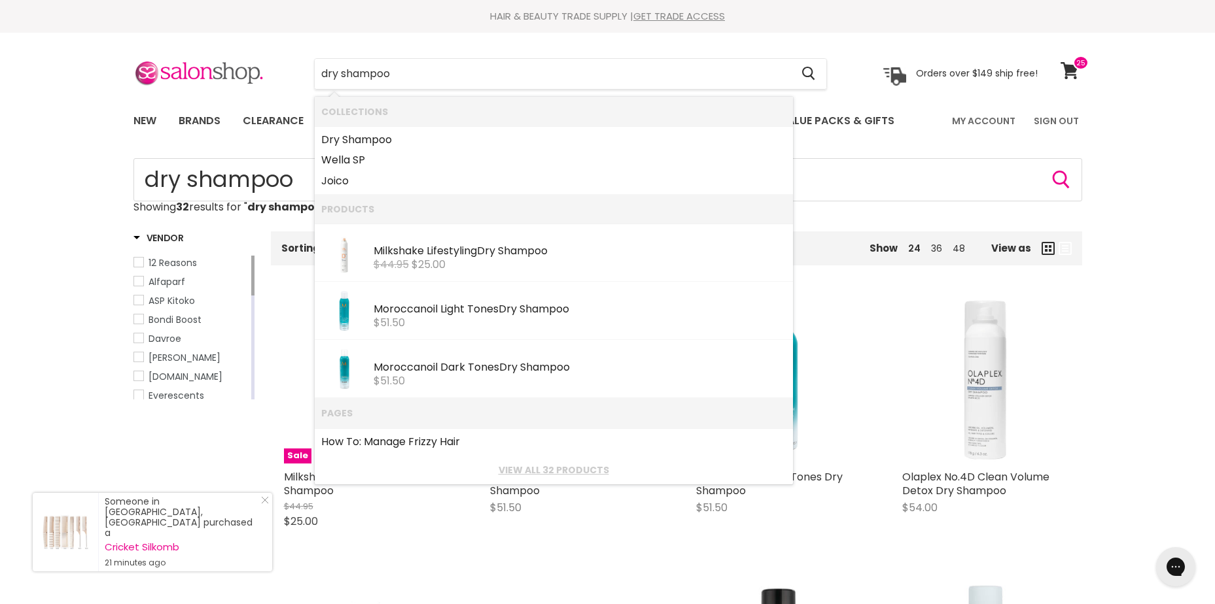
drag, startPoint x: 54, startPoint y: 269, endPoint x: 54, endPoint y: 262, distance: 7.2
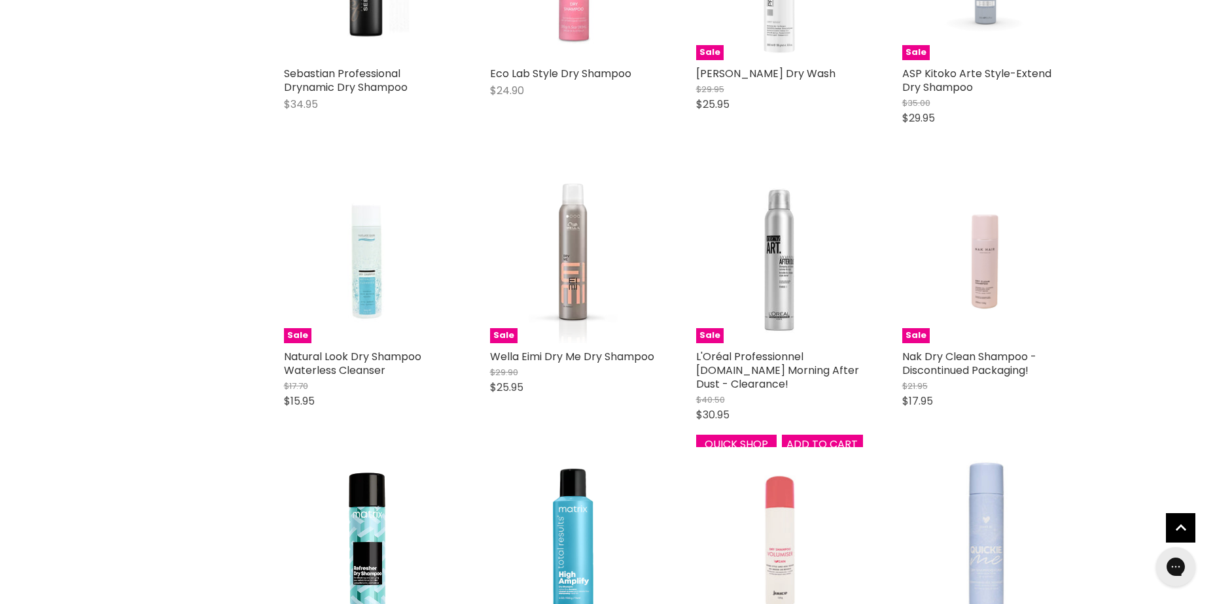
scroll to position [1308, 0]
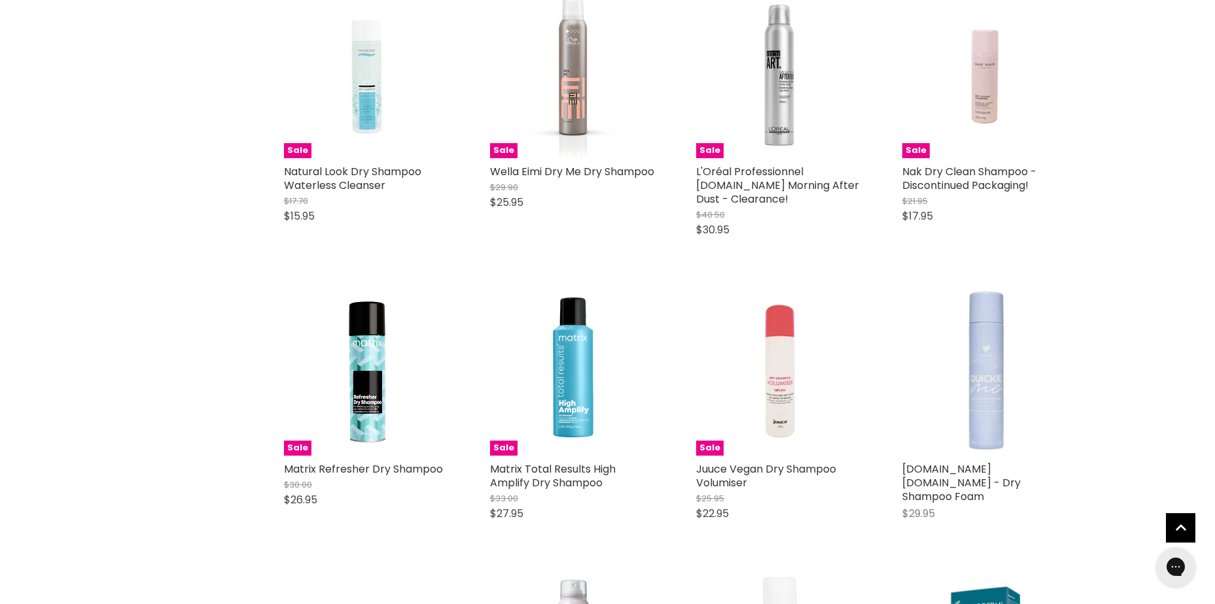
scroll to position [1177, 0]
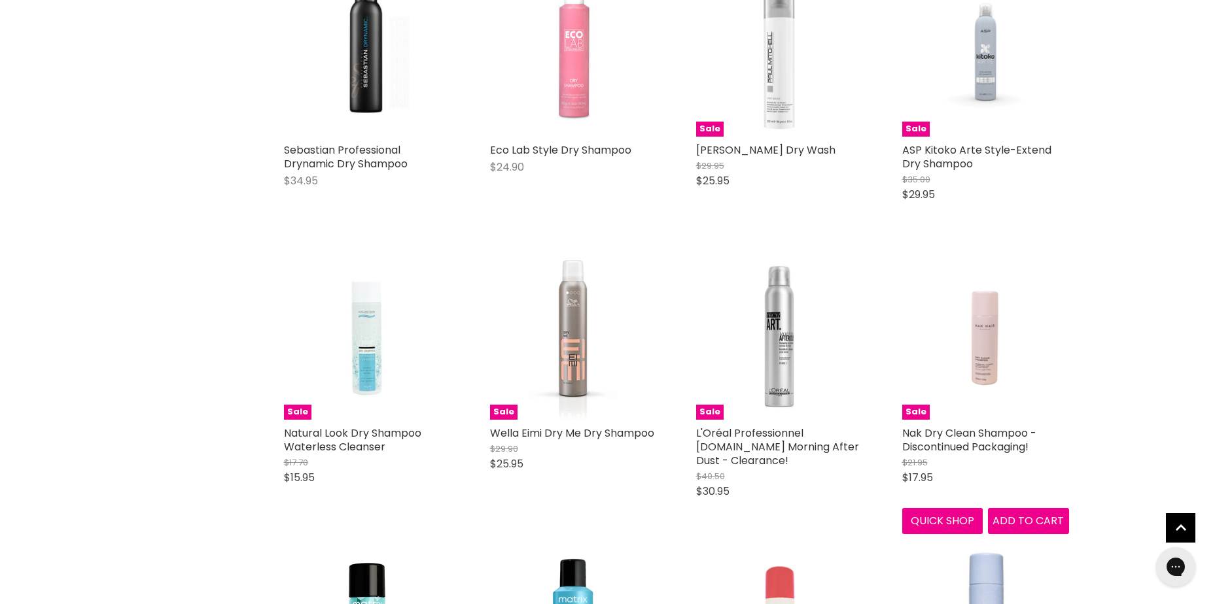
click at [927, 521] on button "Quick shop" at bounding box center [942, 521] width 81 height 26
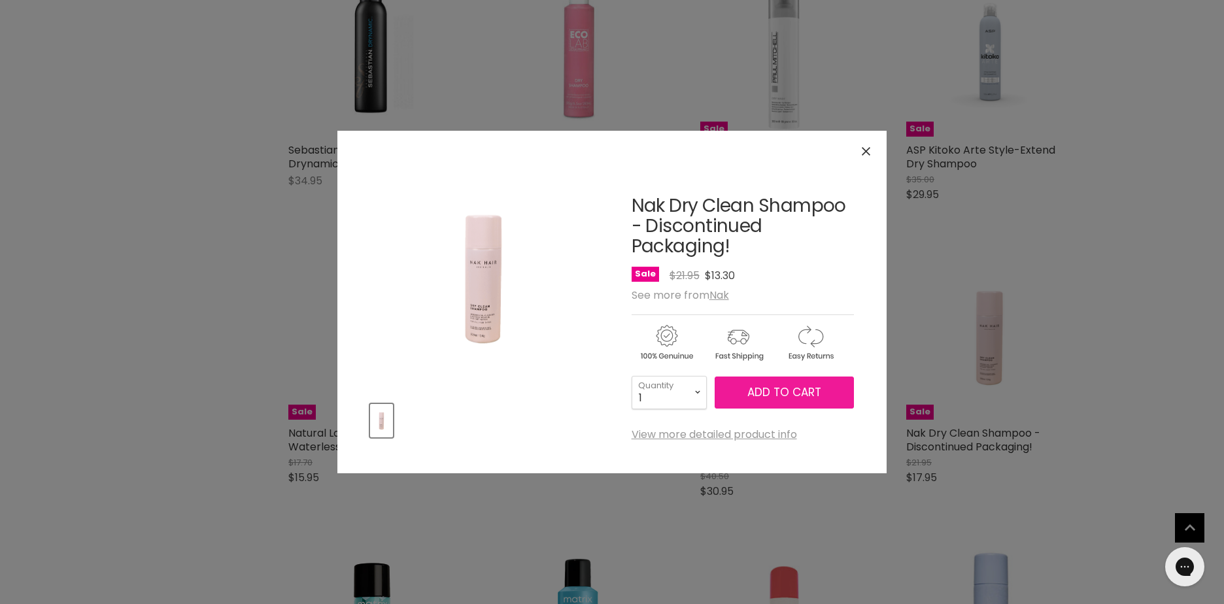
click at [786, 388] on span "Add to cart" at bounding box center [785, 393] width 74 height 16
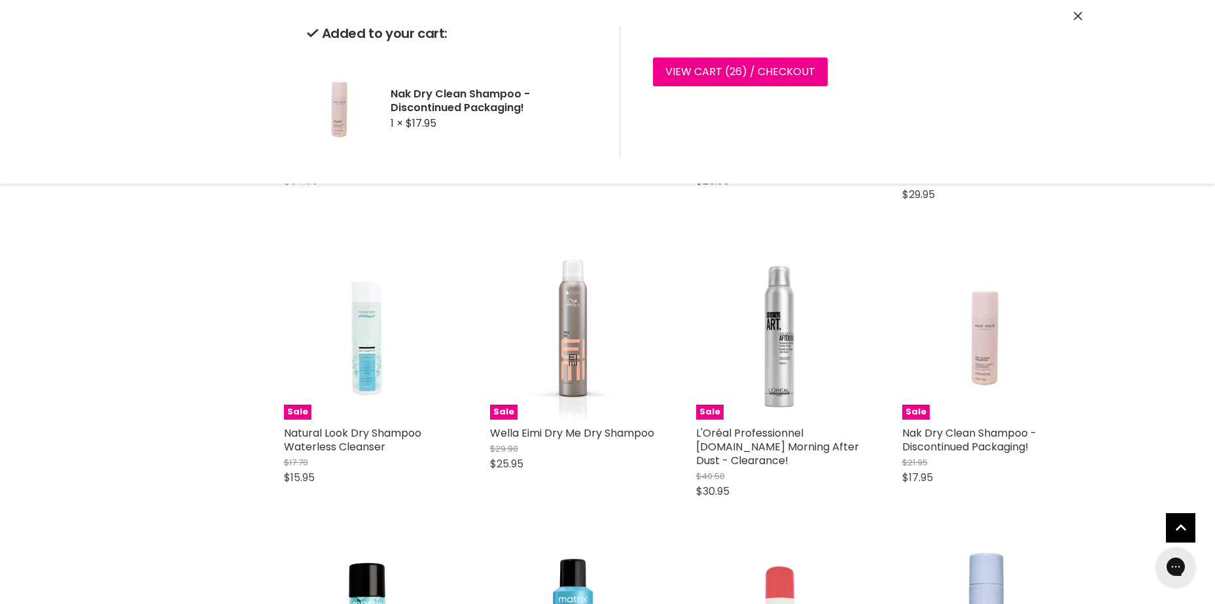
click at [56, 383] on div "Home Search results for “dry shampoo” (32) dry shampoo Showing 32 results for "…" at bounding box center [607, 178] width 1215 height 2394
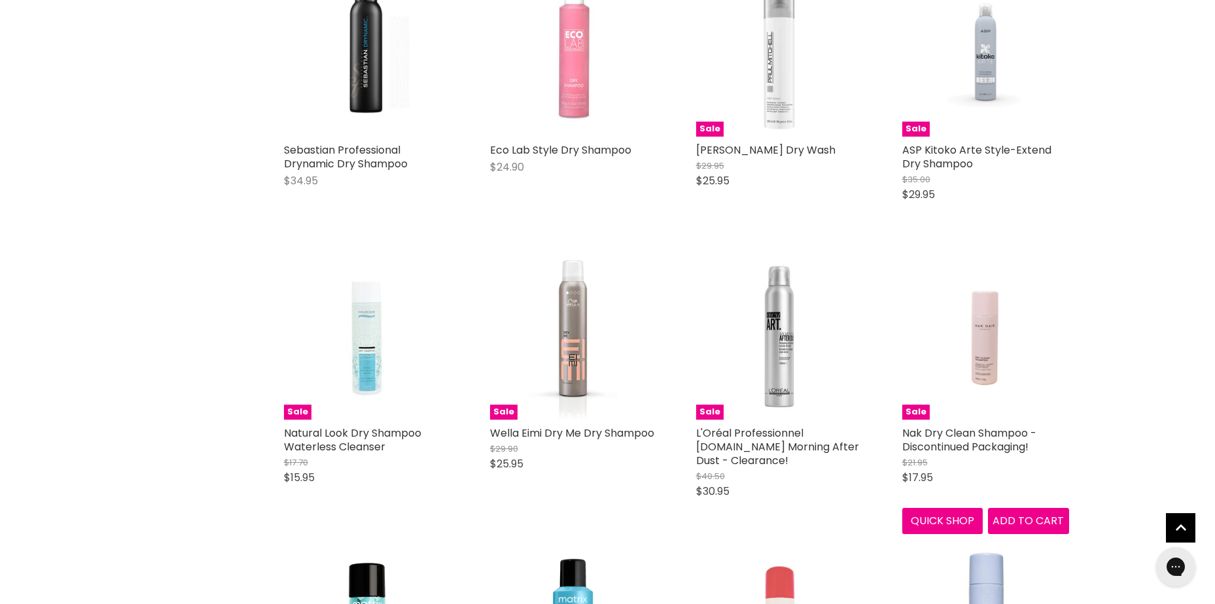
drag, startPoint x: 0, startPoint y: 362, endPoint x: 22, endPoint y: 364, distance: 22.3
click at [1, 362] on div "Home Search results for “dry shampoo” (32) dry shampoo Showing 32 results for "…" at bounding box center [607, 178] width 1215 height 2394
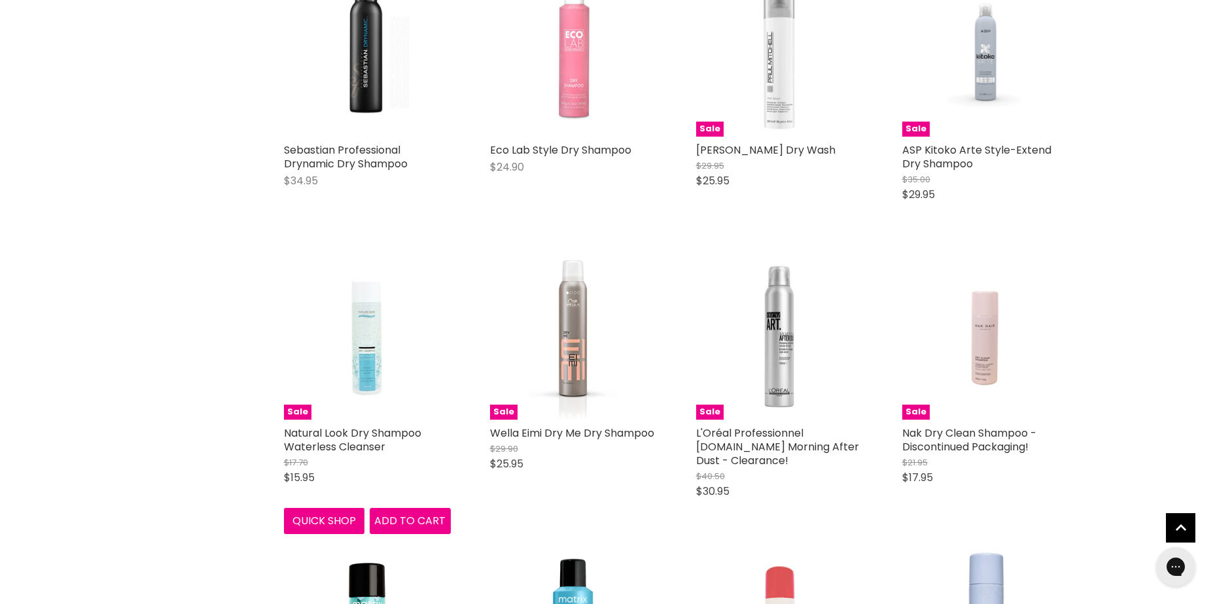
click at [334, 520] on button "Quick shop" at bounding box center [324, 521] width 81 height 26
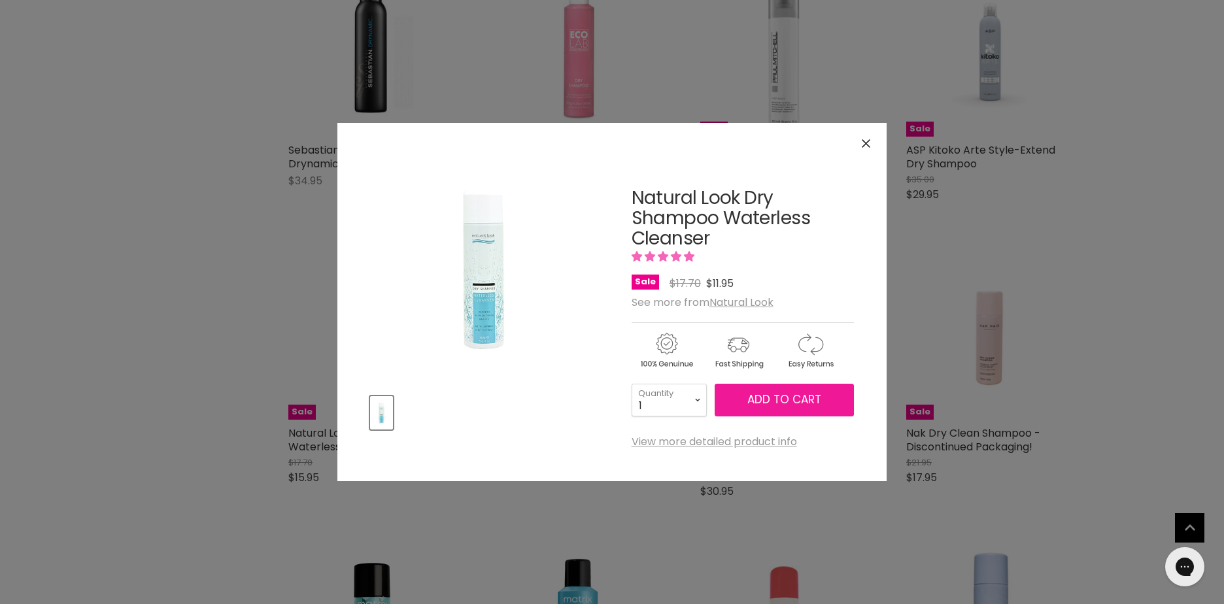
click at [782, 393] on span "Add to cart" at bounding box center [785, 400] width 74 height 16
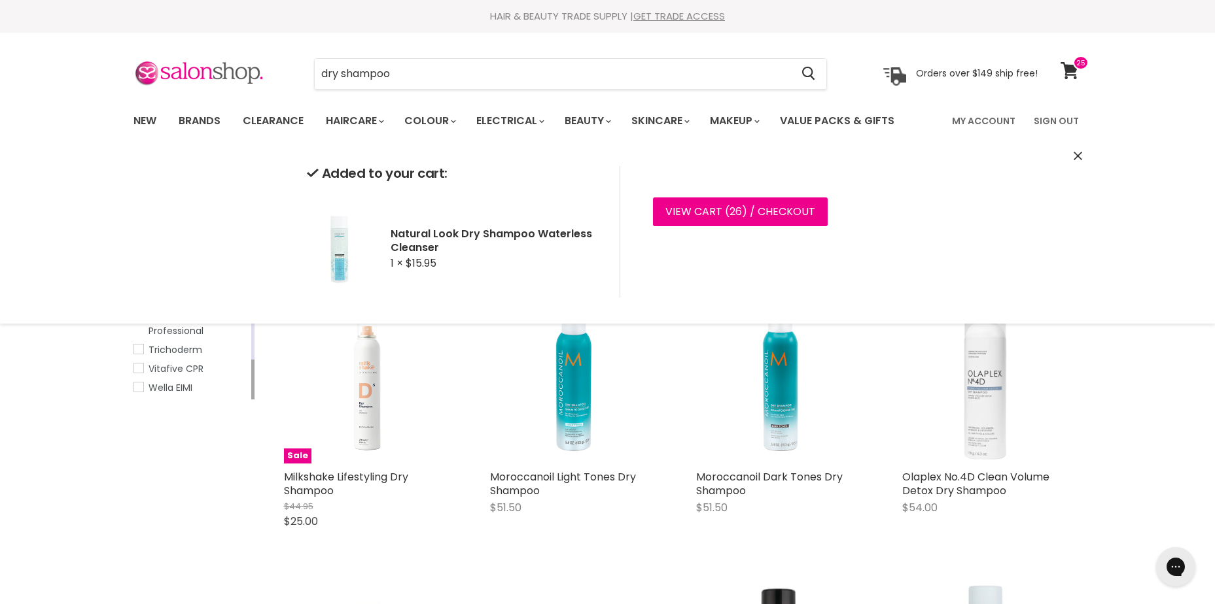
drag, startPoint x: 421, startPoint y: 71, endPoint x: 300, endPoint y: 85, distance: 121.2
click at [300, 85] on div "dry shampoo Cancel" at bounding box center [570, 74] width 579 height 30
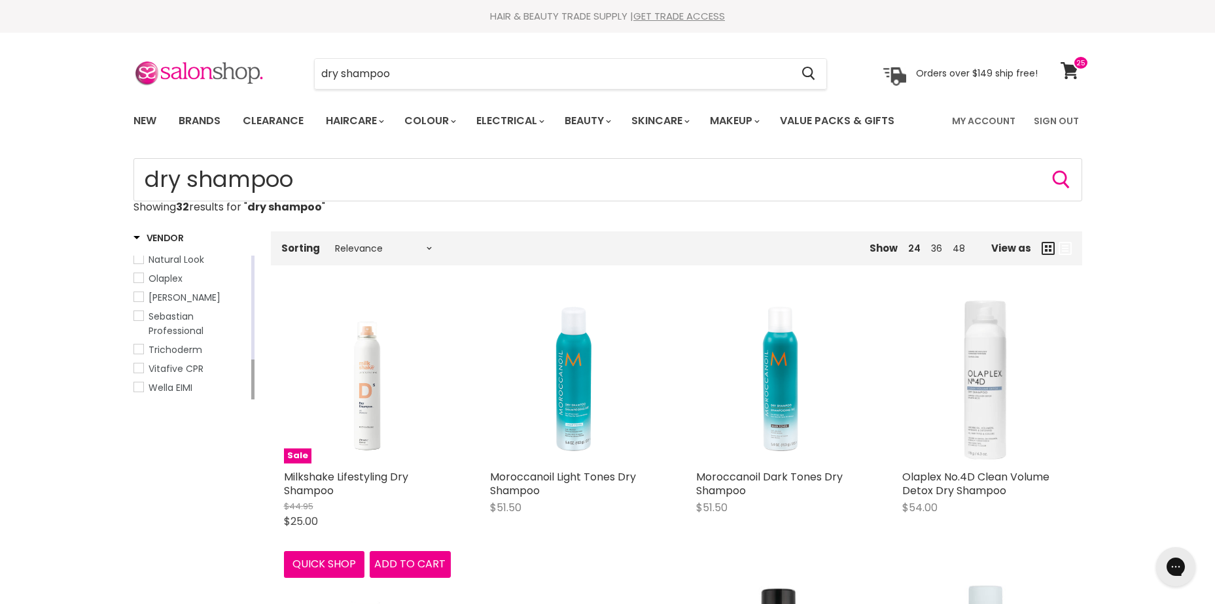
click at [332, 560] on button "Quick shop" at bounding box center [324, 564] width 81 height 26
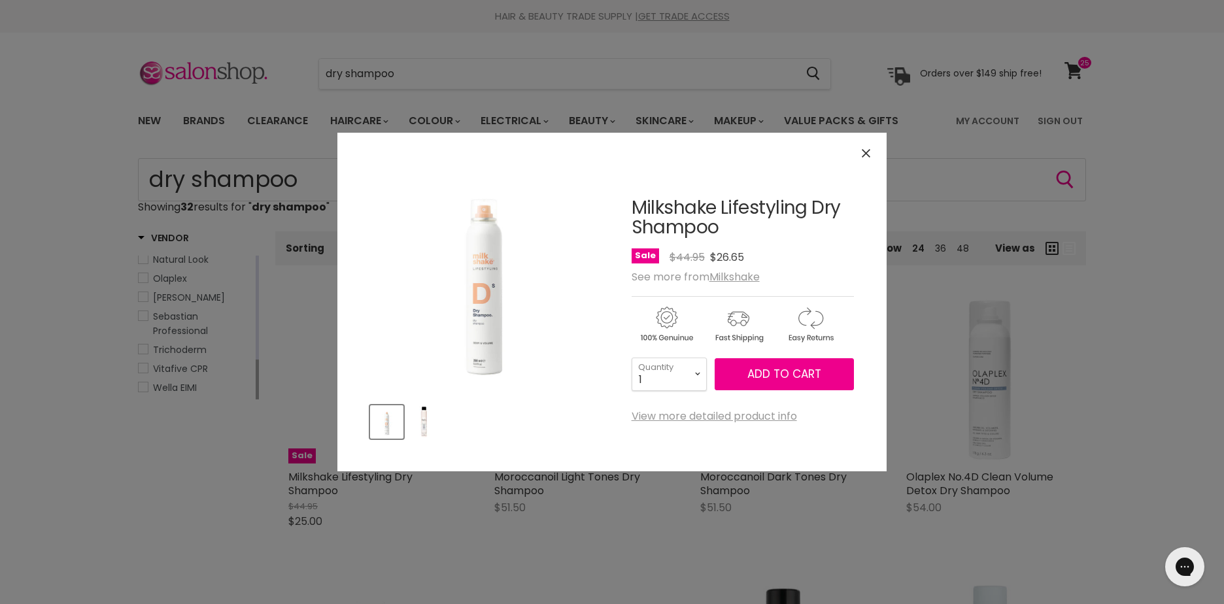
click at [865, 150] on icon "Close" at bounding box center [866, 153] width 9 height 9
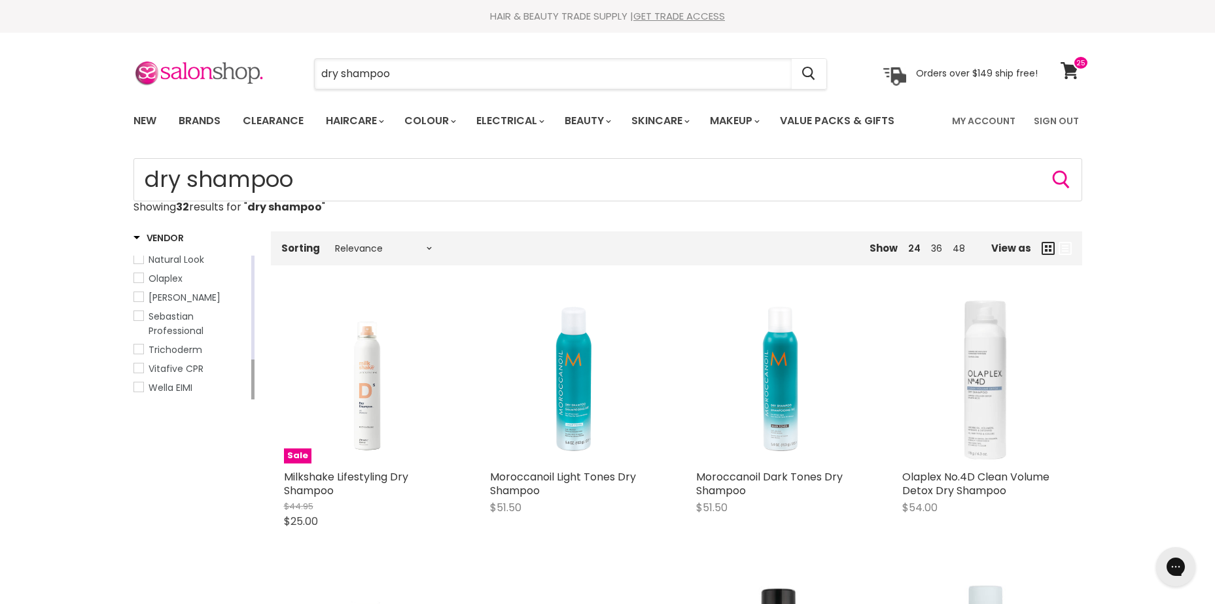
drag, startPoint x: 448, startPoint y: 76, endPoint x: 284, endPoint y: 69, distance: 163.7
click at [284, 69] on div "dry shampoo Cancel" at bounding box center [570, 74] width 579 height 30
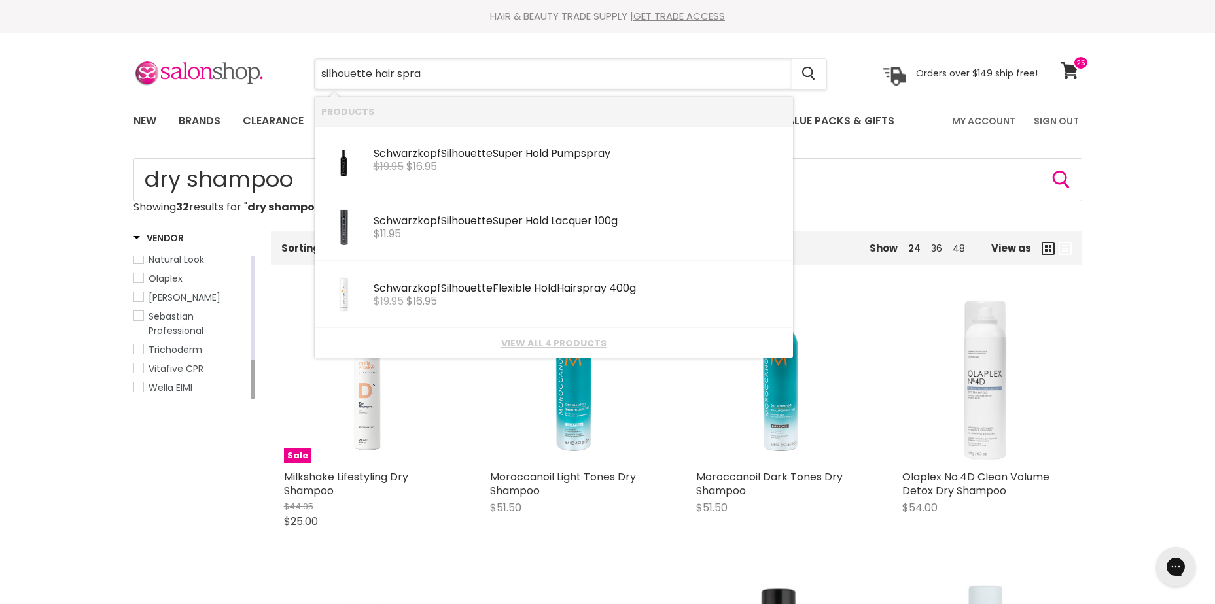
type input "silhouette hair spray"
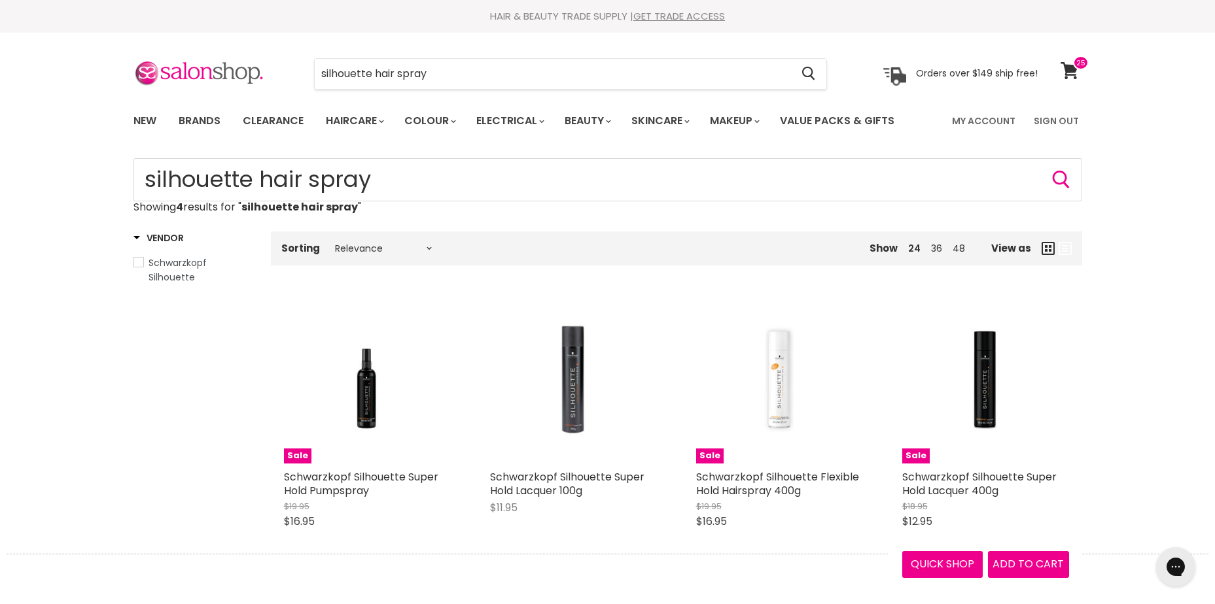
click at [938, 566] on button "Quick shop" at bounding box center [942, 564] width 81 height 26
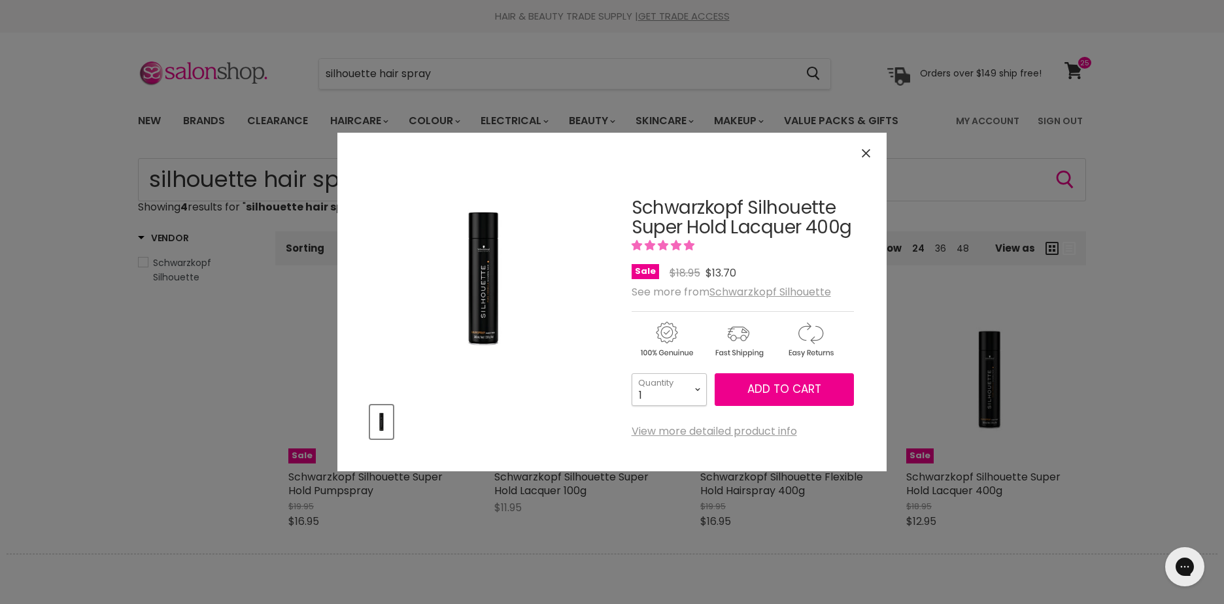
click at [661, 387] on select "1 2 3 4 5 6 7 8 9 10+" at bounding box center [669, 389] width 75 height 33
select select "3"
click at [632, 373] on select "1 2 3 4 5 6 7 8 9 10+" at bounding box center [669, 389] width 75 height 33
type input "3"
click at [790, 384] on span "Add to cart" at bounding box center [785, 389] width 74 height 16
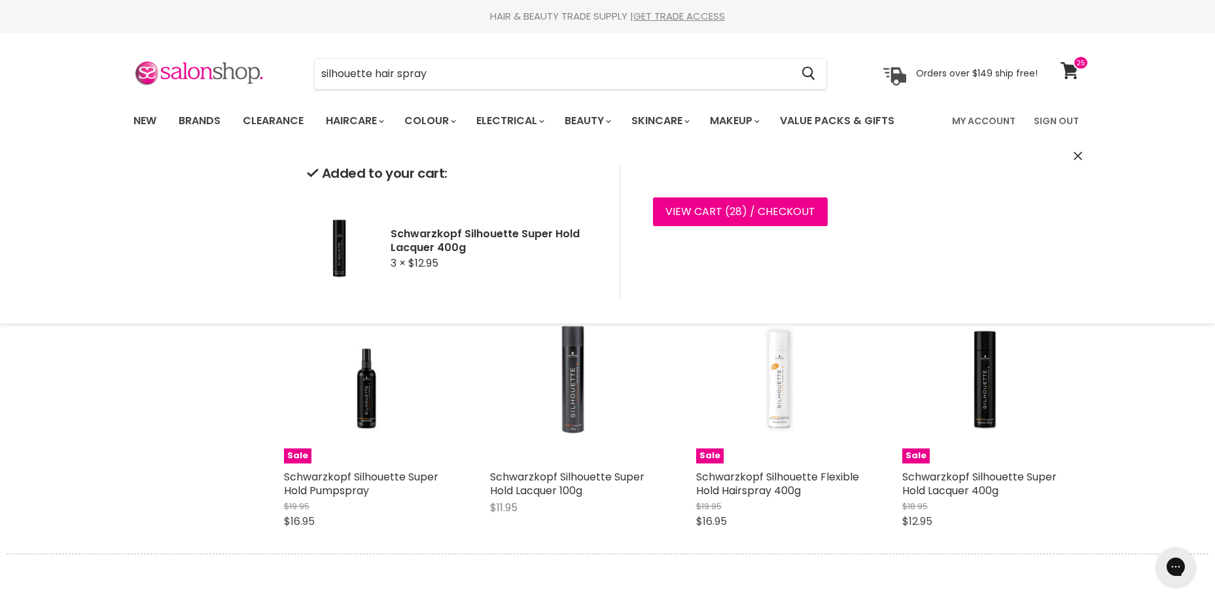
click at [1158, 362] on div "Home Search results for “silhouette hair spray” (4) silhouette hair spray Showi…" at bounding box center [607, 356] width 1215 height 396
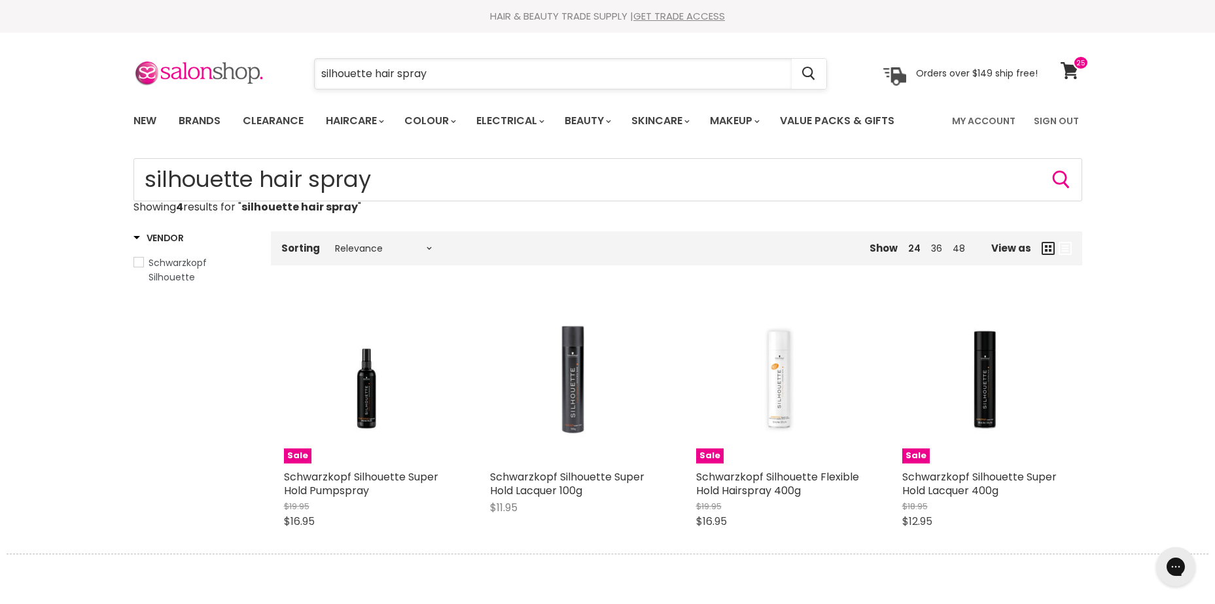
drag, startPoint x: 479, startPoint y: 77, endPoint x: 327, endPoint y: 78, distance: 152.4
click at [328, 78] on input "silhouette hair spray" at bounding box center [553, 74] width 477 height 30
click at [313, 86] on div "silhouette hair spray Cancel" at bounding box center [570, 74] width 579 height 30
drag, startPoint x: 366, startPoint y: 69, endPoint x: 281, endPoint y: 58, distance: 85.2
click at [296, 73] on div "silhouette hair spray Cancel" at bounding box center [570, 74] width 579 height 30
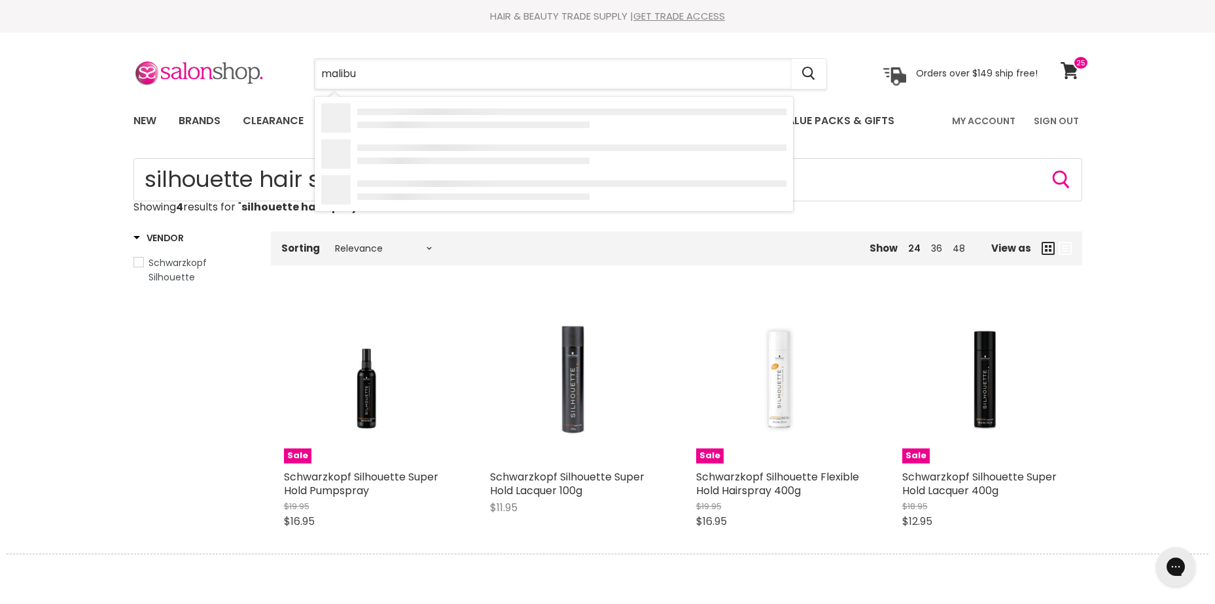
type input "malibu"
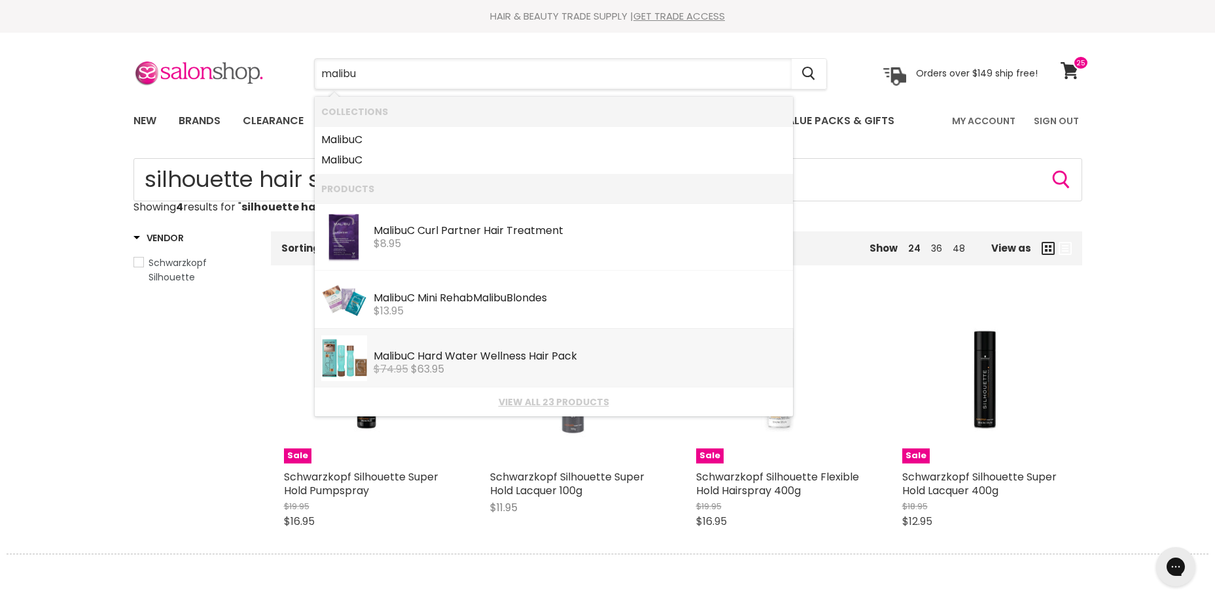
click at [533, 356] on div "Malibu C Hard Water Wellness Hair Pack" at bounding box center [579, 358] width 413 height 14
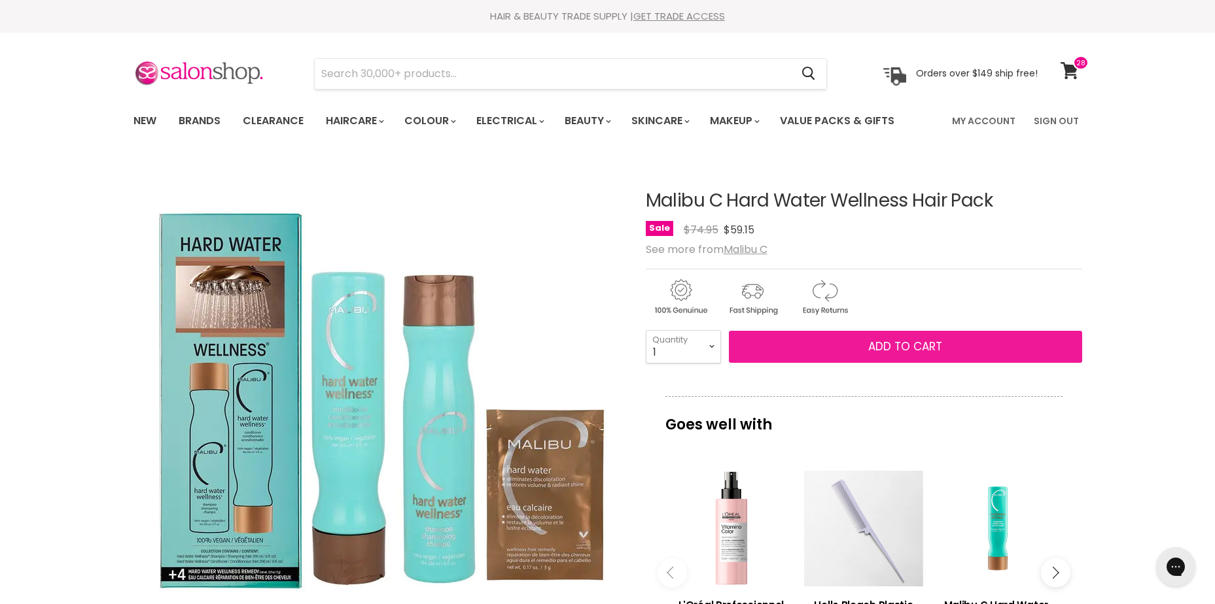
click at [922, 345] on span "Add to cart" at bounding box center [905, 347] width 74 height 16
click at [878, 347] on span "Add to cart" at bounding box center [905, 347] width 74 height 16
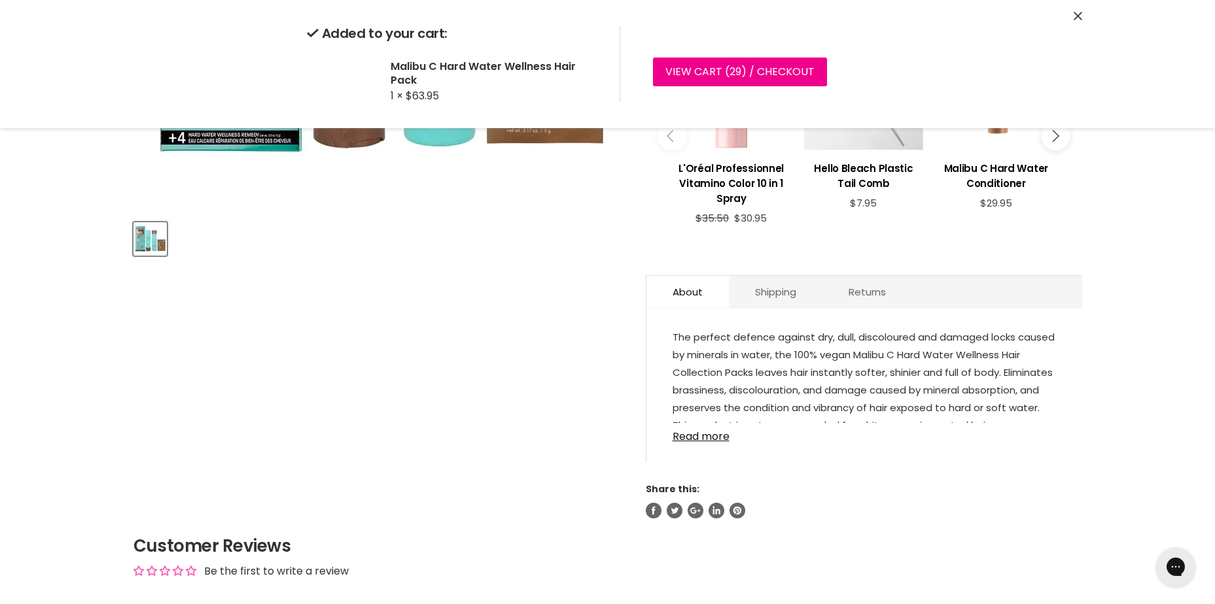
scroll to position [458, 0]
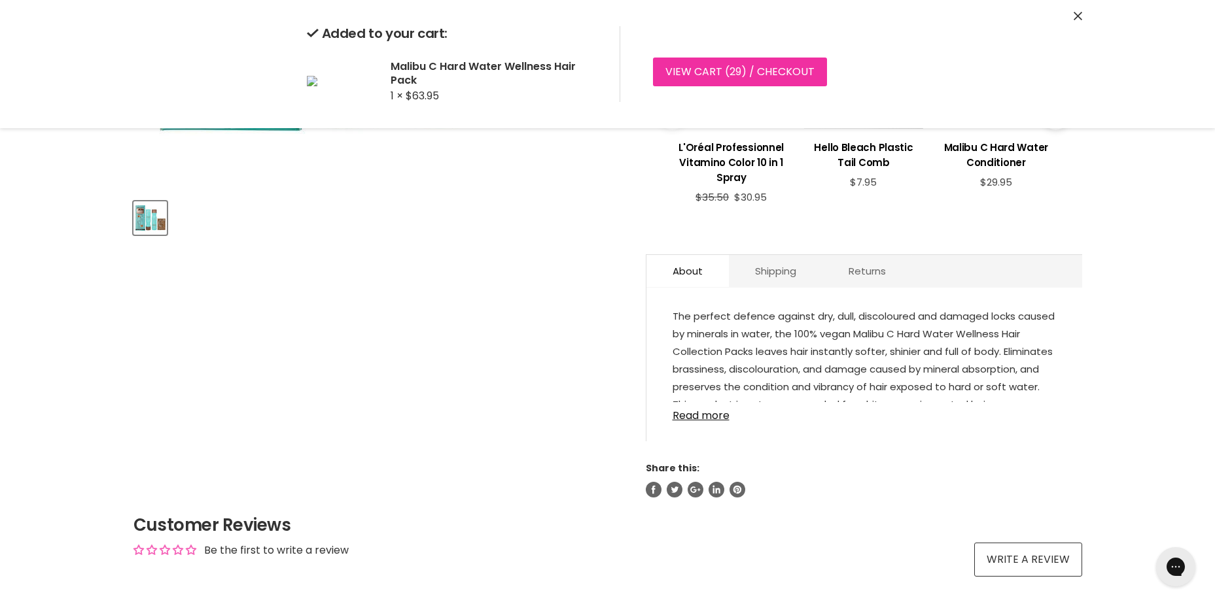
click at [757, 69] on link "View cart ( 29 ) / Checkout" at bounding box center [740, 72] width 174 height 29
